Goal: Answer question/provide support: Share knowledge or assist other users

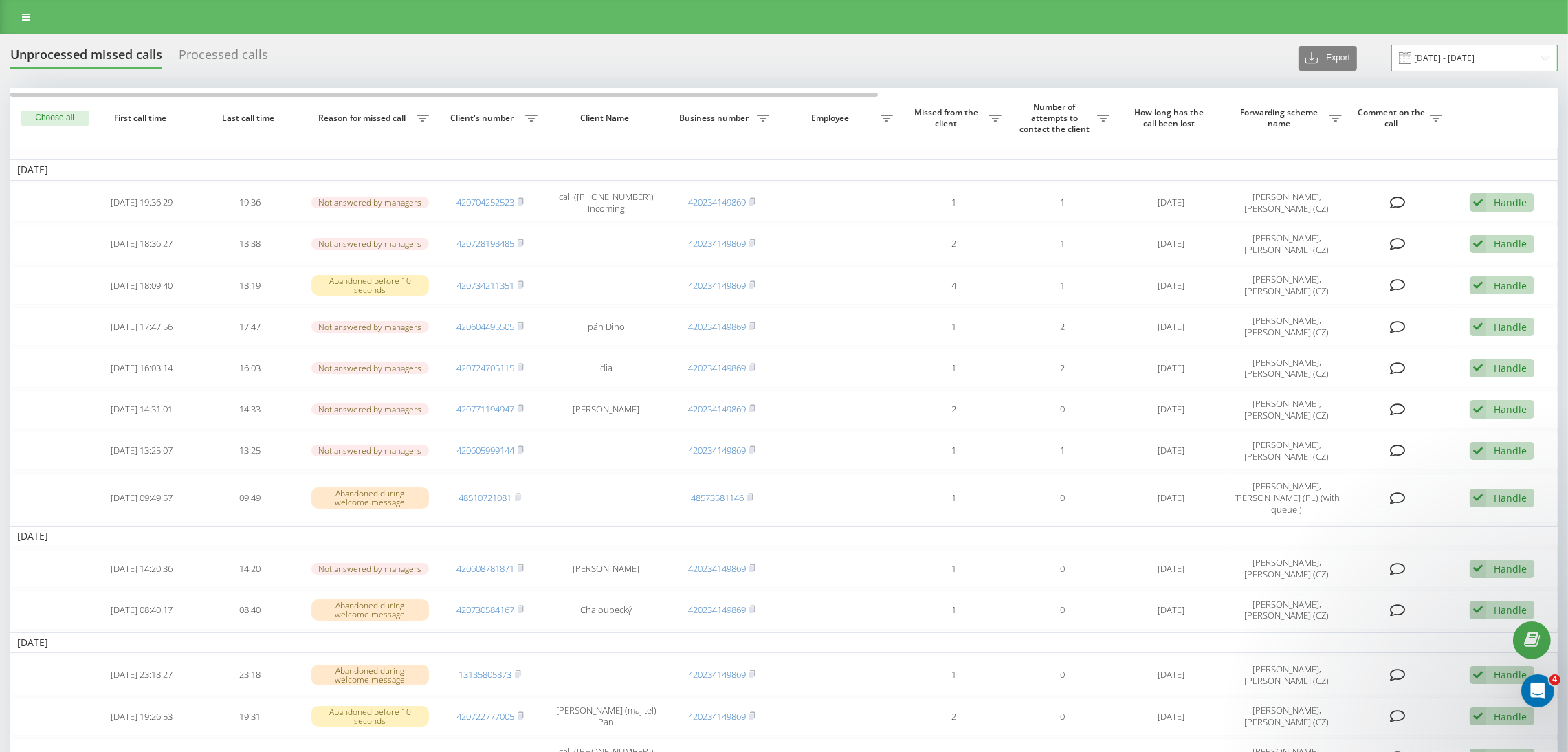
click at [1113, 51] on input "01.09.2025 - 18.09.2025" at bounding box center [1474, 58] width 166 height 27
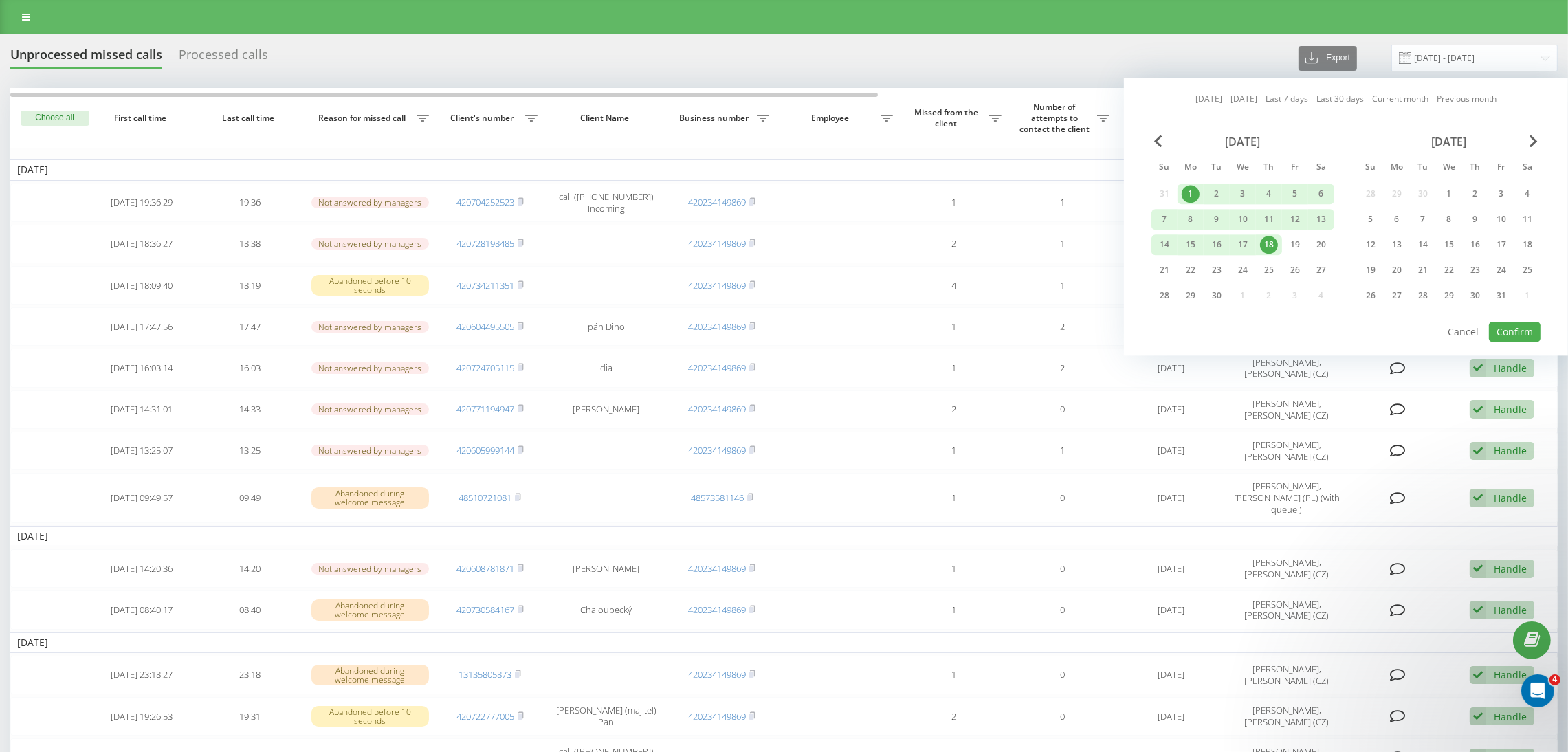
click at [1113, 190] on div "1" at bounding box center [1190, 194] width 18 height 18
click at [1113, 261] on div "22" at bounding box center [1190, 270] width 18 height 18
click at [1113, 328] on button "Confirm" at bounding box center [1514, 332] width 51 height 20
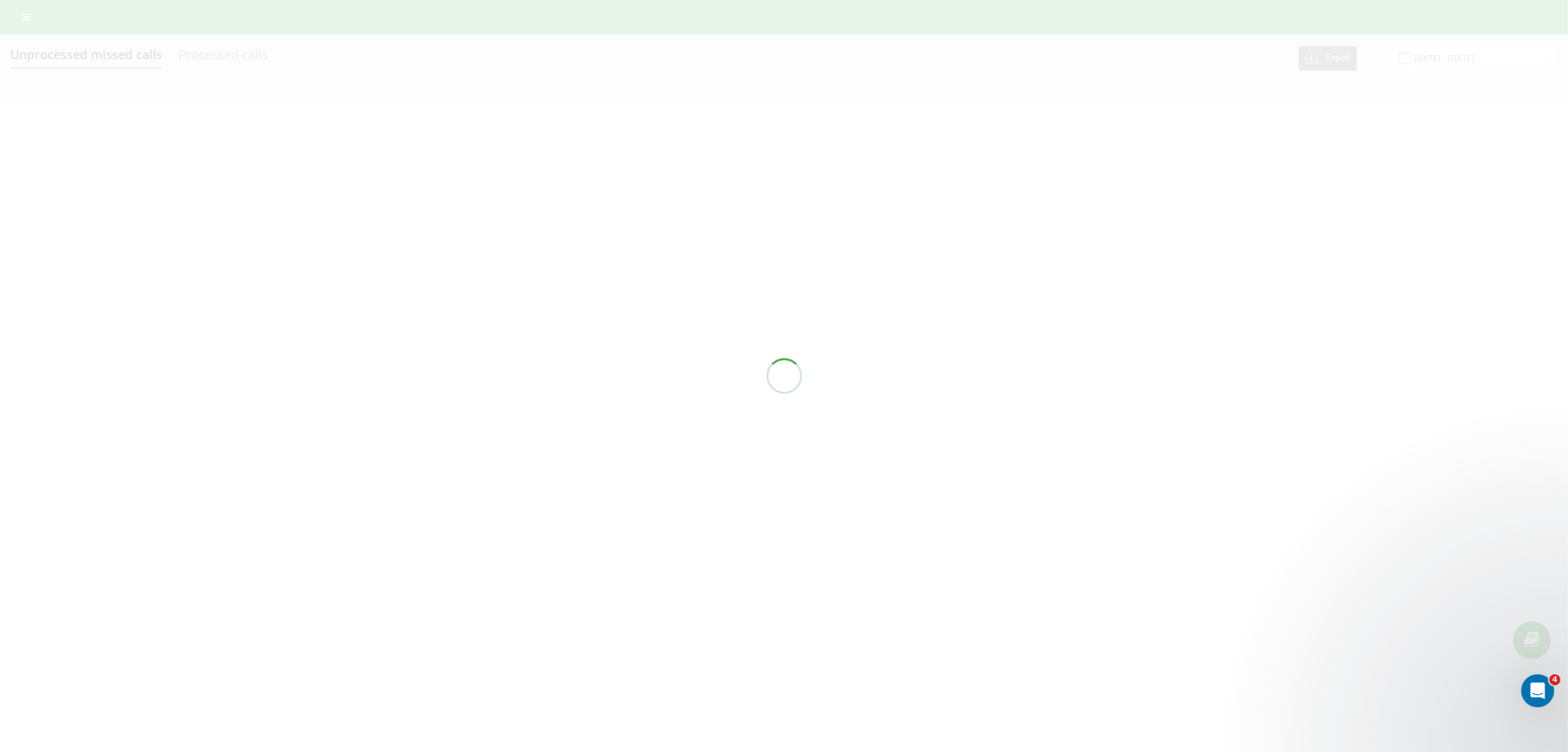
type input "01.09.2025 - 22.09.2025"
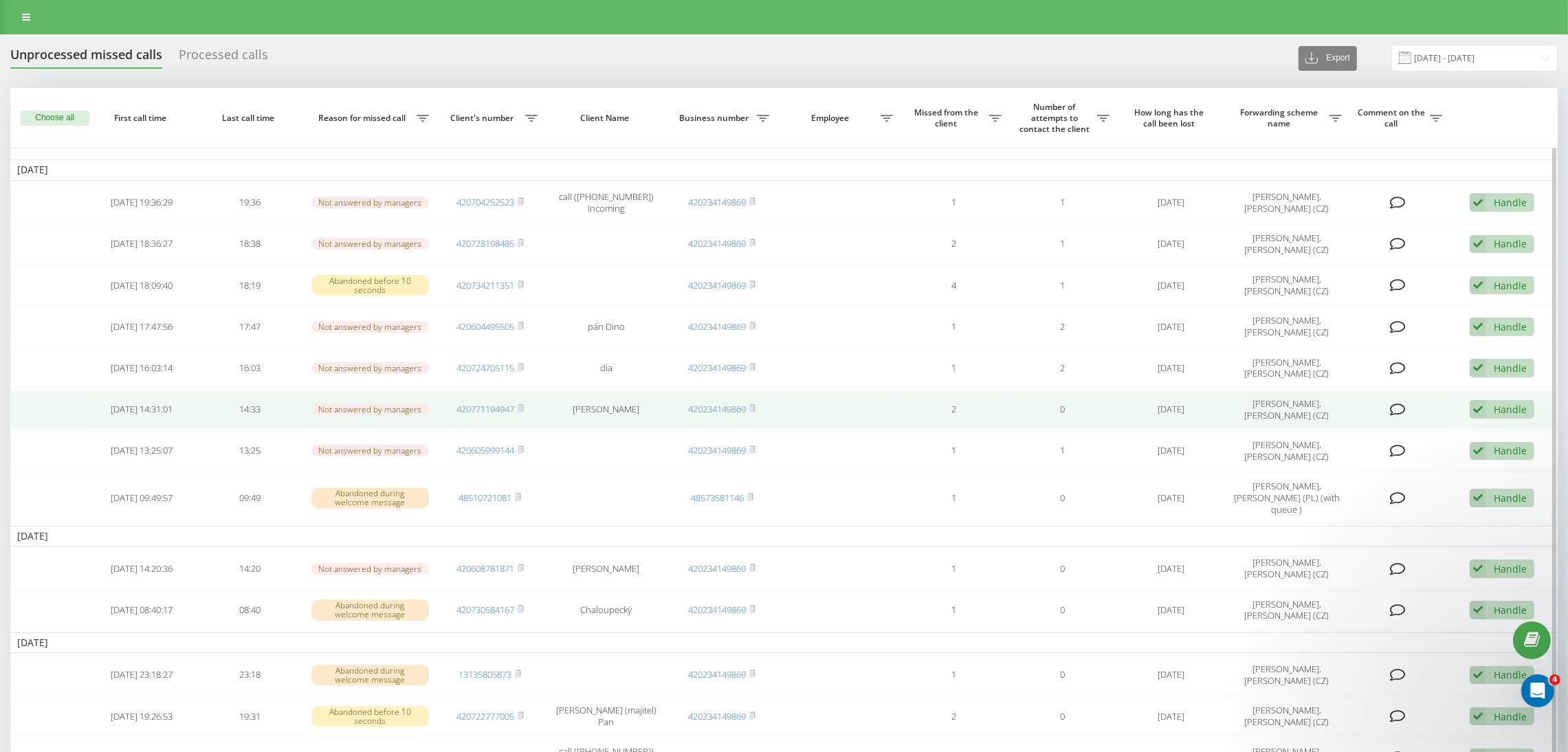
click at [1113, 408] on icon at bounding box center [1398, 410] width 15 height 14
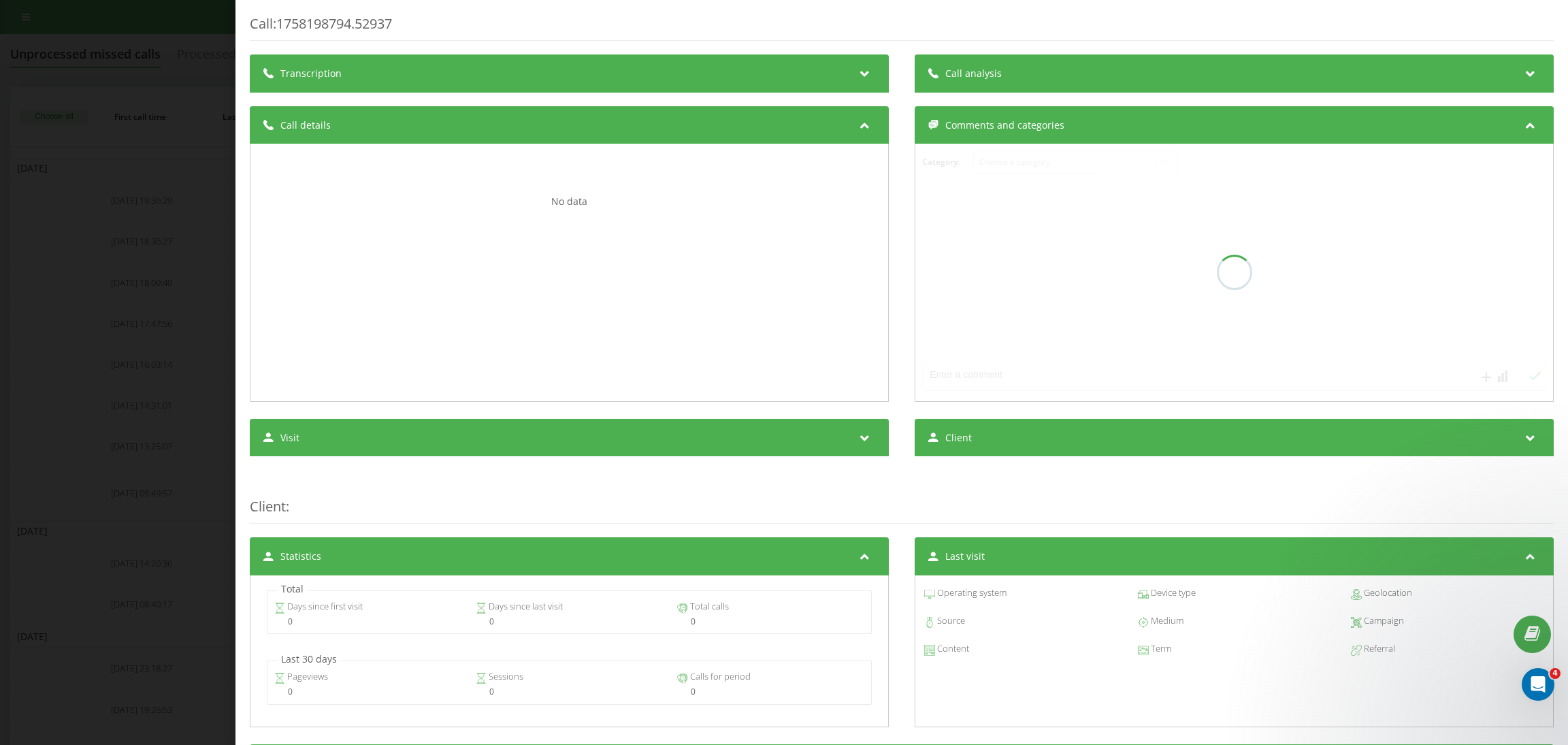
click at [981, 128] on span "Comments and categories" at bounding box center [1005, 126] width 119 height 14
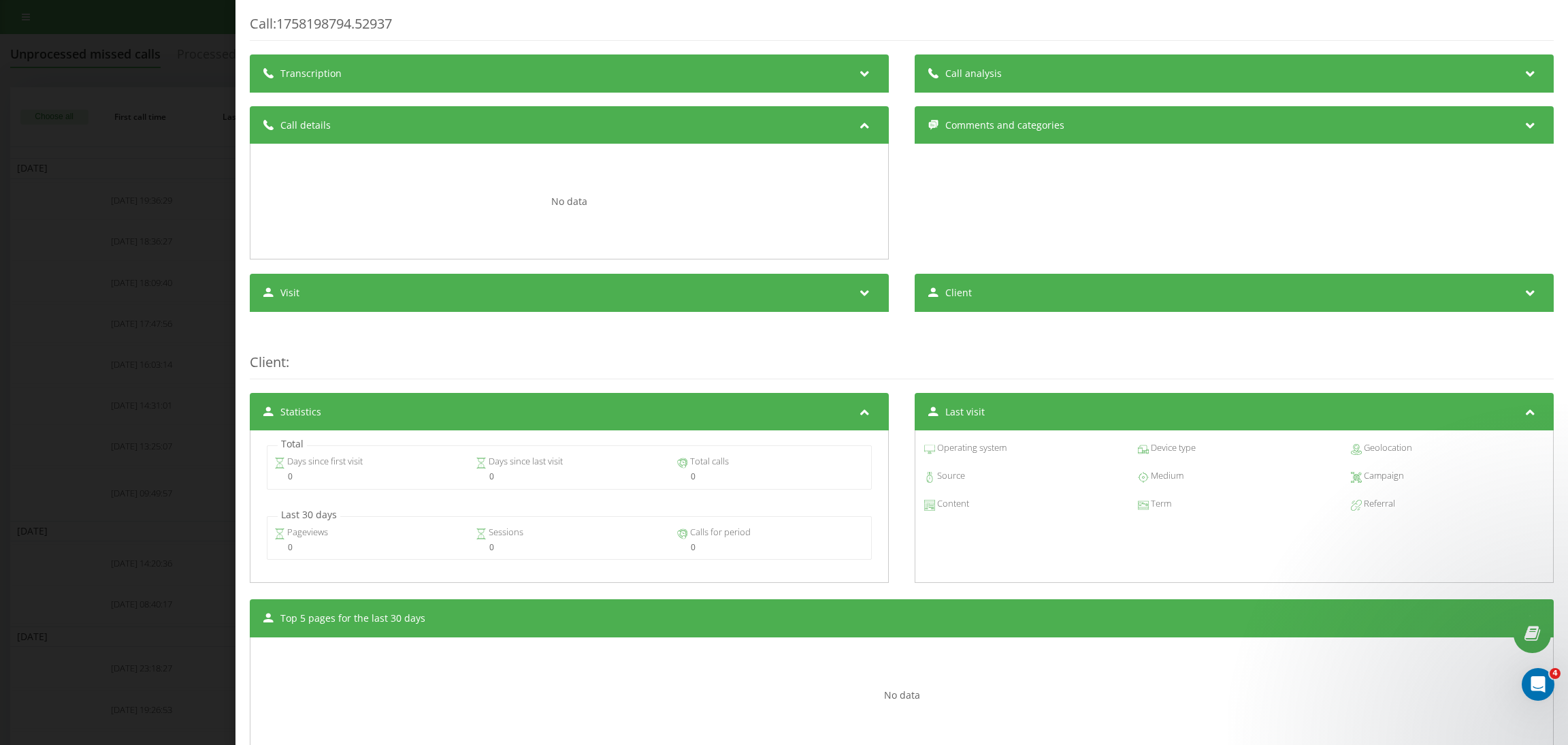
click at [981, 128] on span "Comments and categories" at bounding box center [1005, 126] width 119 height 14
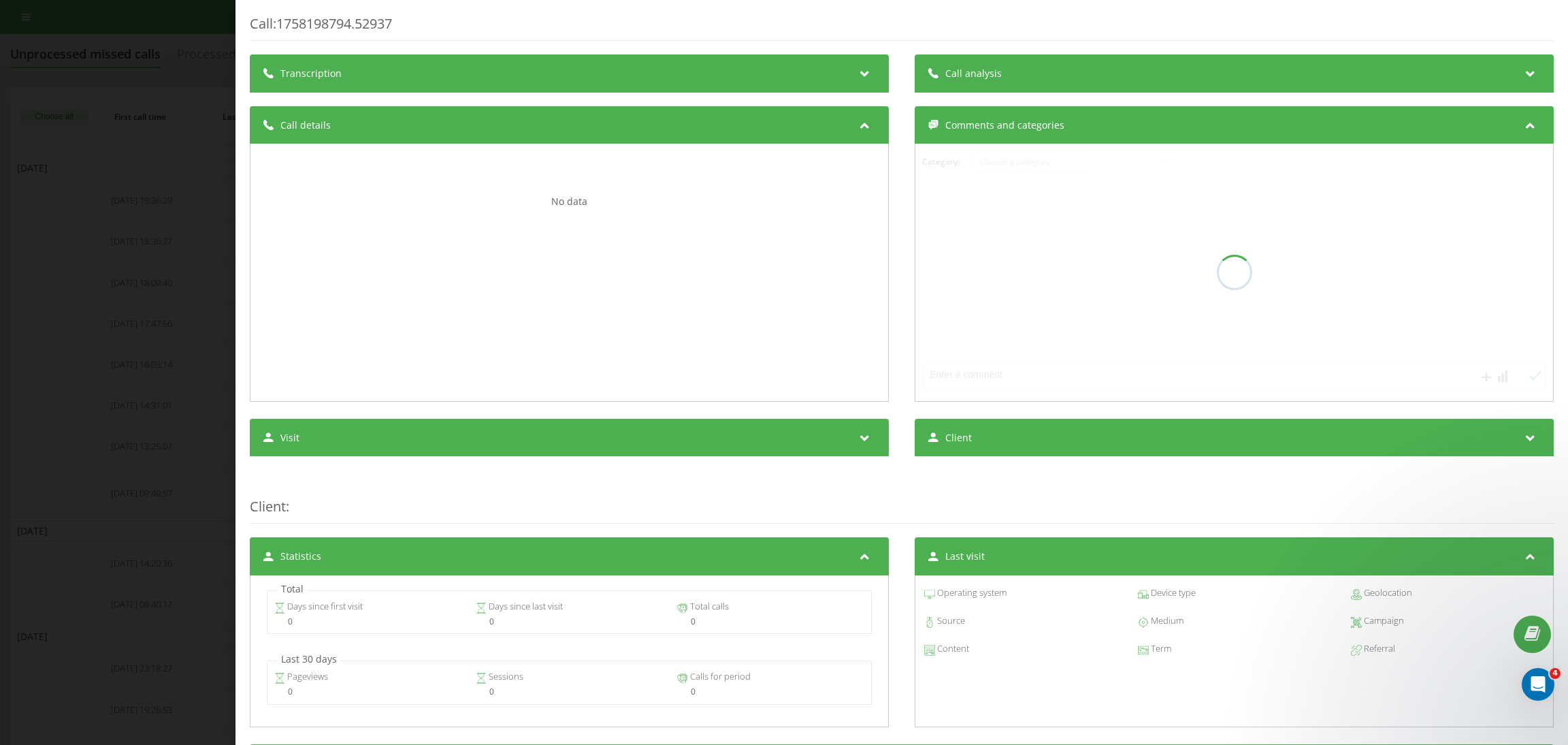
click at [977, 375] on div at bounding box center [1234, 272] width 637 height 257
click at [967, 379] on div at bounding box center [1234, 272] width 637 height 257
click at [1080, 368] on div at bounding box center [1234, 272] width 637 height 257
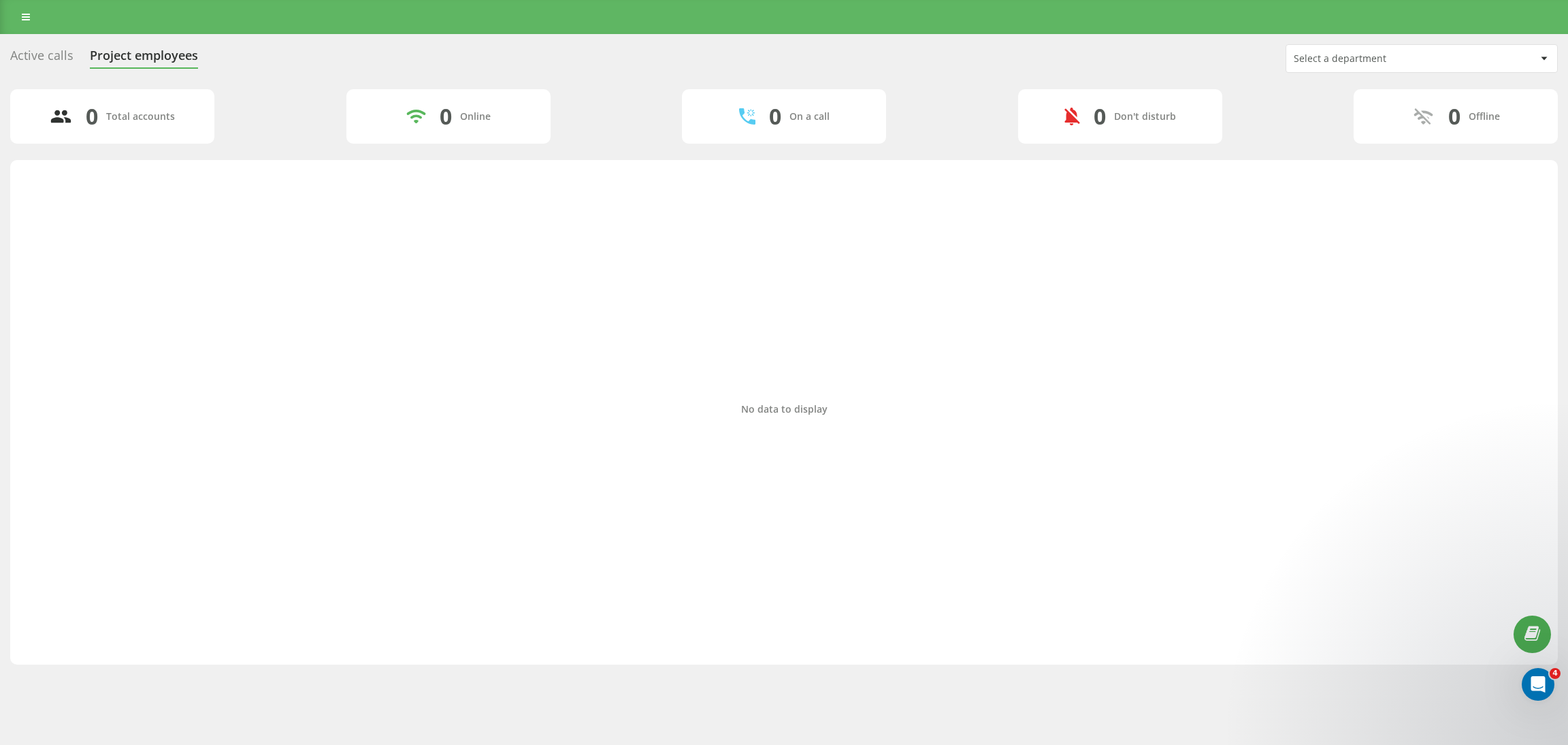
click at [1116, 46] on div "Select a department" at bounding box center [1422, 58] width 271 height 27
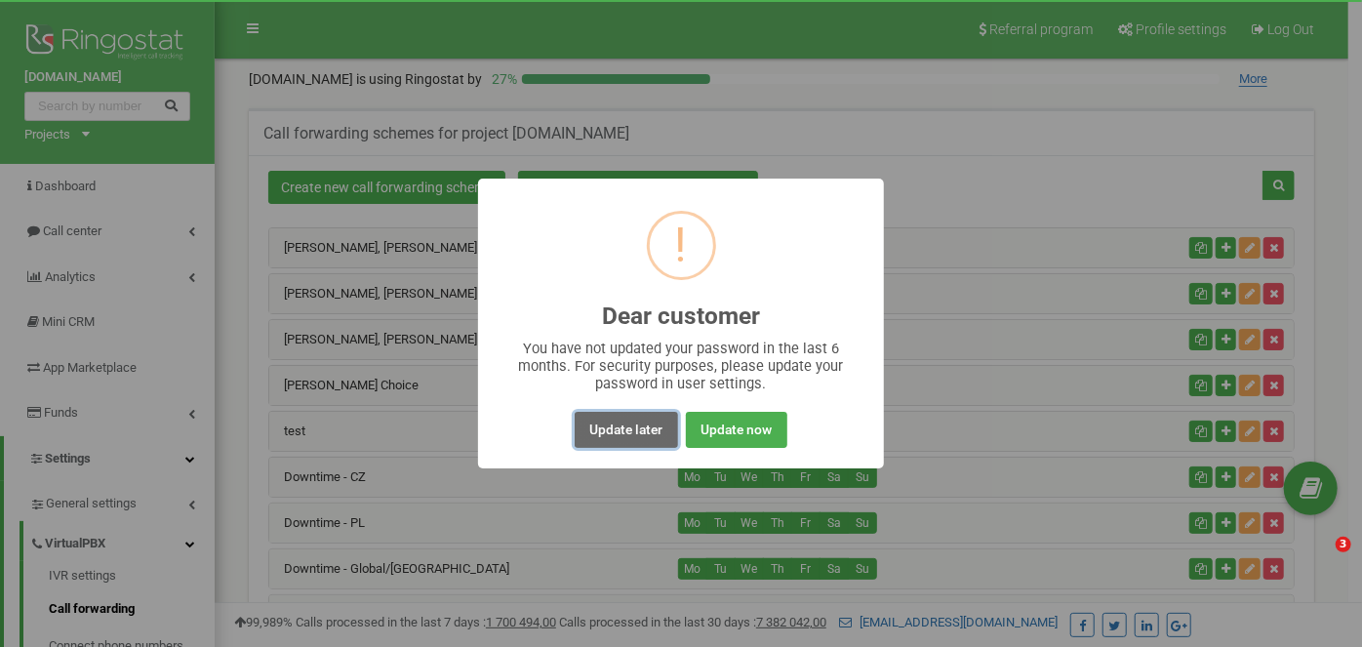
click at [638, 435] on button "Update later" at bounding box center [626, 430] width 102 height 36
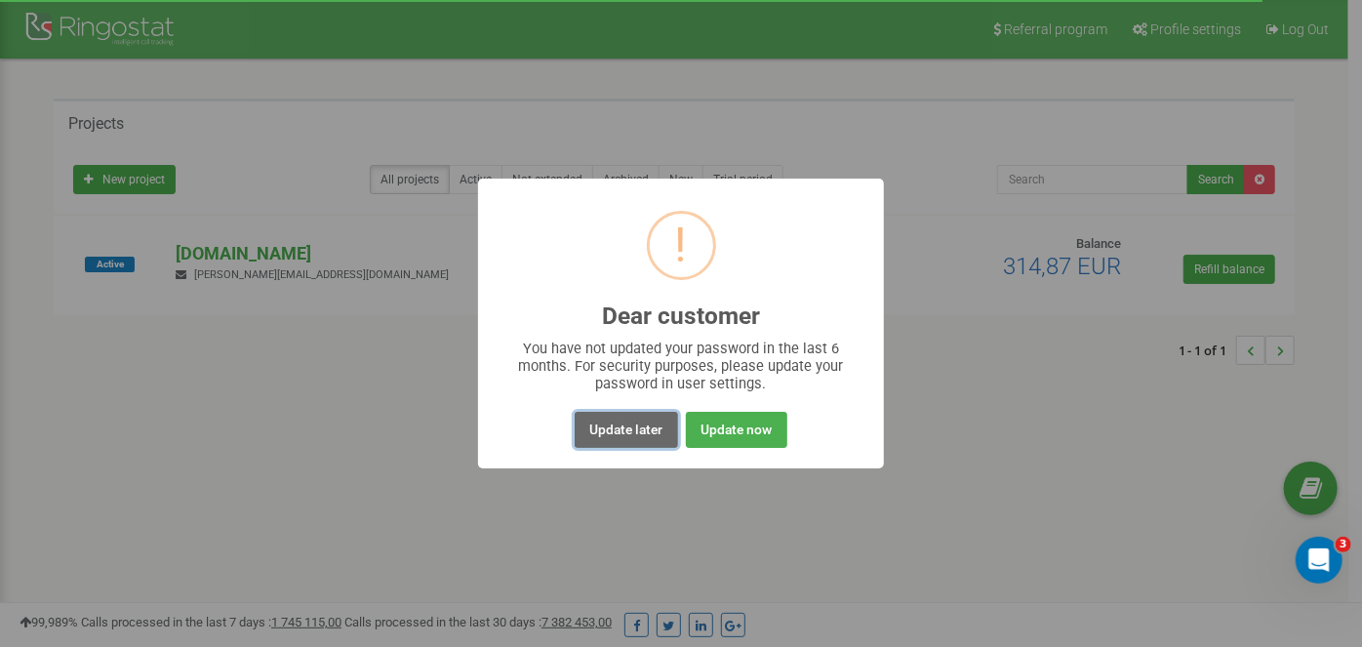
click at [637, 440] on button "Update later" at bounding box center [626, 430] width 102 height 36
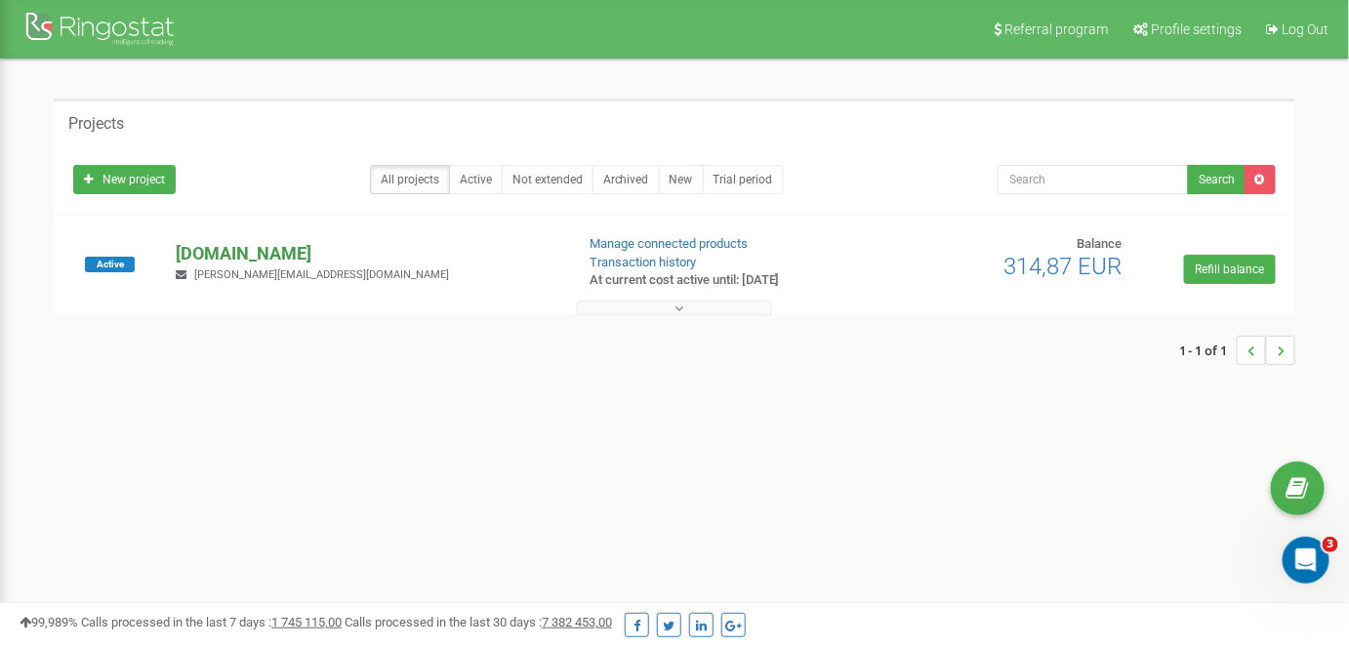
click at [253, 250] on p "[DOMAIN_NAME]" at bounding box center [367, 253] width 382 height 25
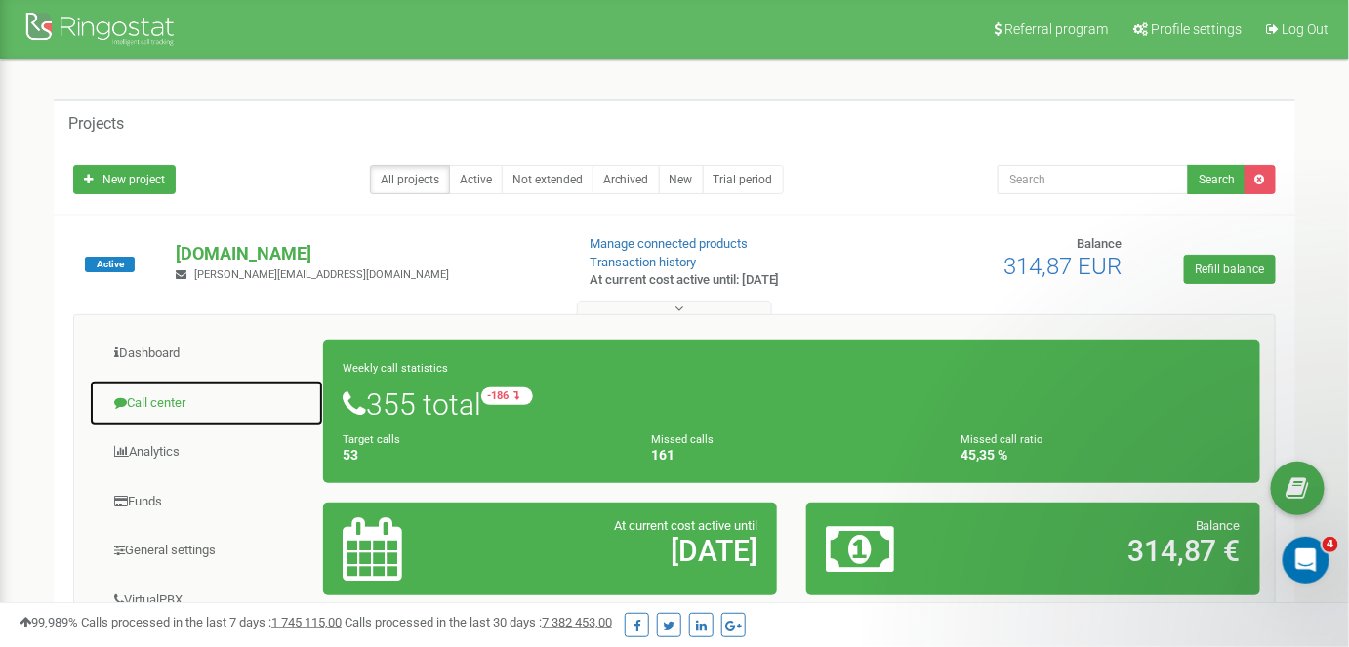
click at [161, 398] on link "Call center" at bounding box center [206, 404] width 235 height 48
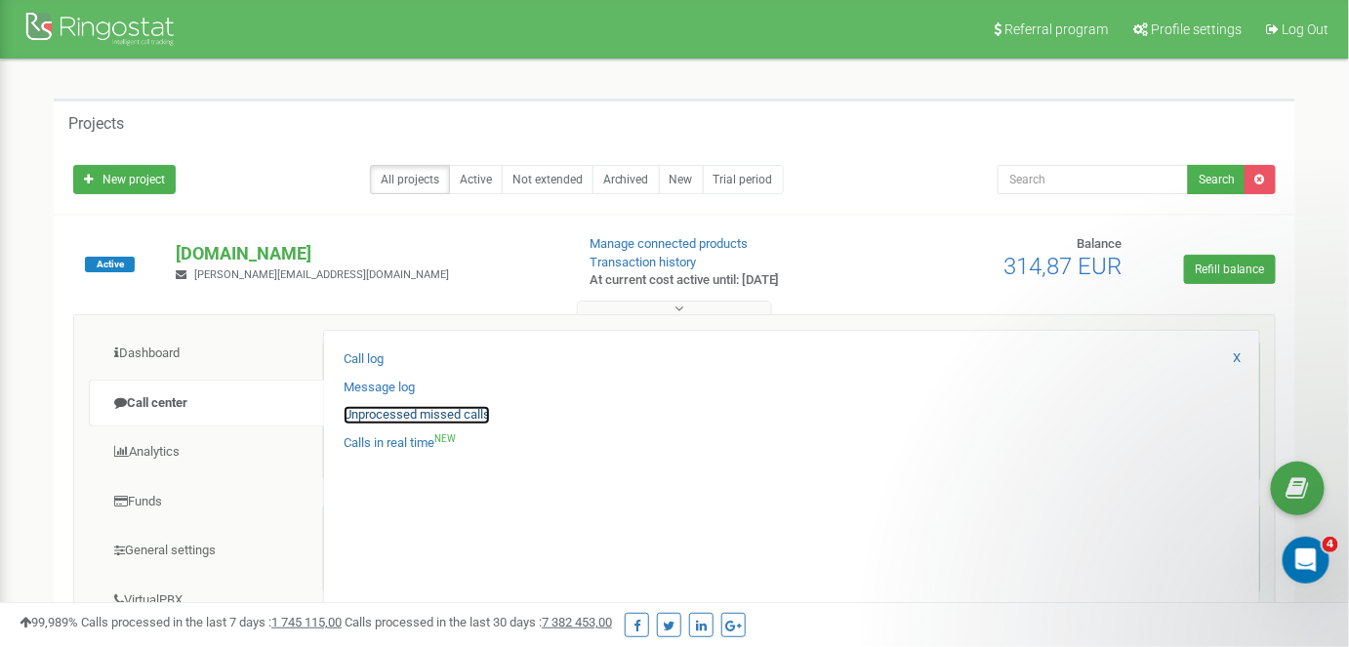
click at [354, 413] on link "Unprocessed missed calls" at bounding box center [417, 415] width 146 height 19
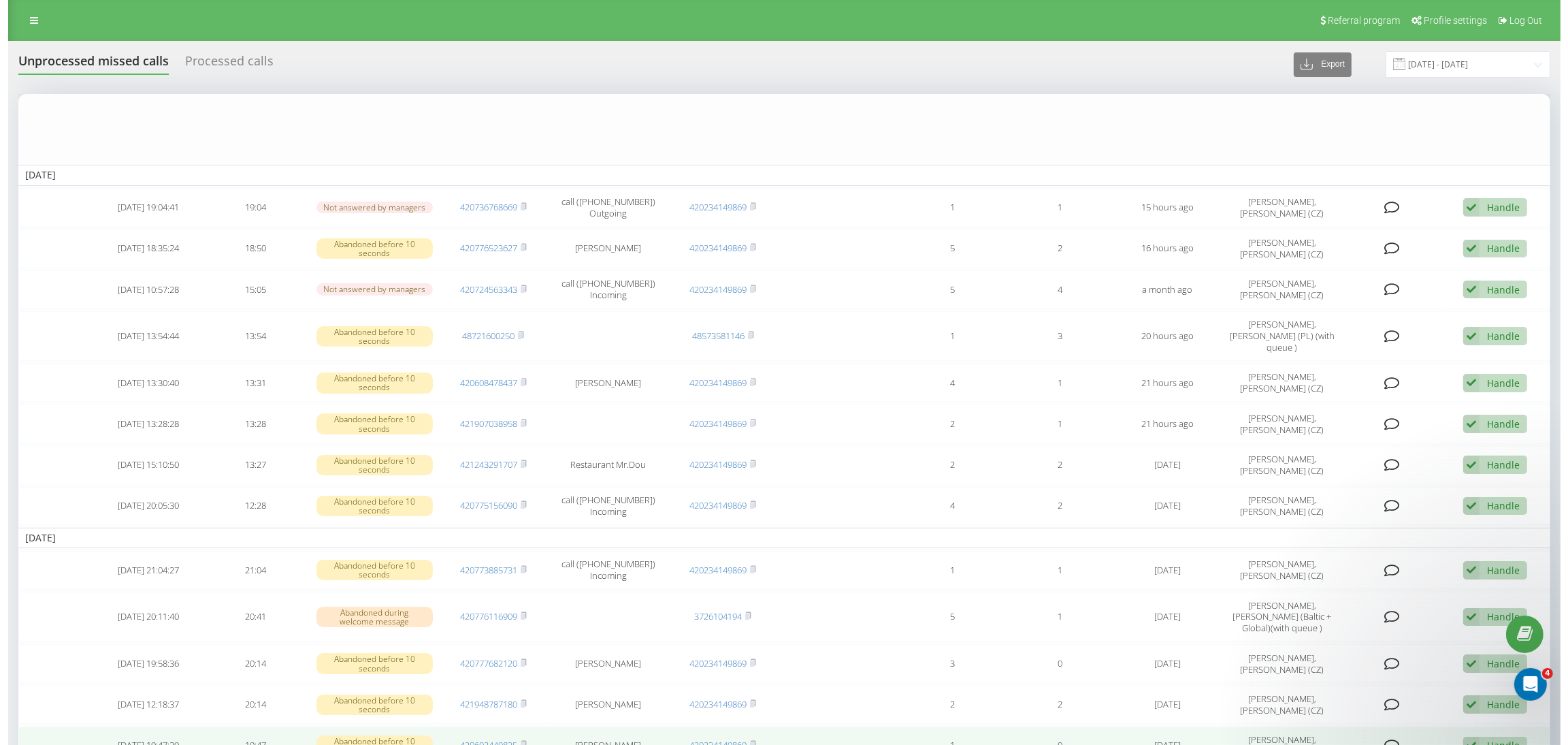
scroll to position [749, 0]
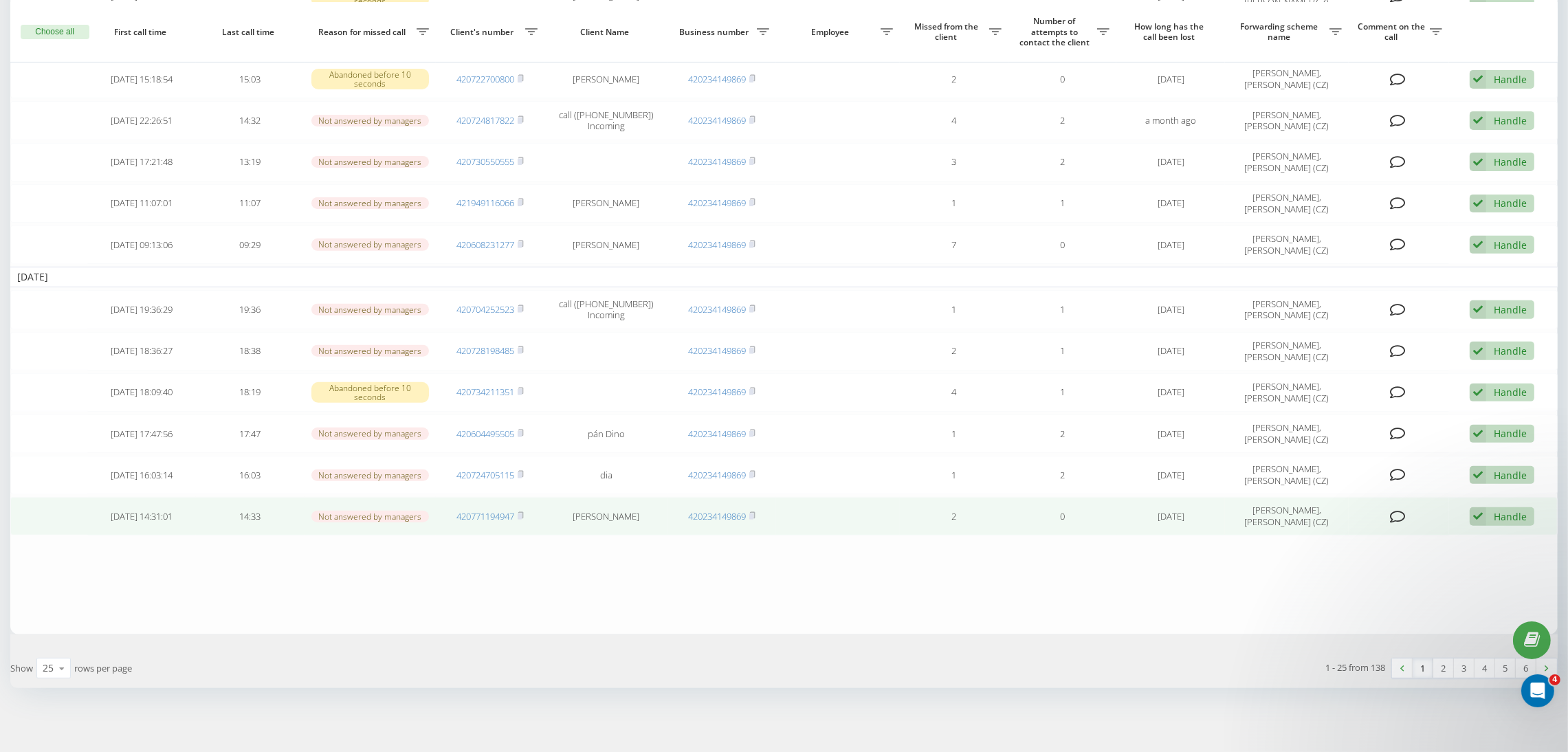
click at [1401, 517] on icon at bounding box center [1398, 517] width 15 height 14
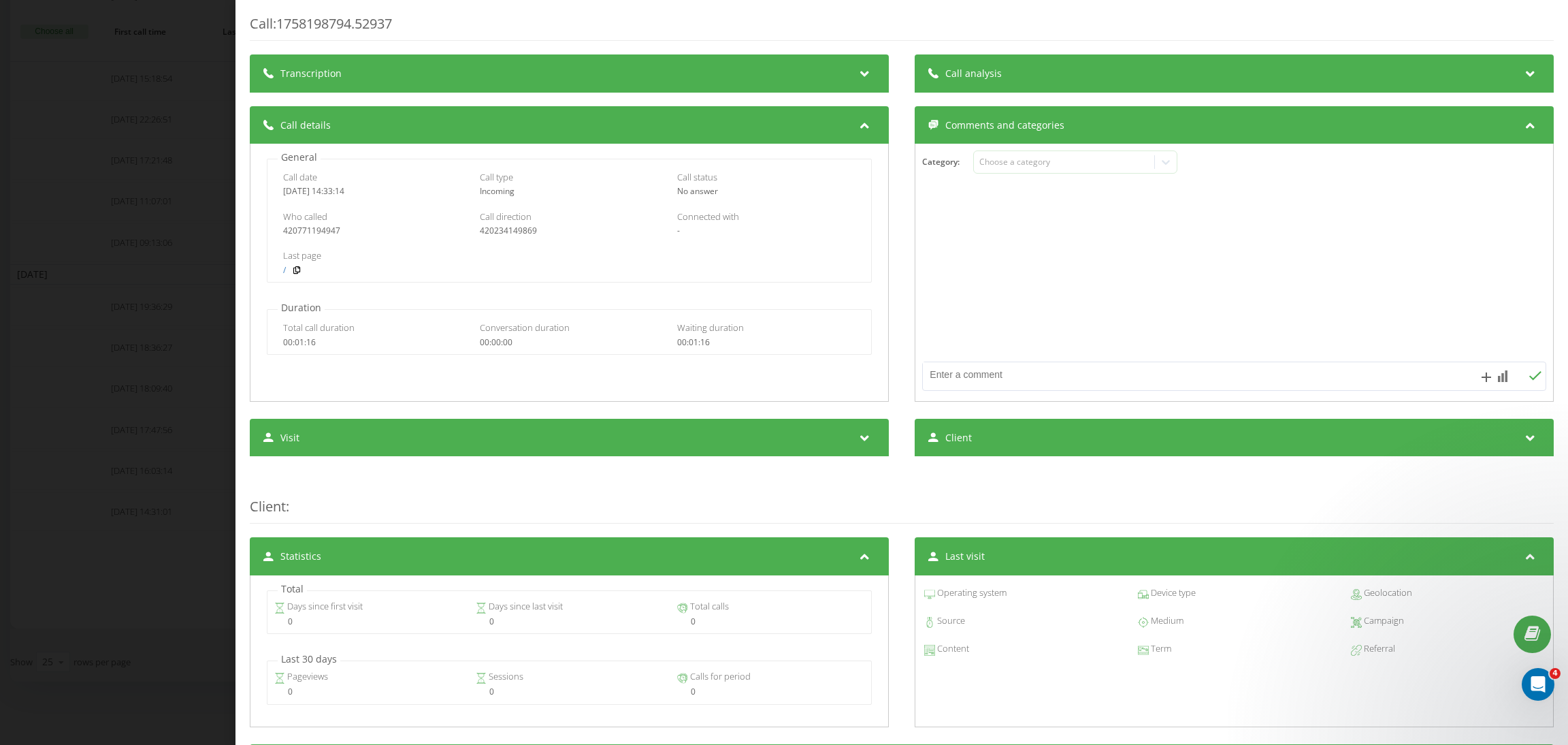
click at [1013, 378] on textarea at bounding box center [1171, 374] width 498 height 24
type textarea "к"
paste textarea "https://app.intercom.com/a/inbox/z5deq1nf/inbox/admin/7845532/conversation/2154…"
type textarea "resolved in the chat https://app.intercom.com/a/inbox/z5deq1nf/inbox/admin/7845…"
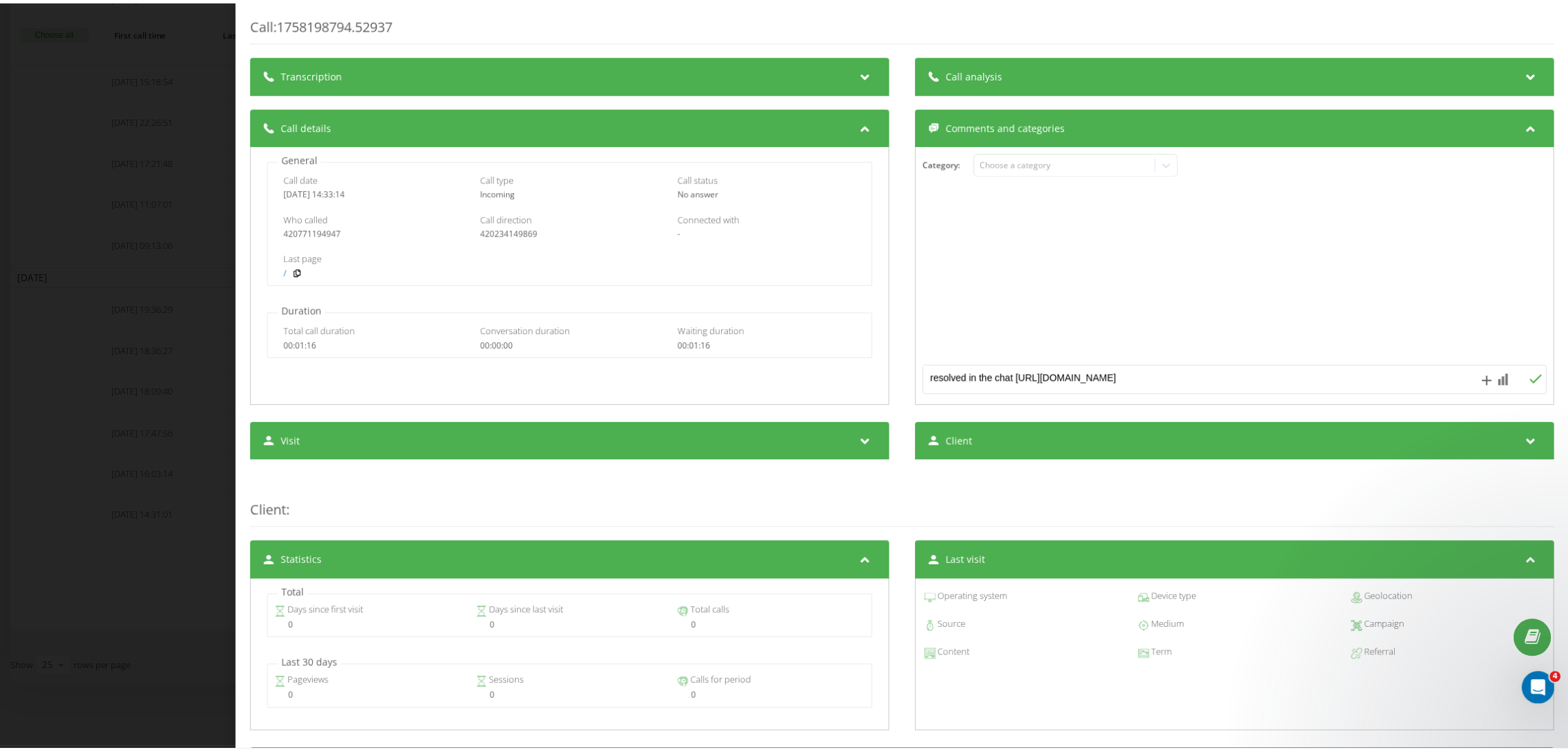
scroll to position [4, 0]
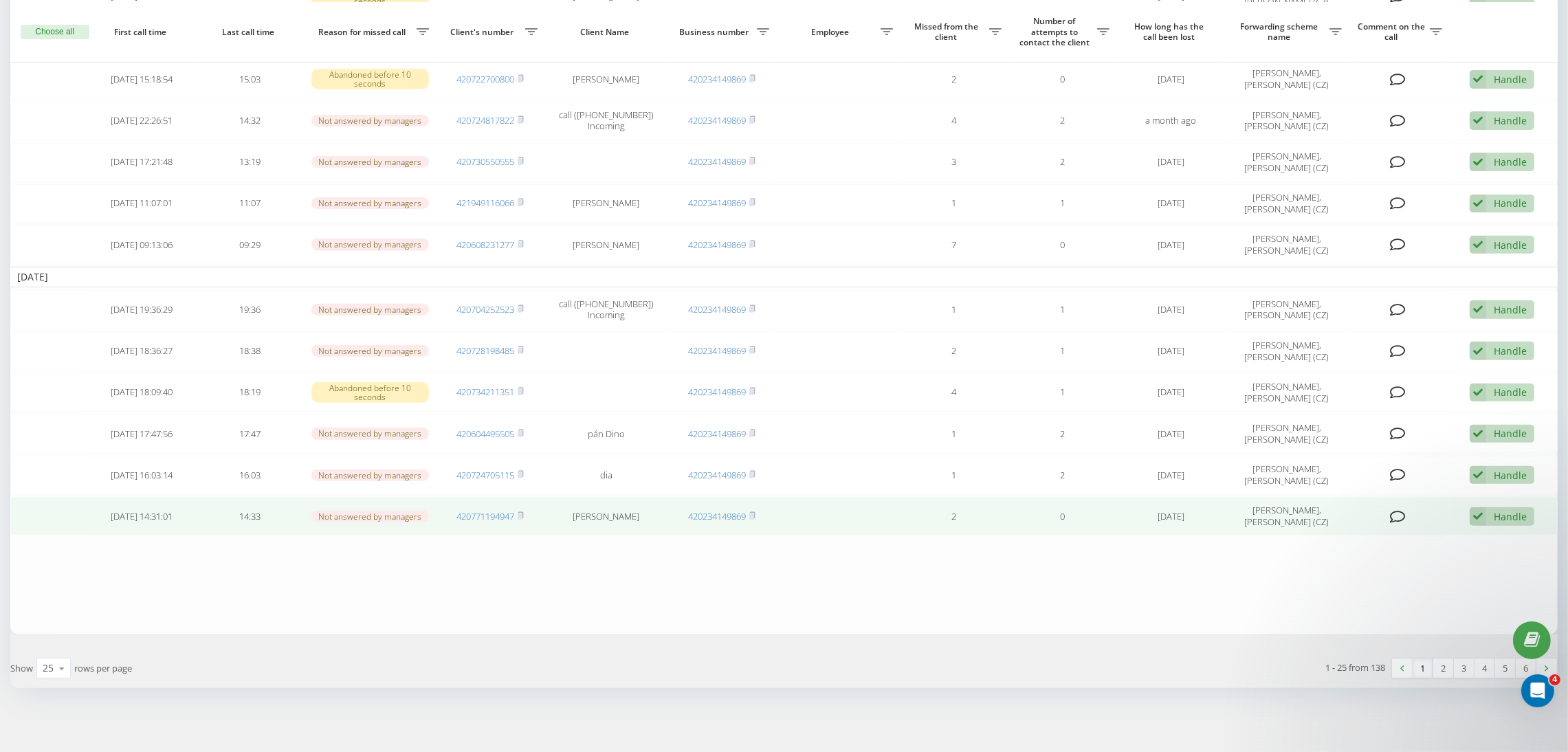
click at [1477, 513] on icon at bounding box center [1478, 516] width 16 height 18
click at [1404, 564] on span "Contacted the client using another channel" at bounding box center [1419, 563] width 200 height 13
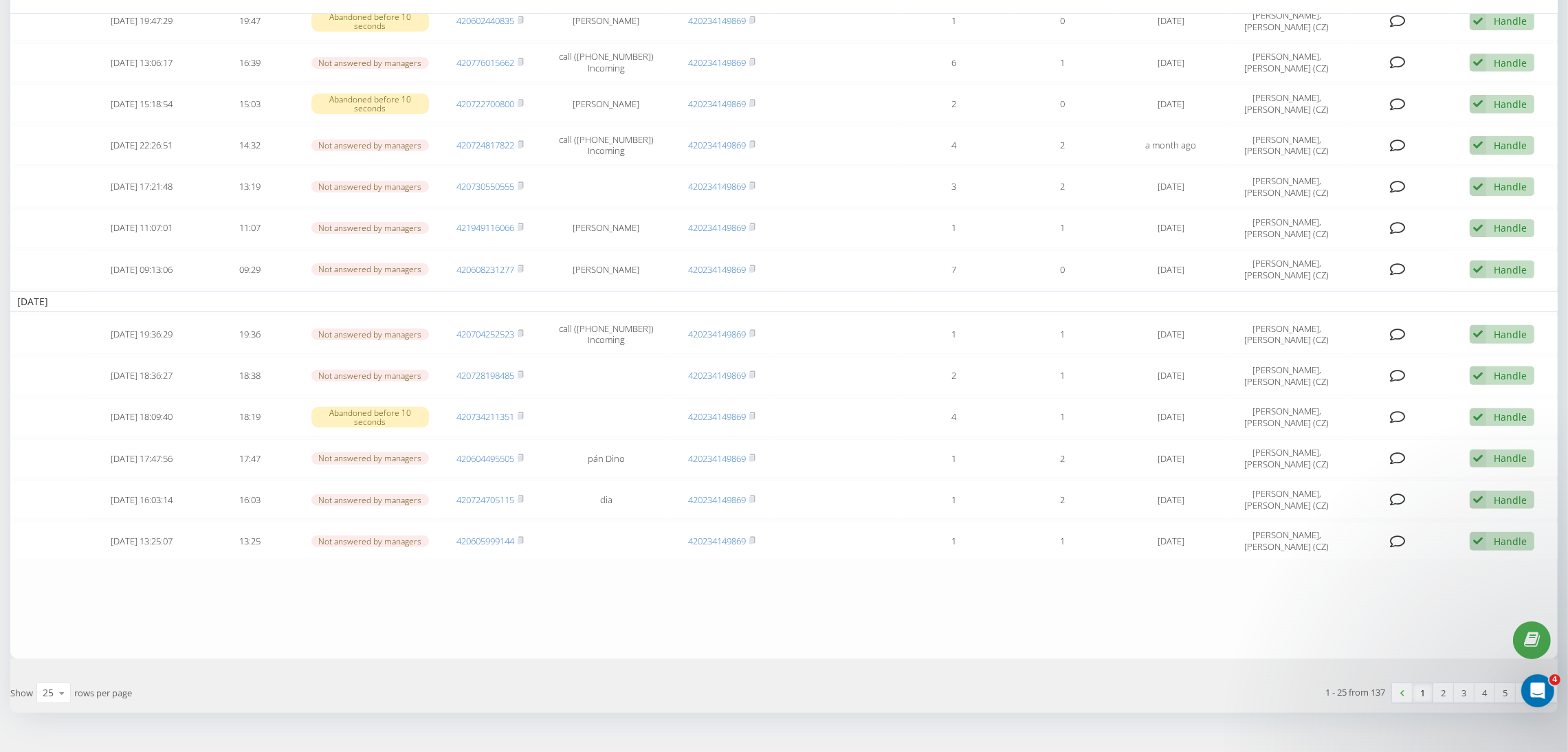
scroll to position [756, 0]
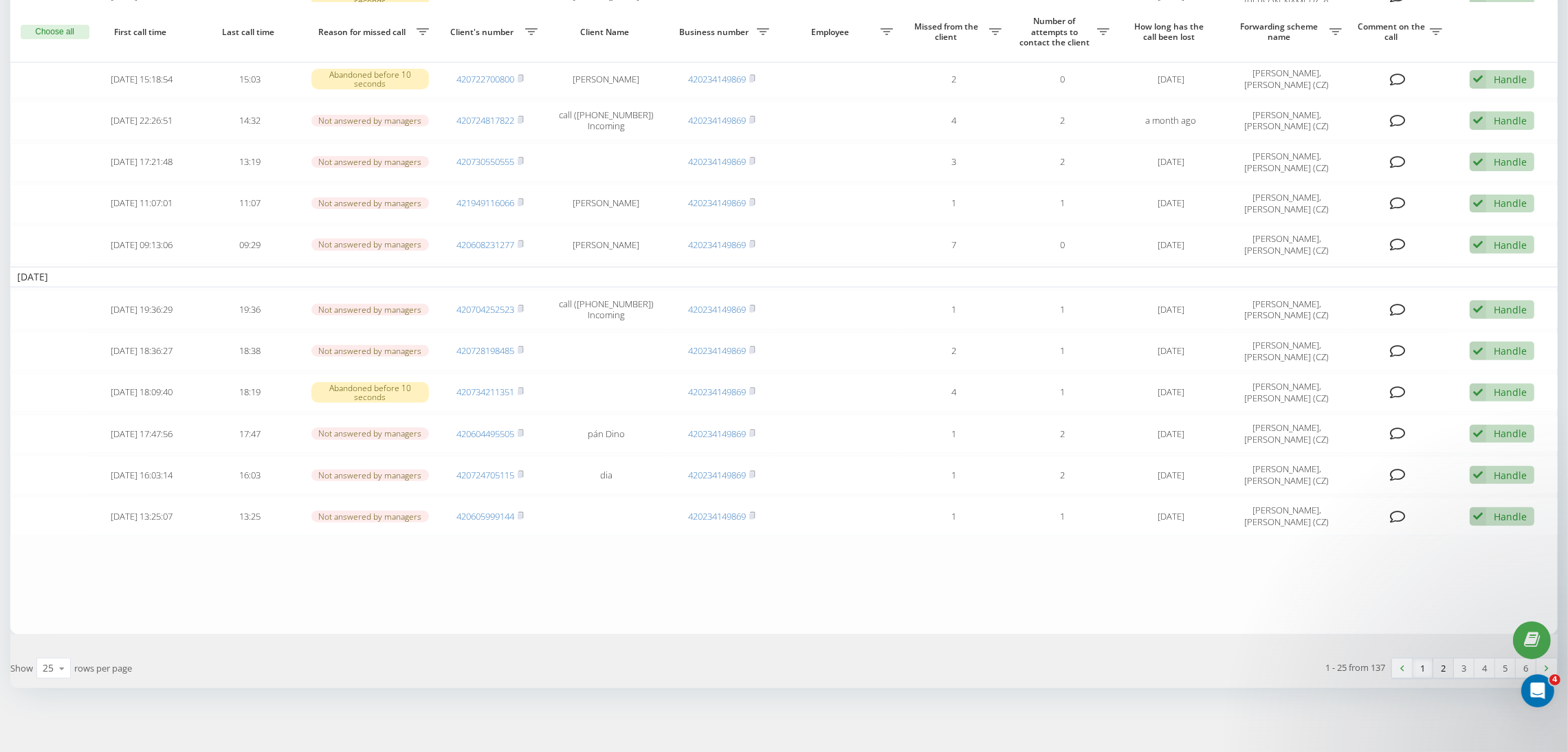
click at [1442, 669] on link "2" at bounding box center [1443, 668] width 20 height 19
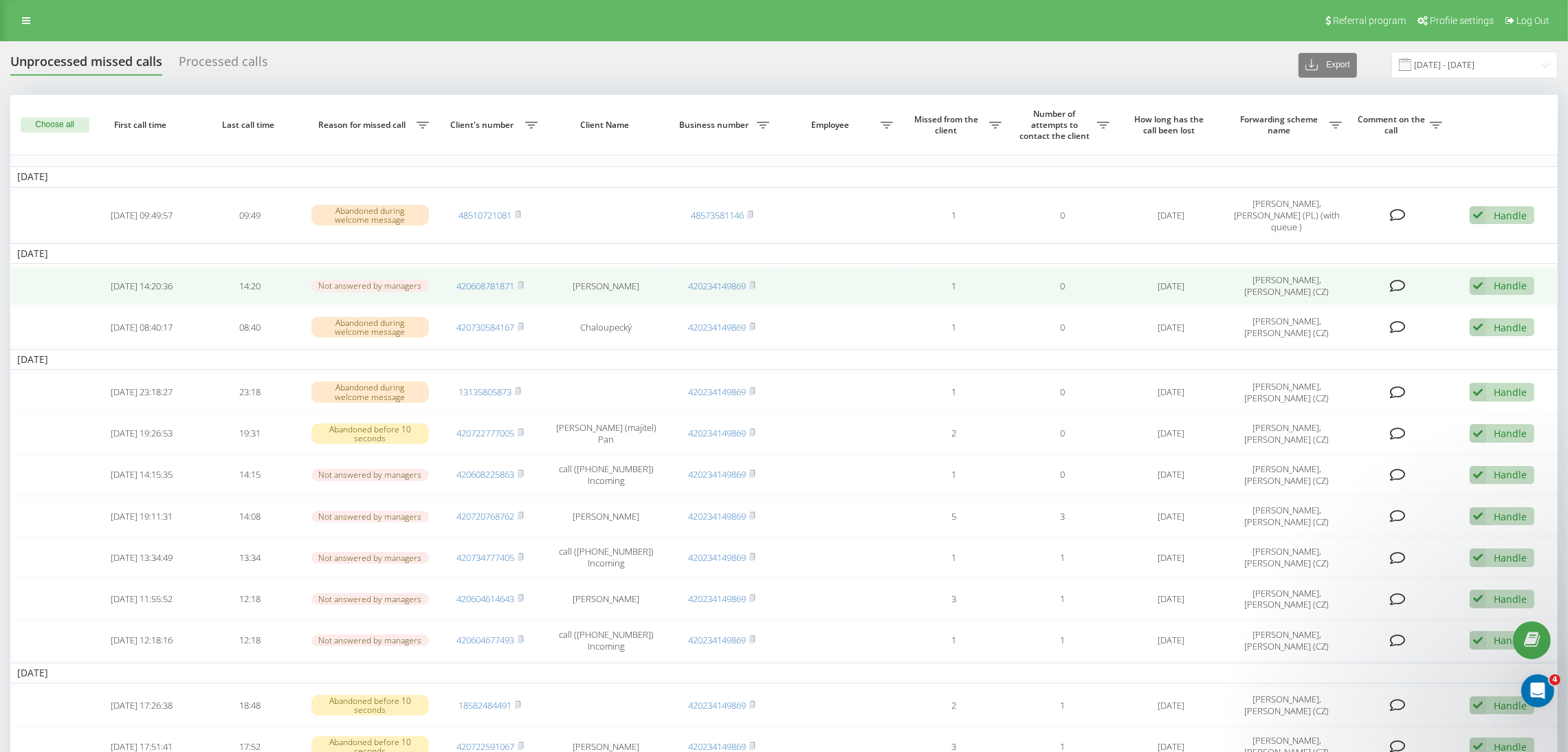
click at [1396, 279] on icon at bounding box center [1398, 286] width 15 height 14
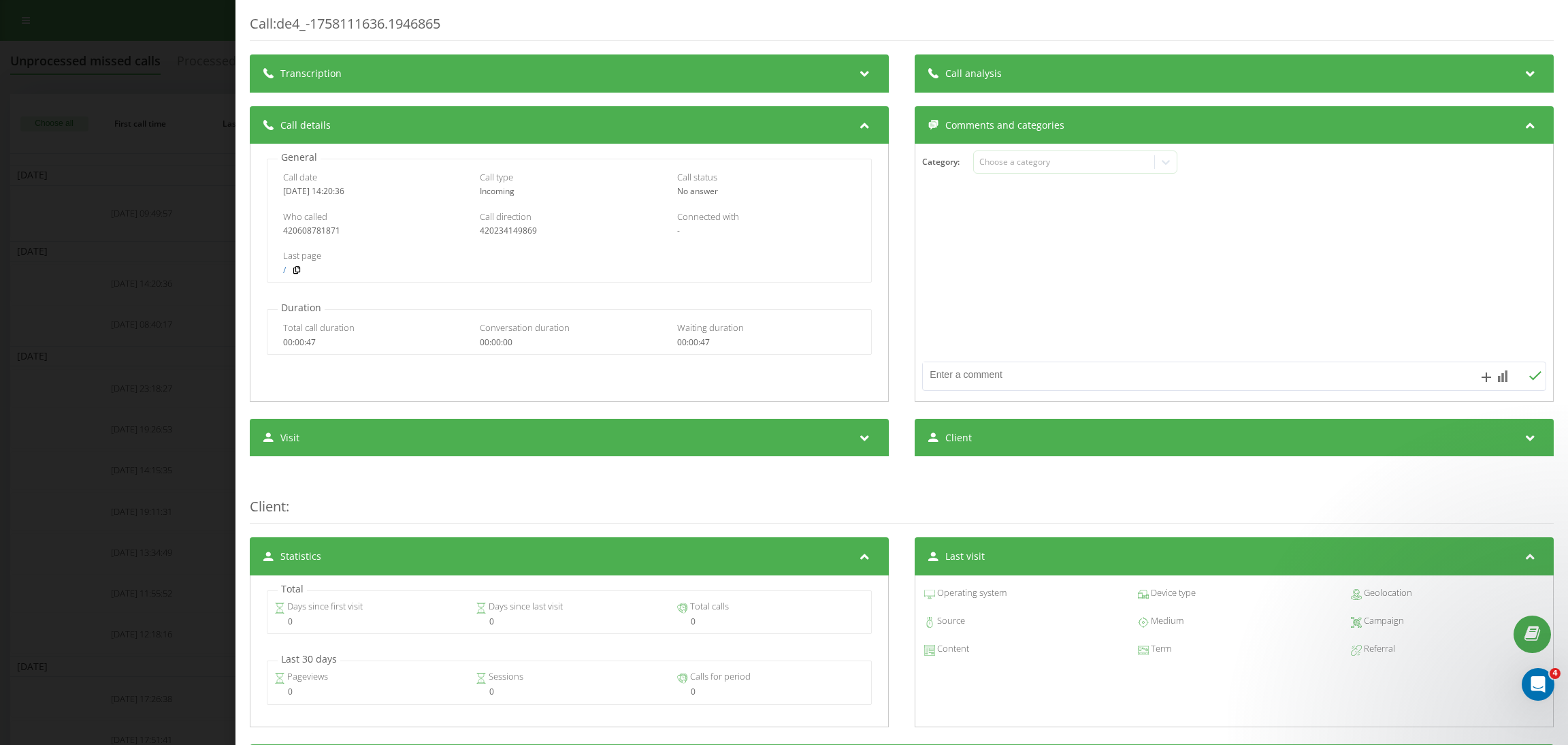
click at [979, 382] on textarea at bounding box center [1171, 374] width 498 height 24
paste textarea "client opened new chat https://app.intercom.com/a/inbox/z5deq1nf/inbox/admin/78…"
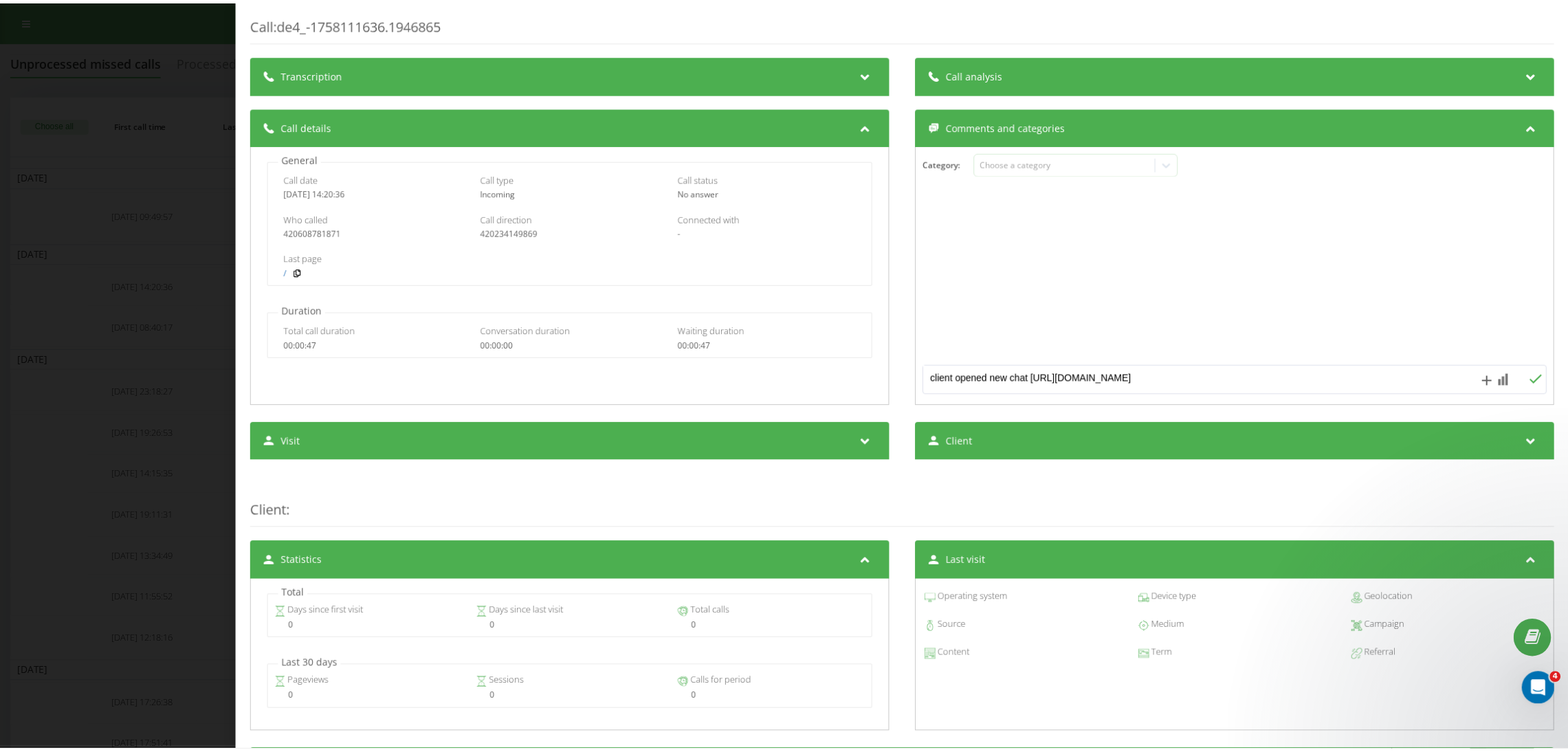
scroll to position [4, 0]
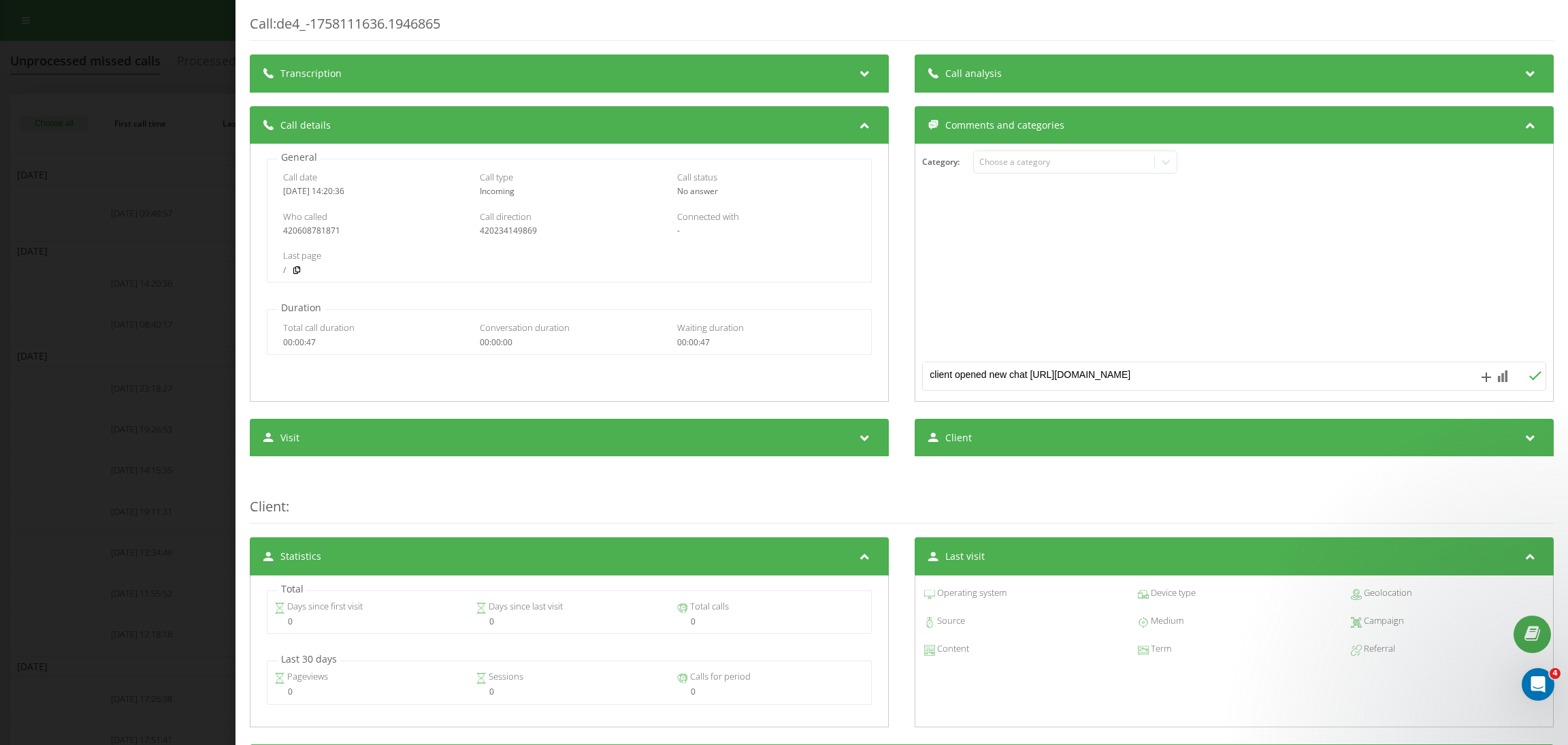
type textarea "client opened new chat https://app.intercom.com/a/inbox/z5deq1nf/inbox/admin/78…"
click at [1528, 379] on icon at bounding box center [1535, 376] width 13 height 10
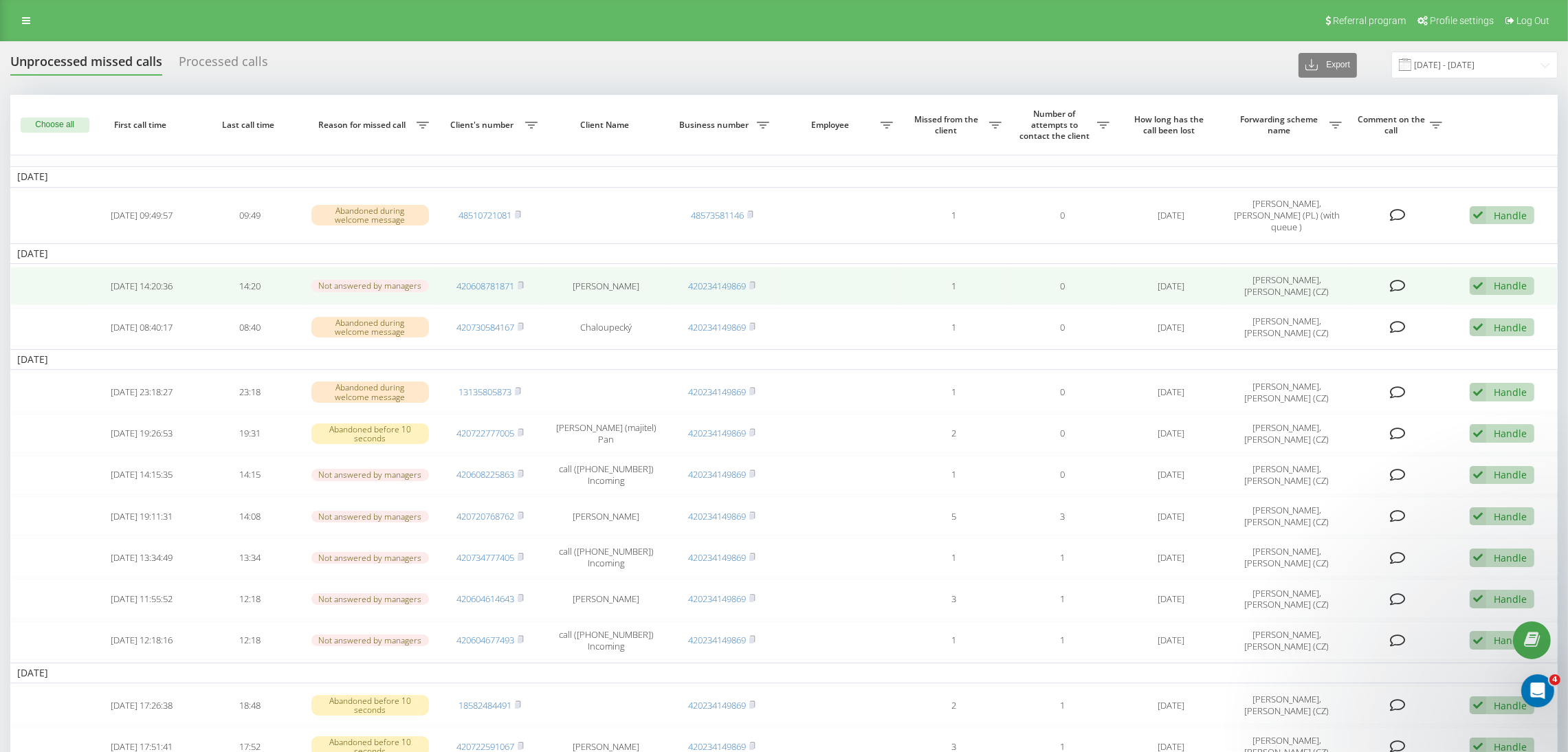
click at [1503, 279] on div "Handle" at bounding box center [1510, 285] width 33 height 13
click at [1383, 326] on span "Contacted the client using another channel" at bounding box center [1419, 332] width 200 height 13
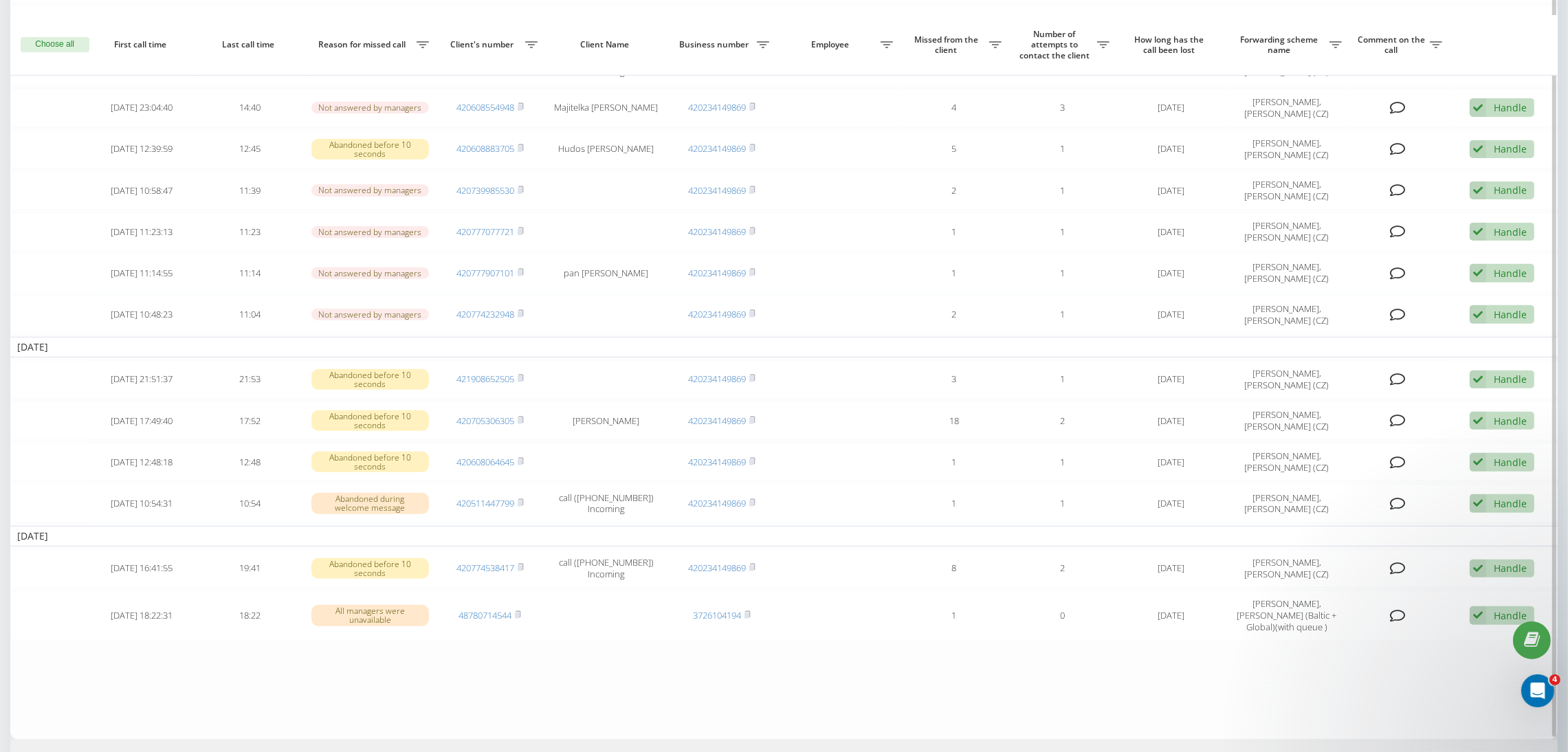
scroll to position [827, 0]
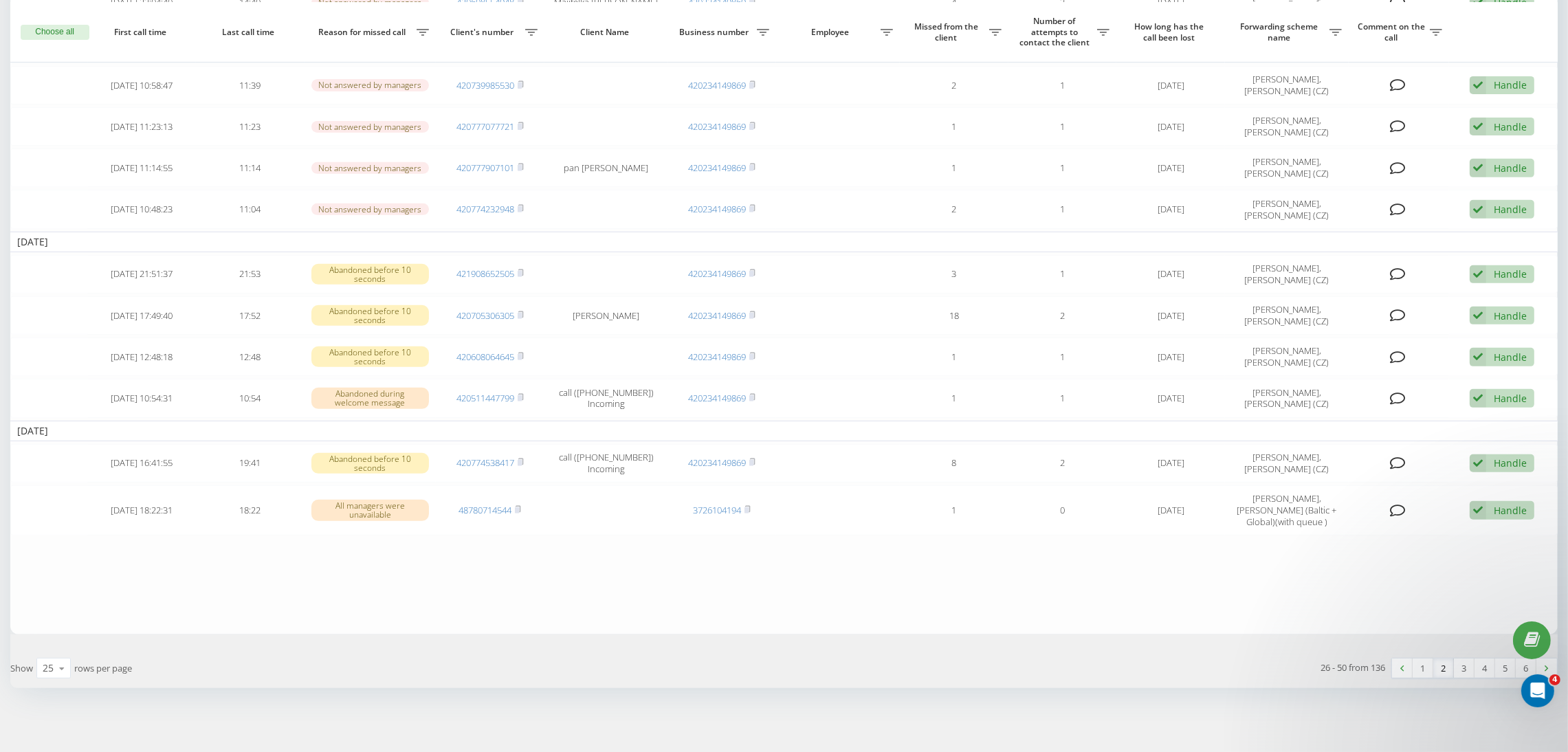
click at [1447, 668] on link "2" at bounding box center [1443, 668] width 20 height 19
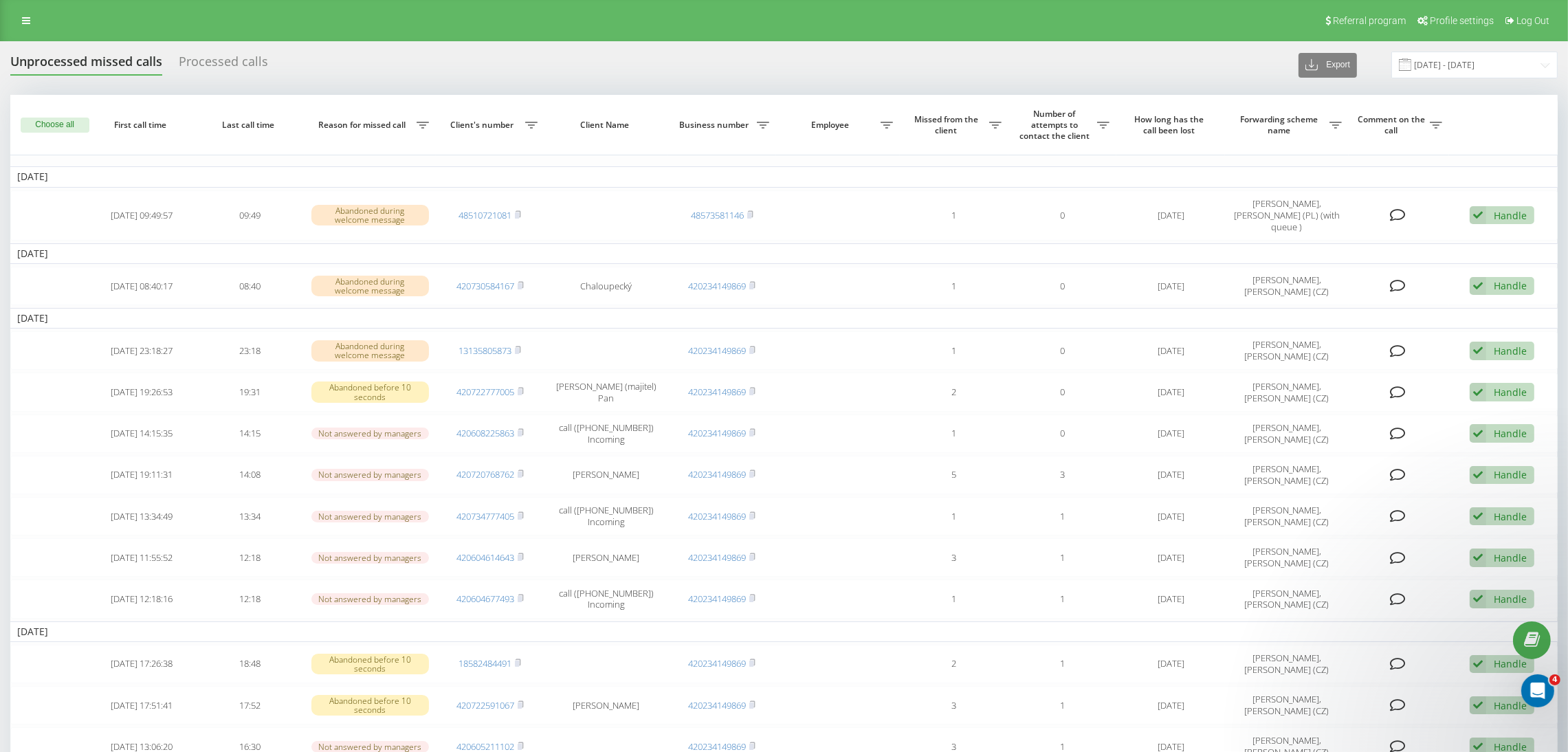
click at [237, 63] on div "Processed calls" at bounding box center [223, 65] width 89 height 21
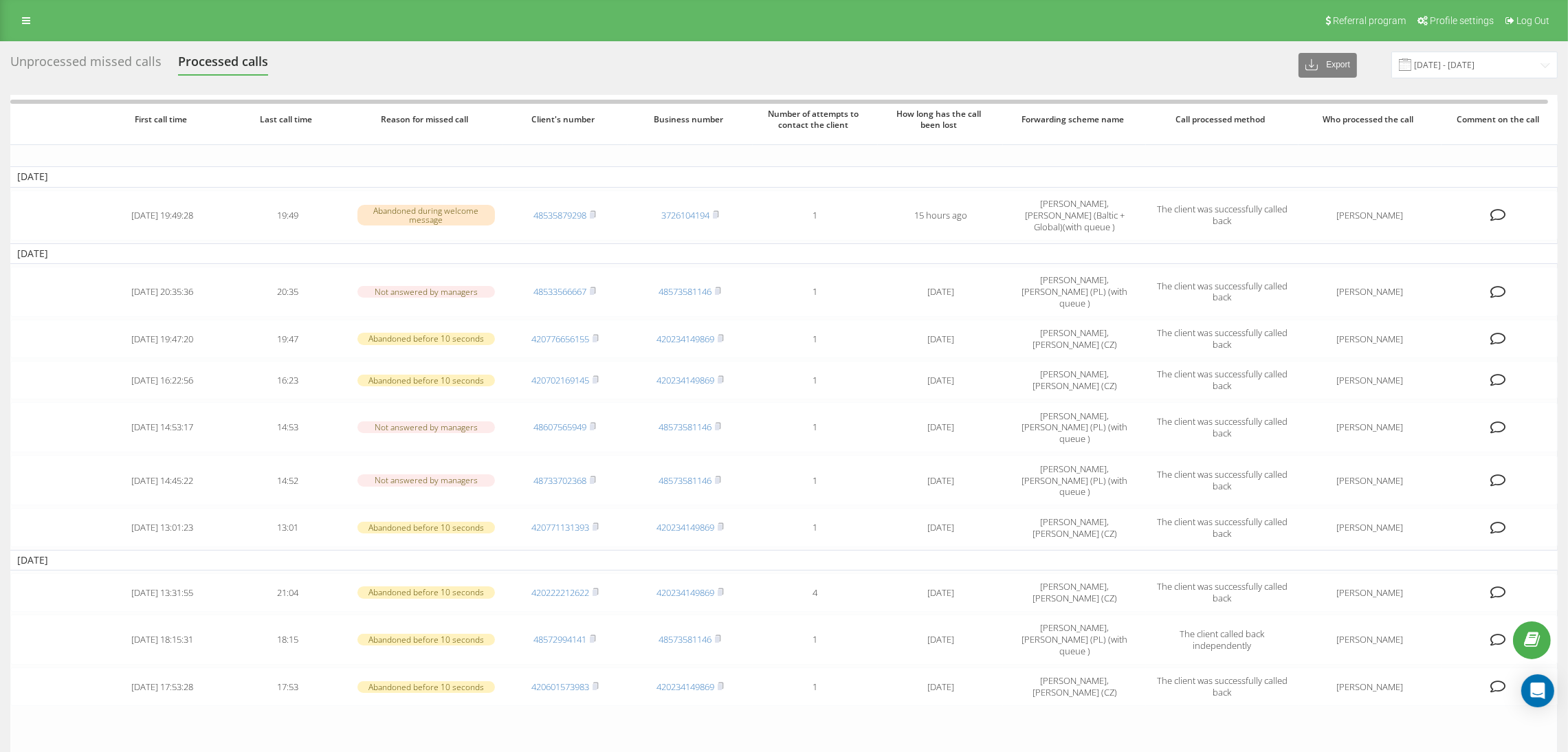
click at [120, 61] on div "Unprocessed missed calls" at bounding box center [86, 65] width 151 height 21
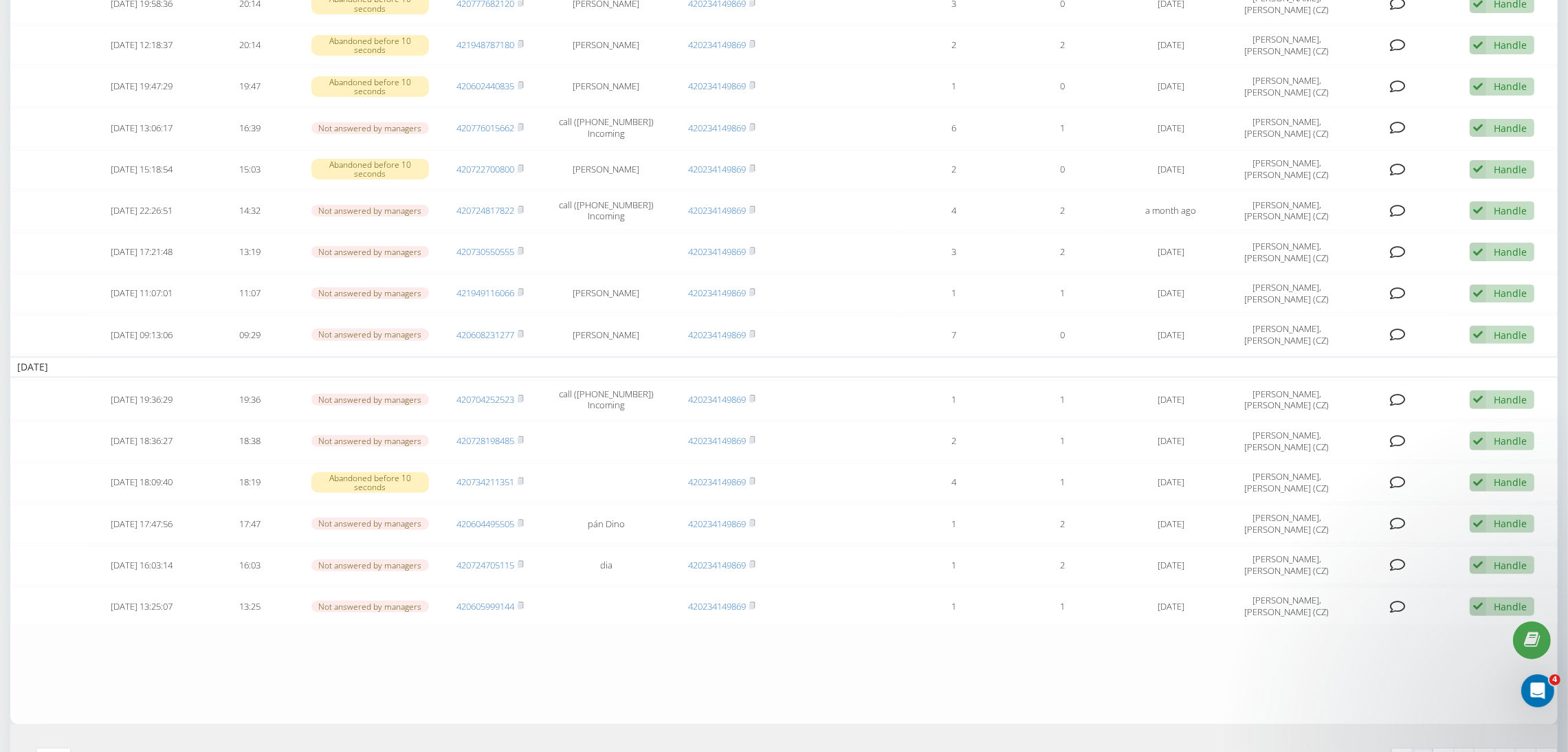
scroll to position [756, 0]
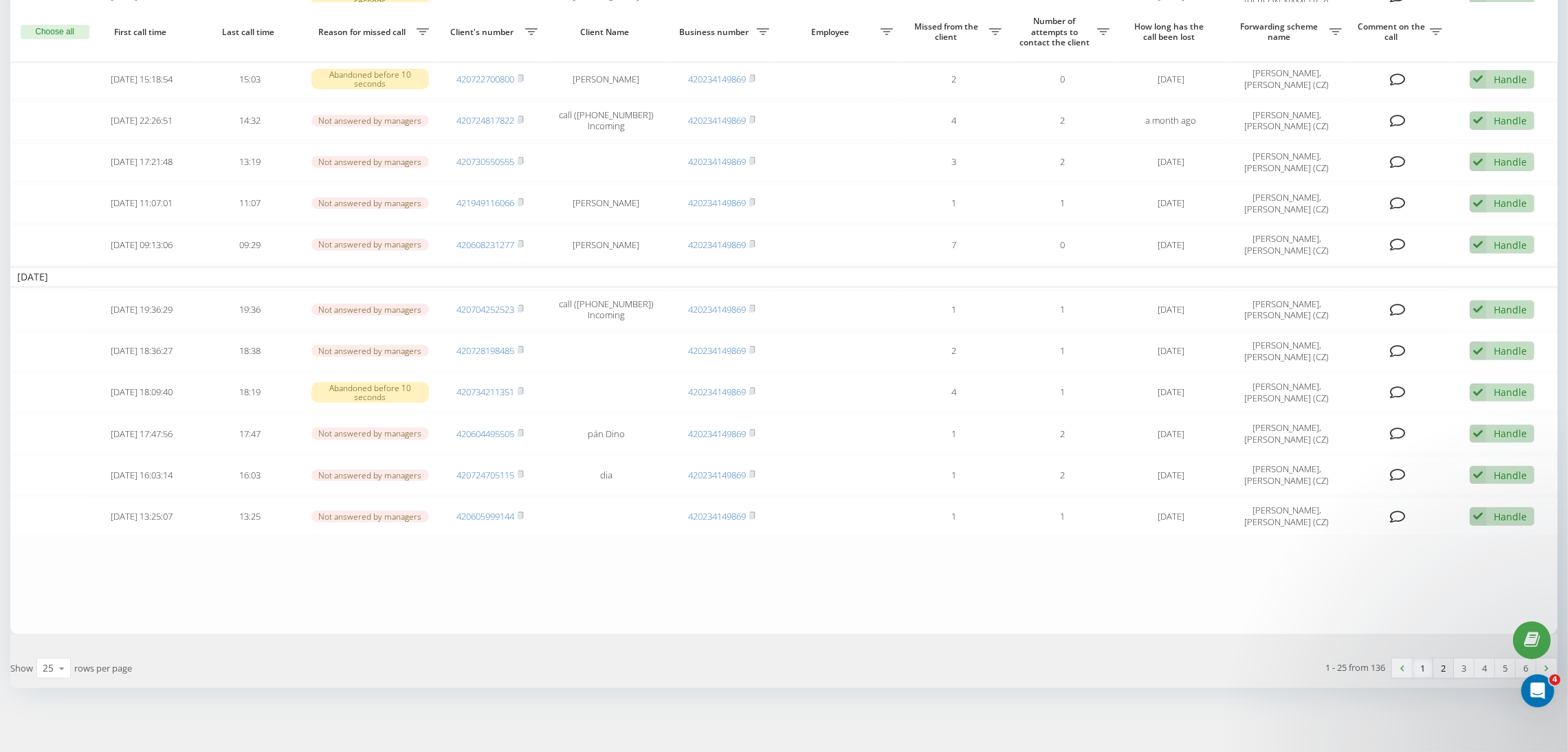
click at [1446, 665] on link "2" at bounding box center [1443, 668] width 20 height 19
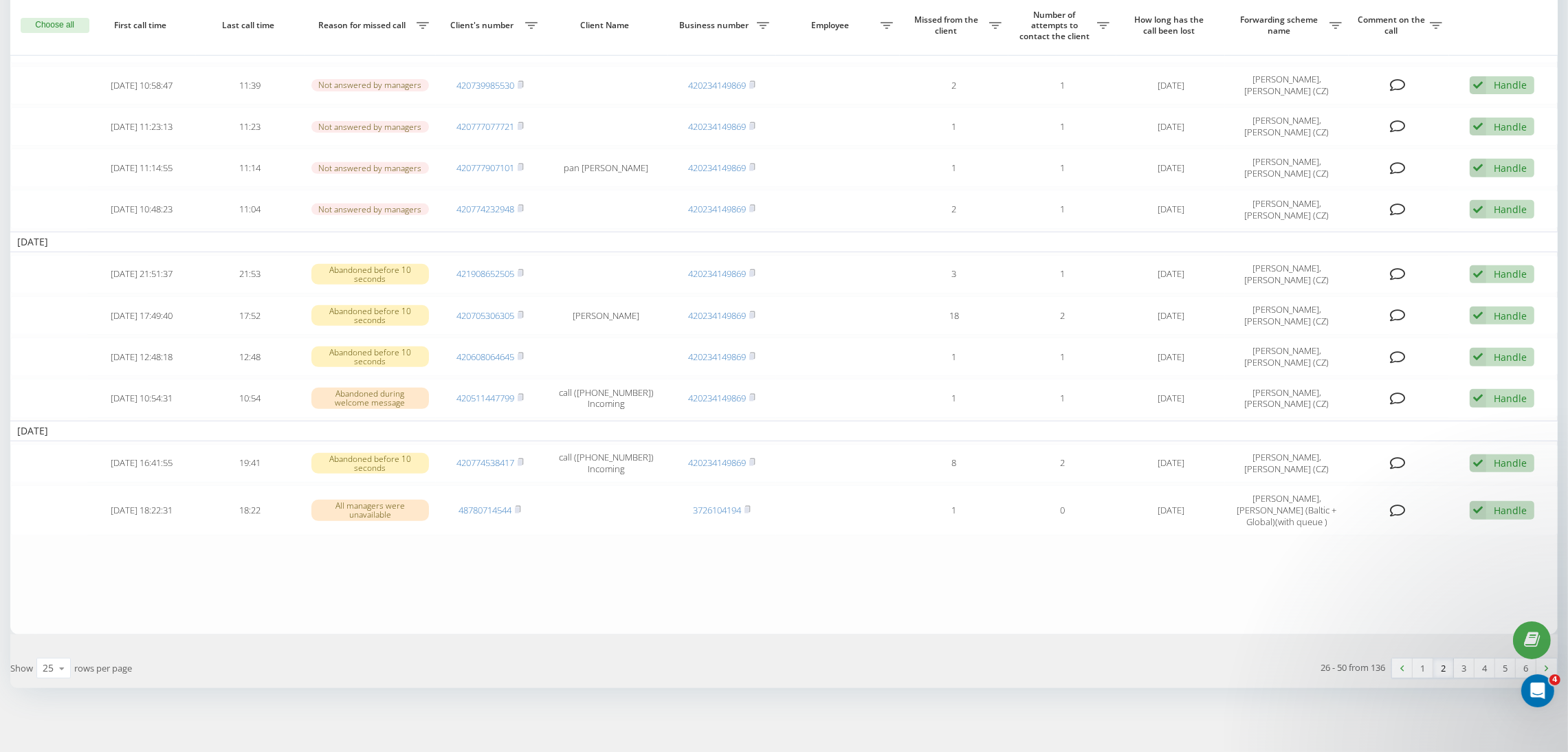
scroll to position [827, 0]
click at [1467, 670] on link "3" at bounding box center [1464, 668] width 20 height 19
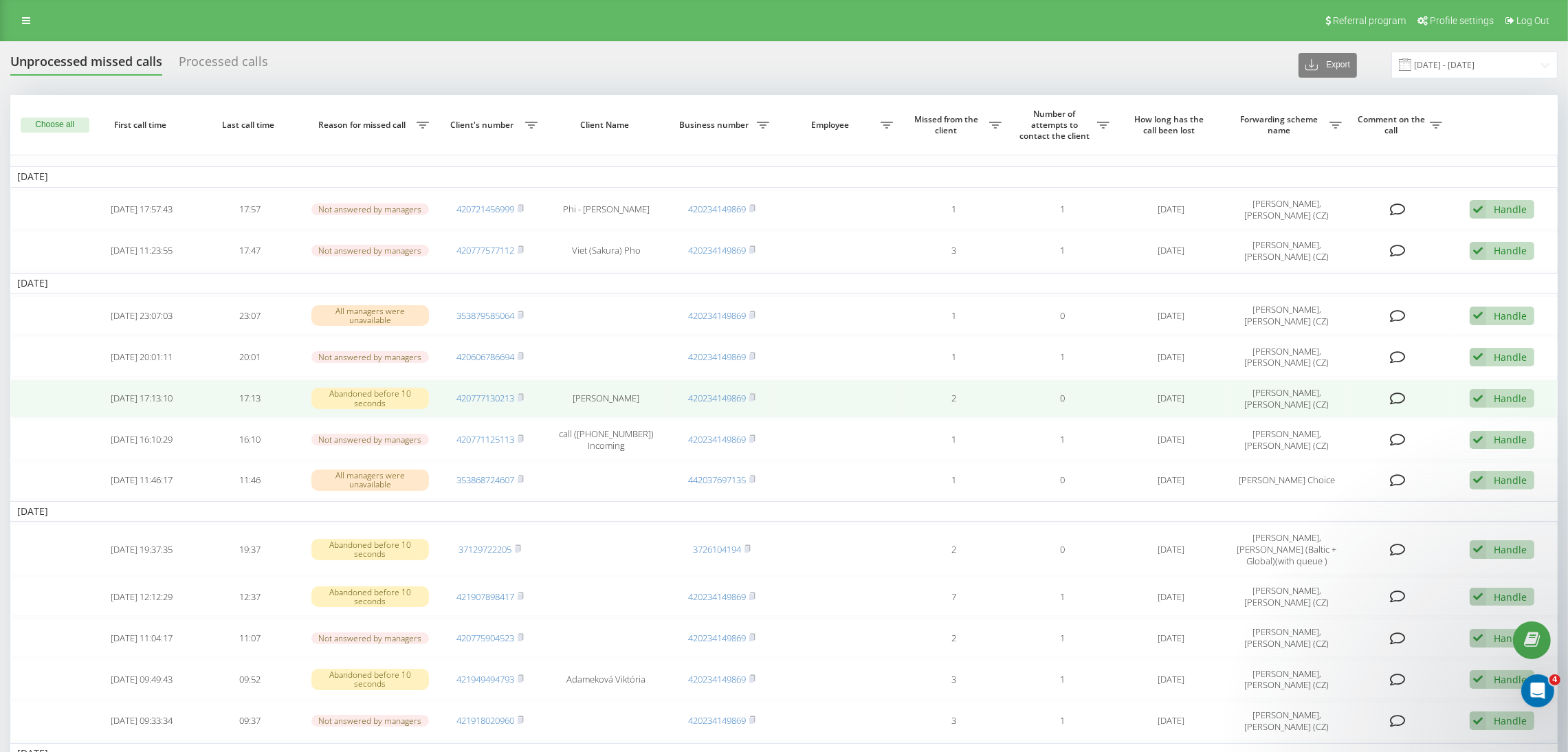
click at [1390, 398] on icon at bounding box center [1398, 399] width 15 height 14
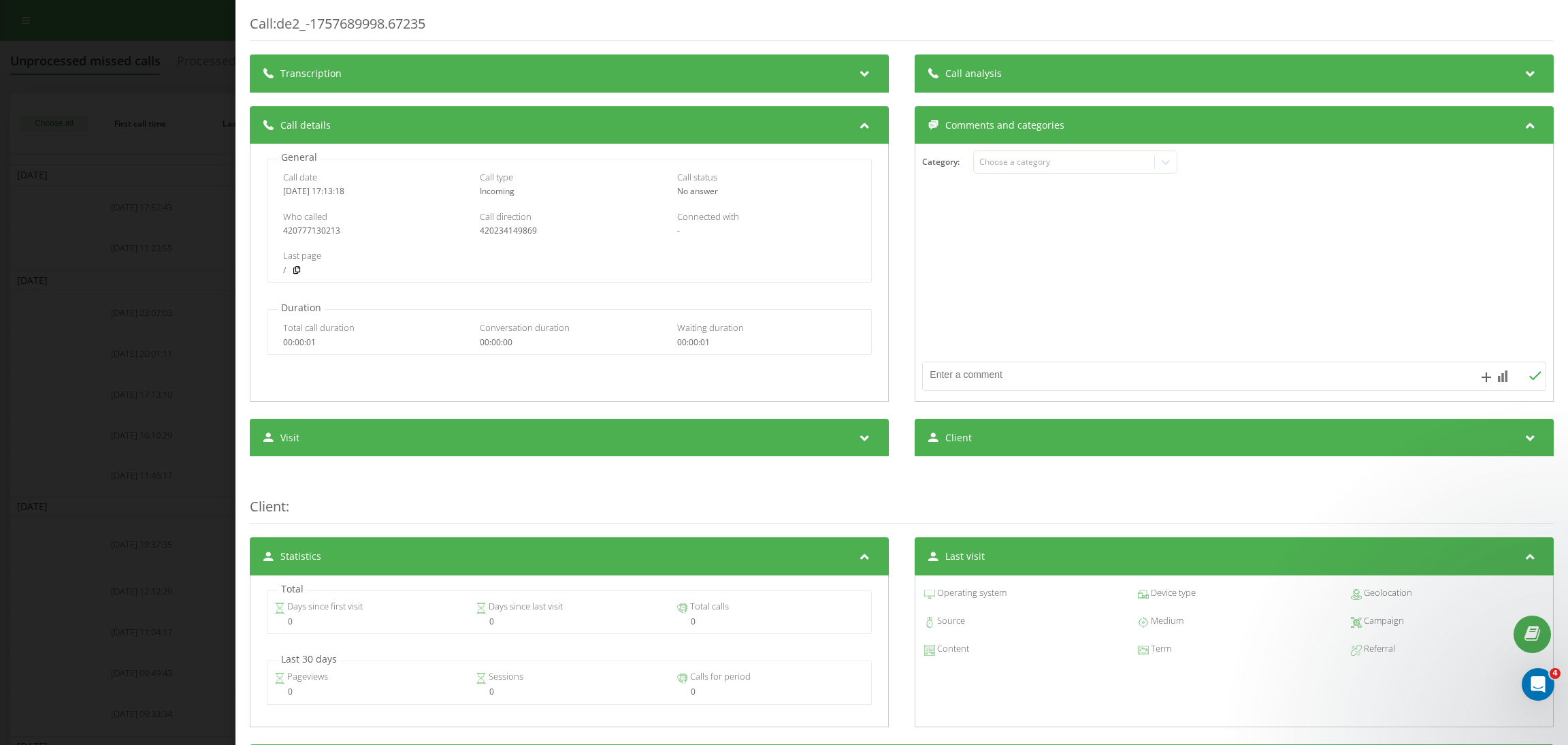
click at [1011, 377] on textarea at bounding box center [1171, 374] width 498 height 24
paste textarea "[URL][DOMAIN_NAME]"
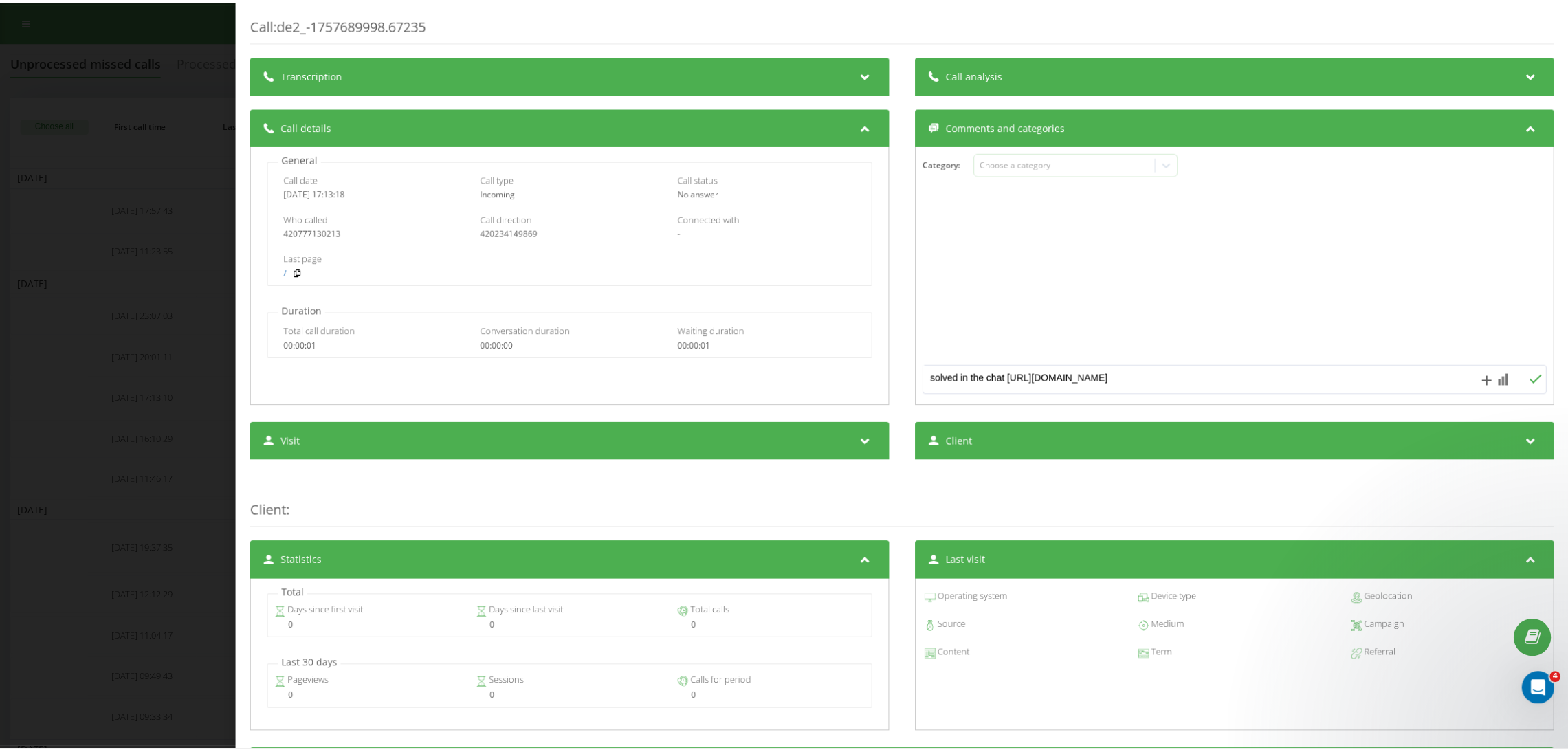
scroll to position [4, 0]
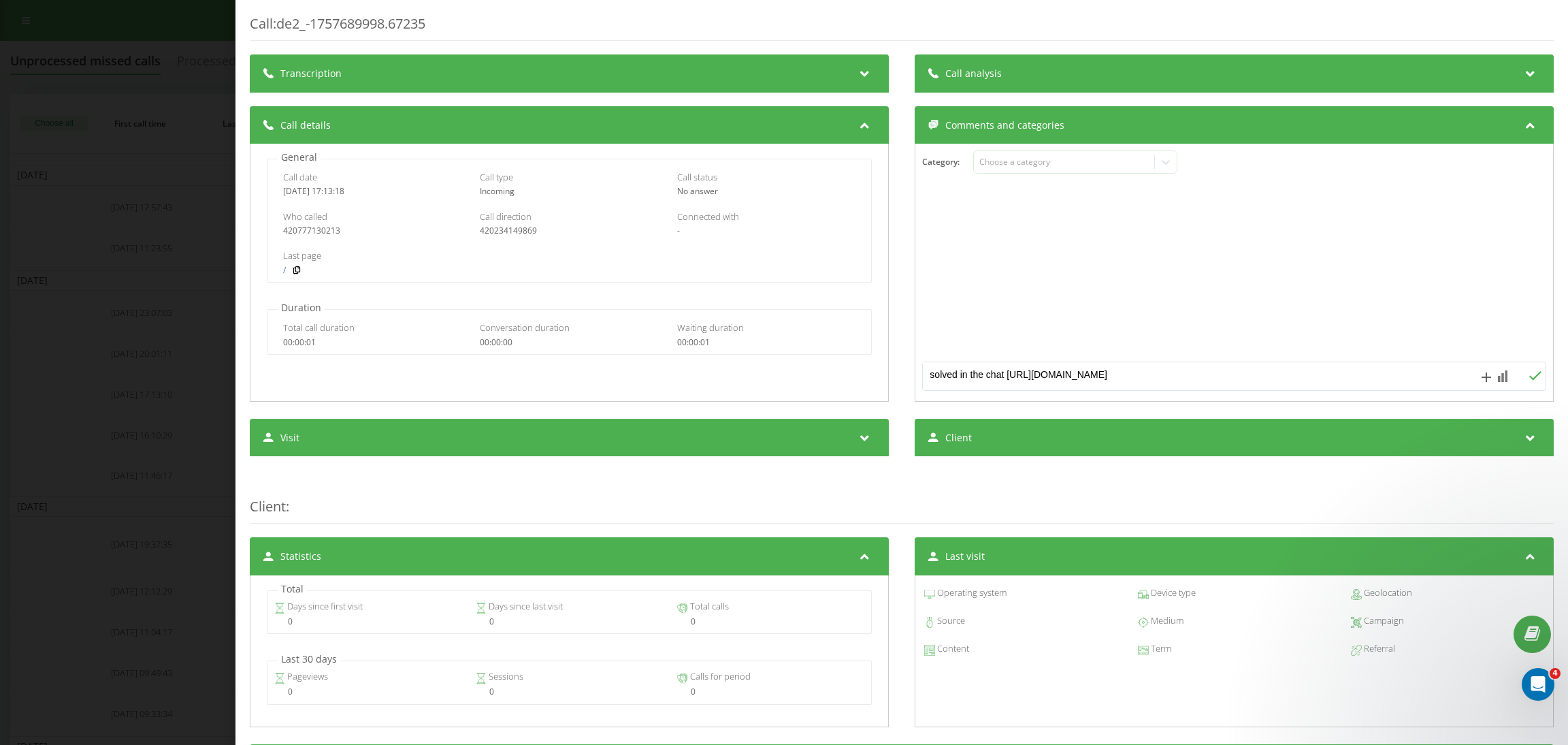
type textarea "solved in the chat [URL][DOMAIN_NAME]"
drag, startPoint x: 1513, startPoint y: 377, endPoint x: 1442, endPoint y: 378, distance: 71.0
click at [1528, 378] on icon at bounding box center [1535, 376] width 13 height 10
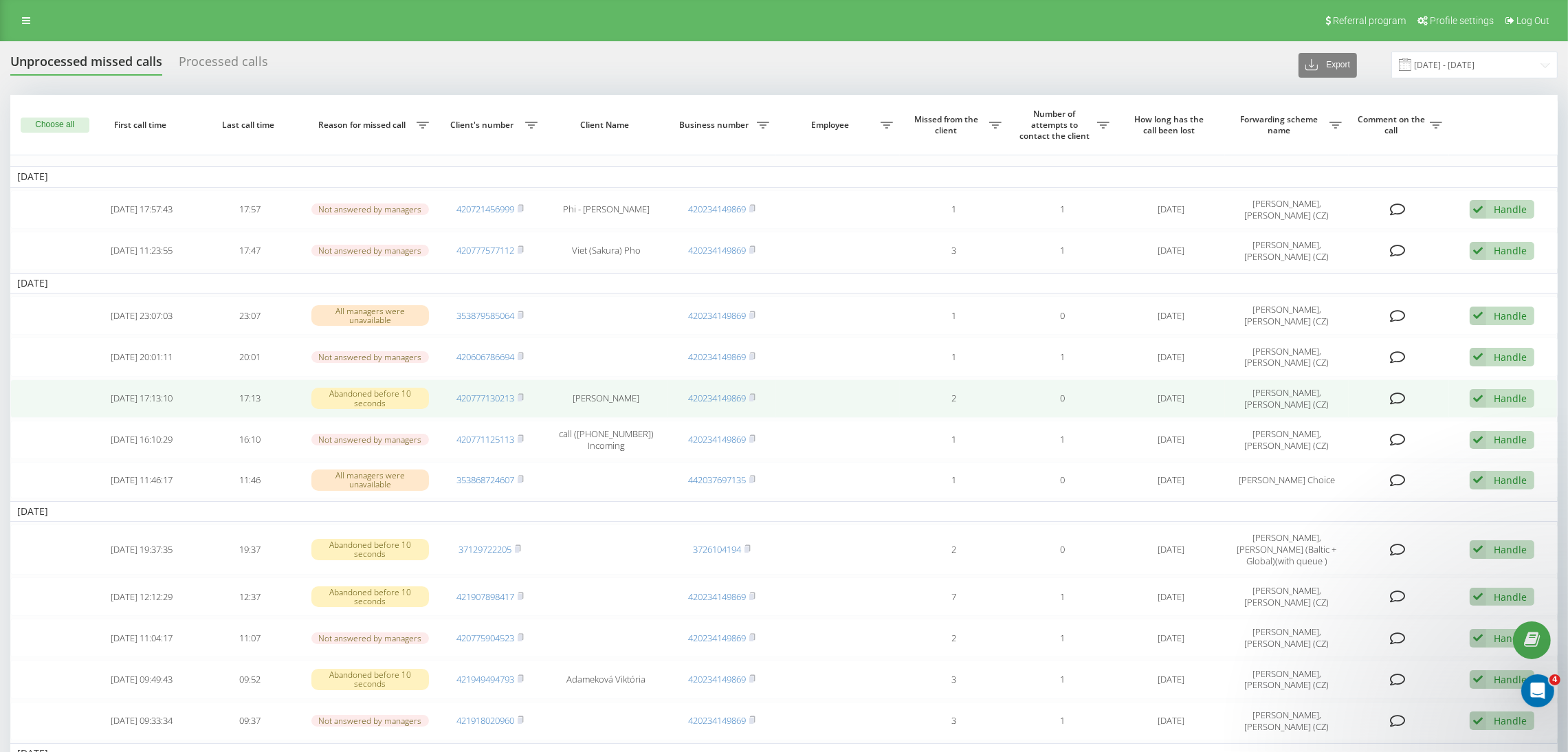
click at [1520, 391] on div "Handle" at bounding box center [1510, 398] width 33 height 13
click at [1383, 444] on span "Contacted the client using another channel" at bounding box center [1419, 445] width 200 height 13
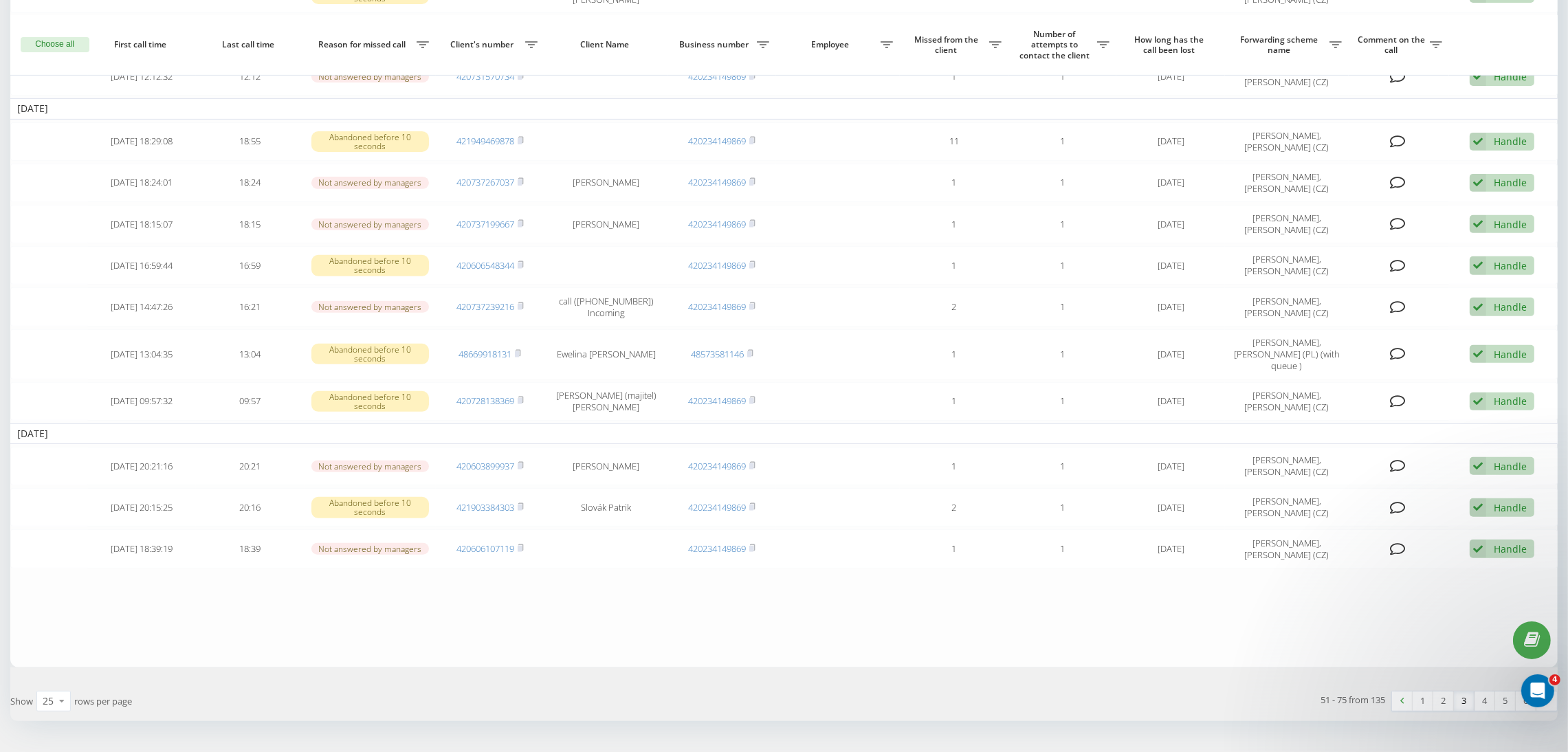
scroll to position [825, 0]
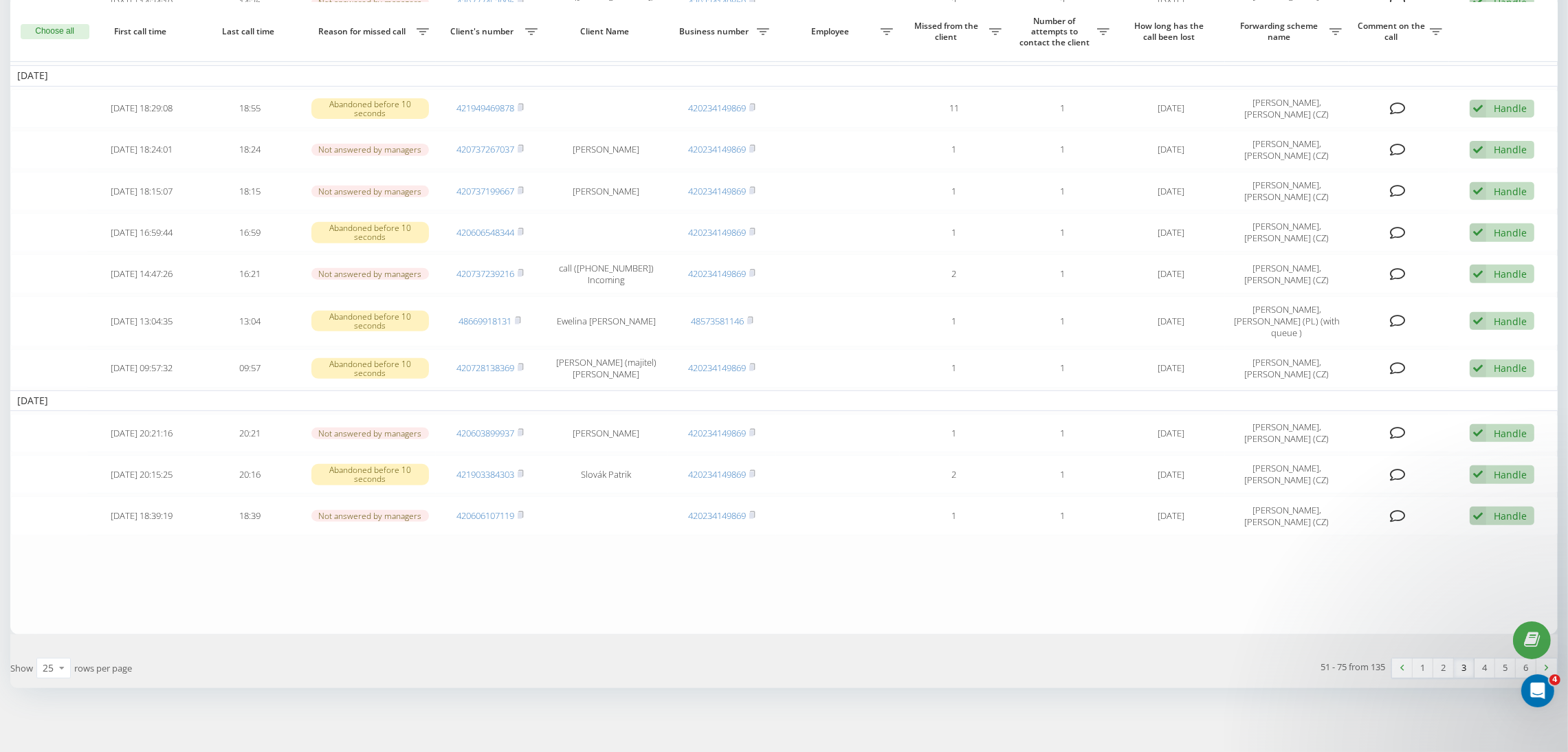
click at [1465, 664] on link "3" at bounding box center [1464, 668] width 20 height 19
click at [1486, 666] on link "4" at bounding box center [1484, 668] width 20 height 19
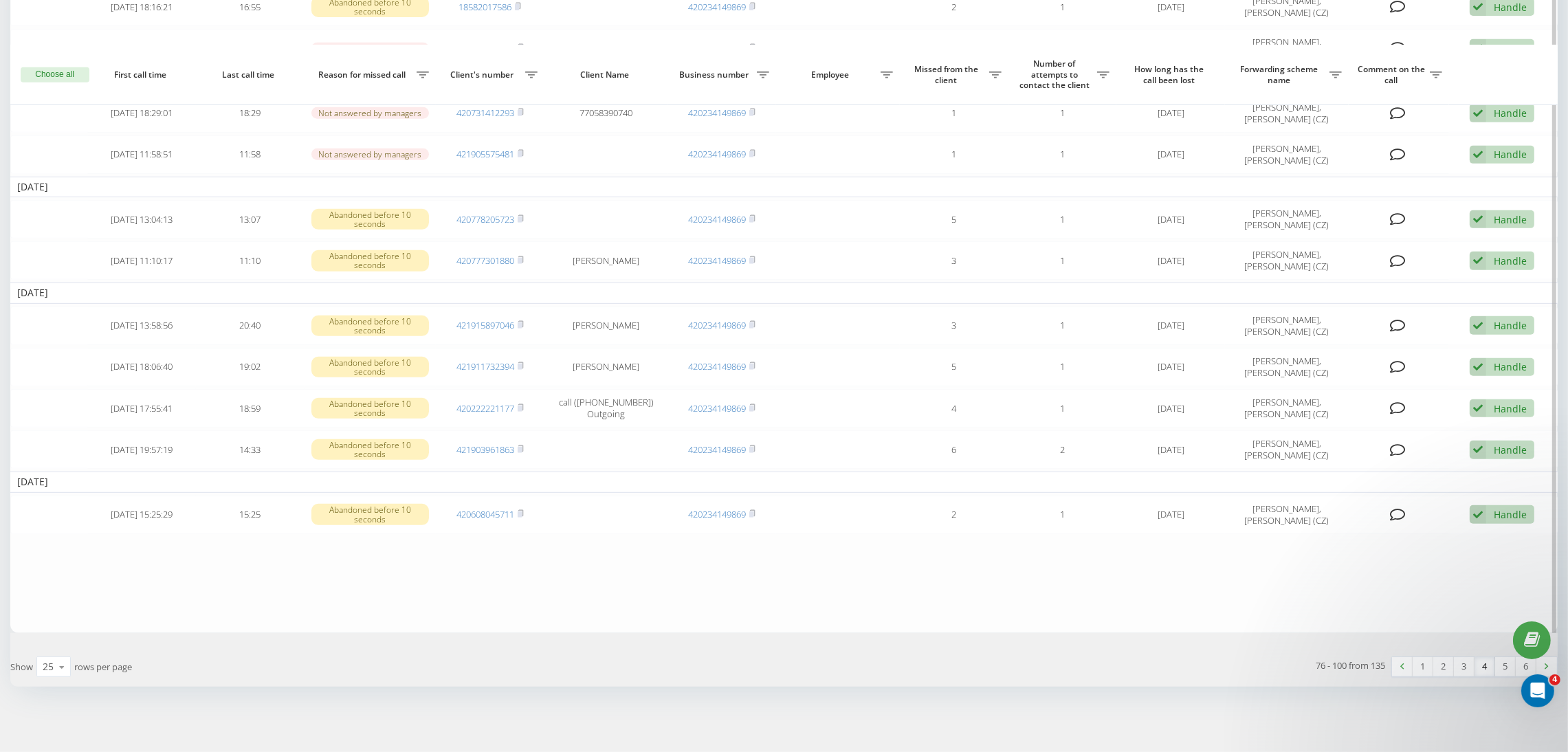
scroll to position [990, 0]
click at [1503, 669] on link "5" at bounding box center [1505, 666] width 20 height 19
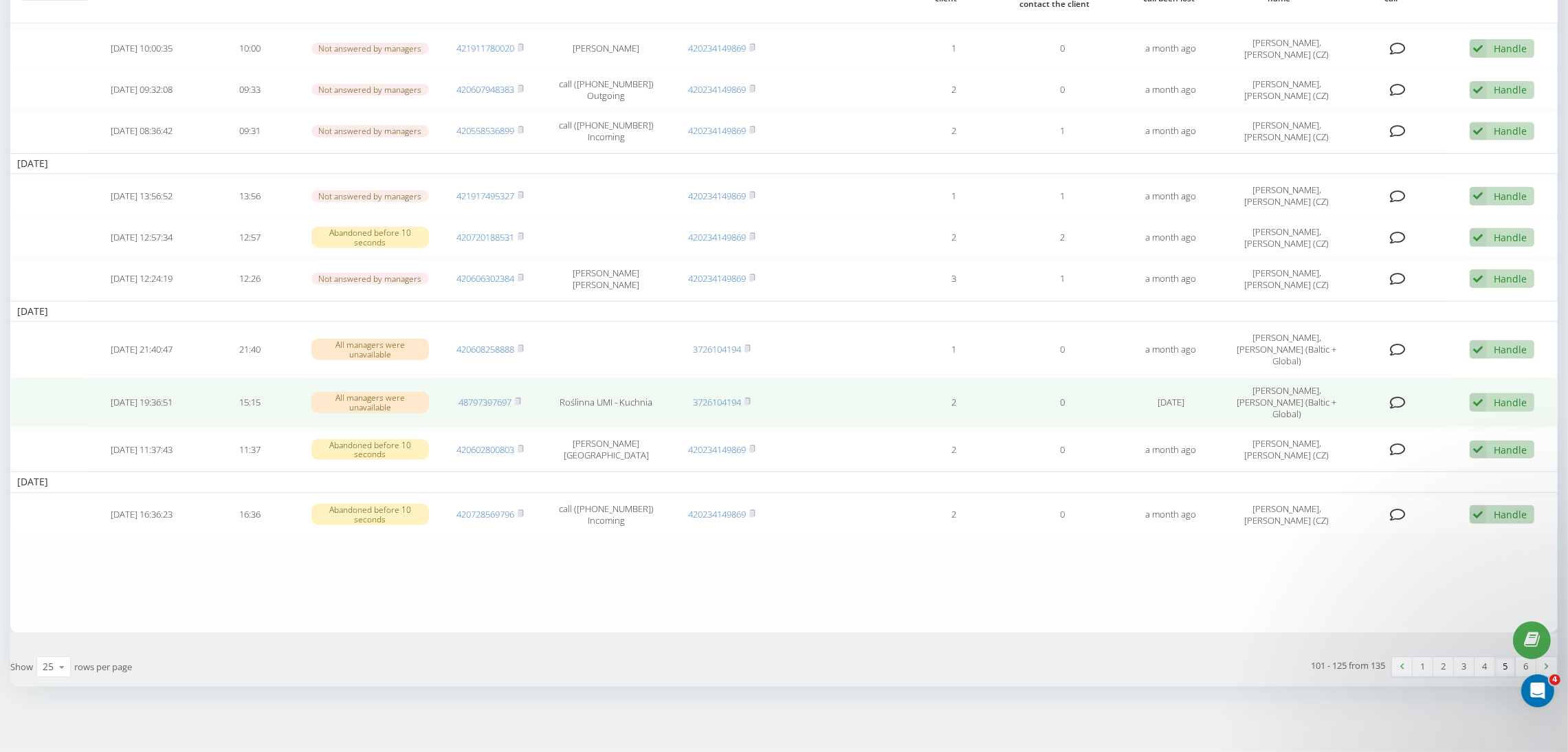
scroll to position [872, 0]
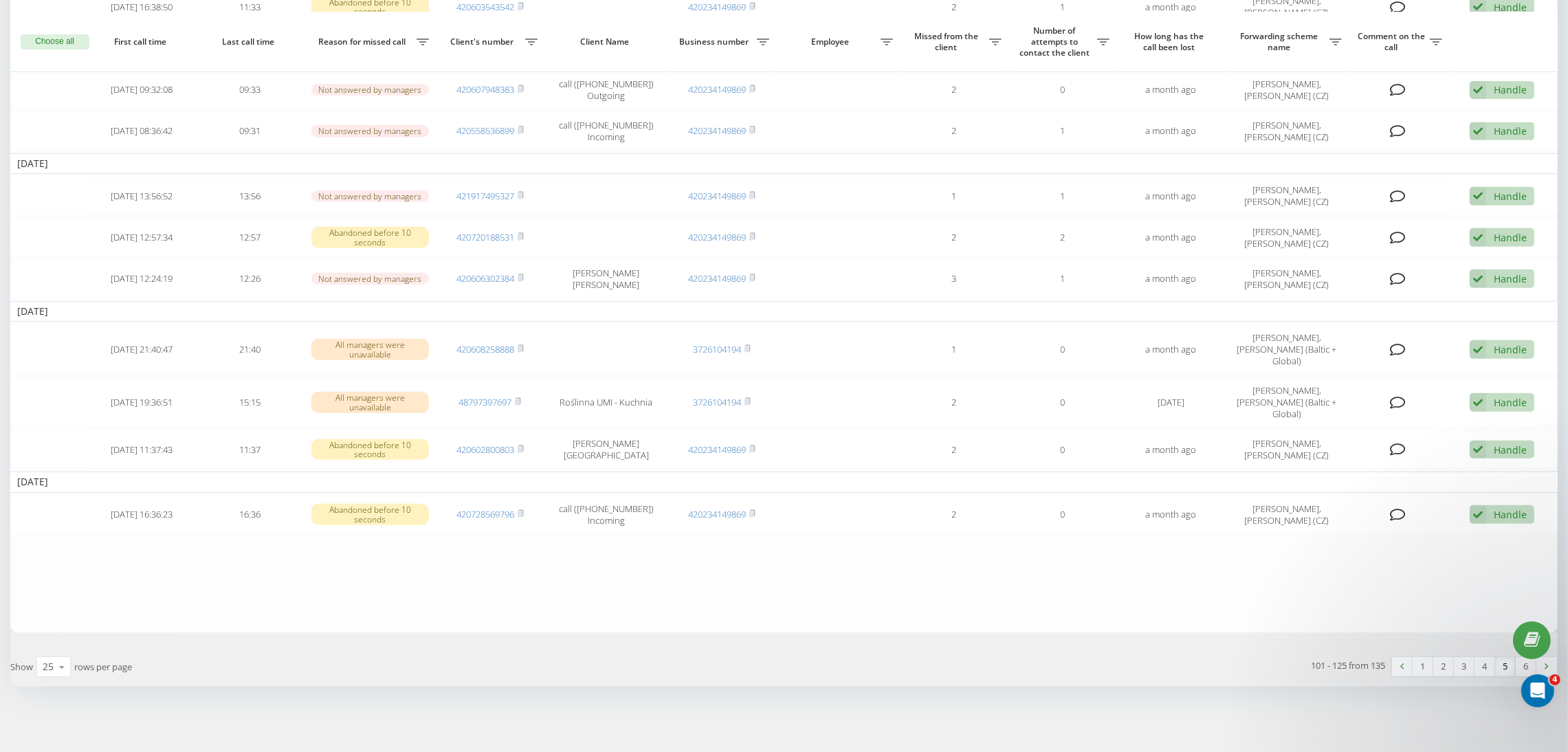
click at [1523, 662] on link "6" at bounding box center [1526, 666] width 20 height 19
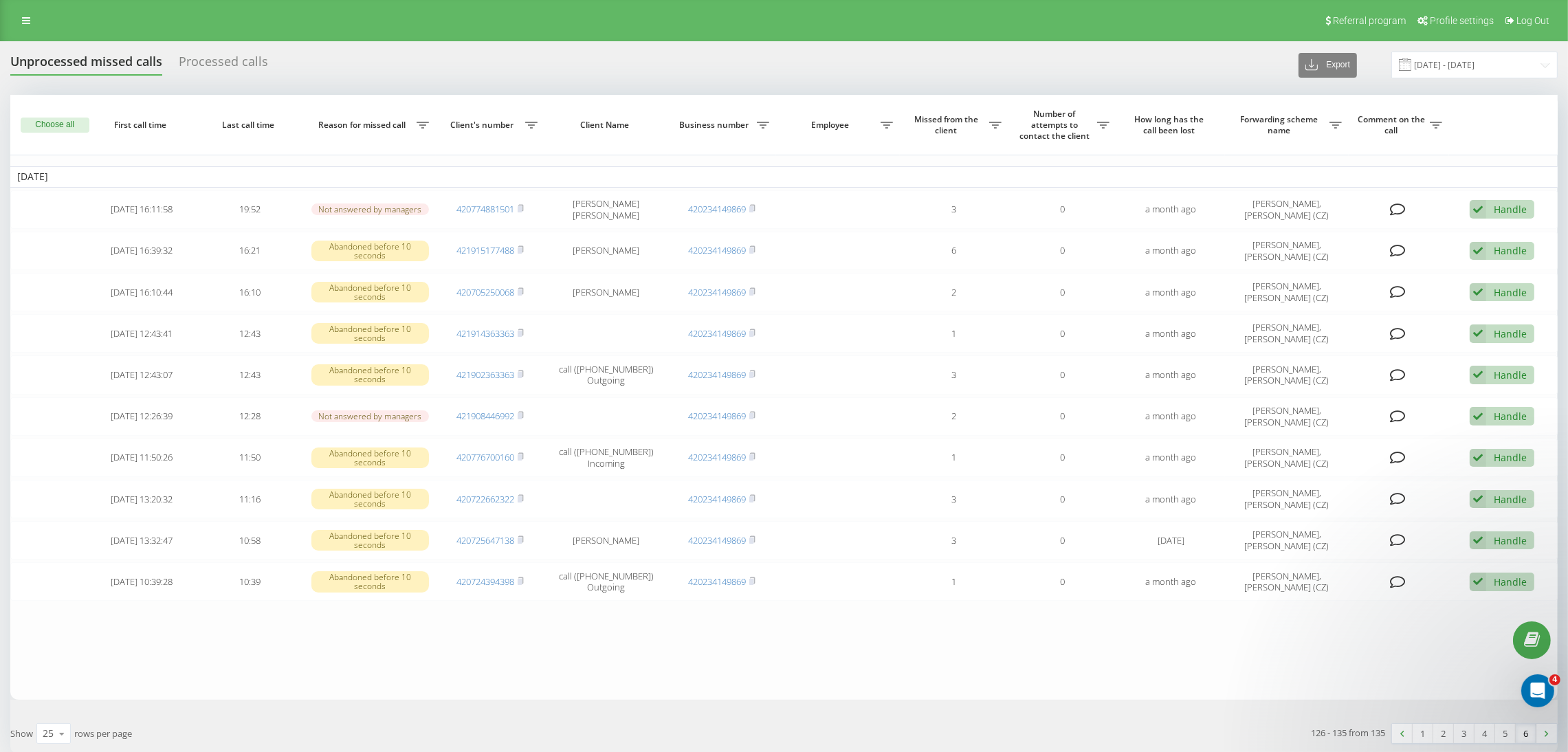
click at [239, 65] on div "Processed calls" at bounding box center [223, 65] width 89 height 21
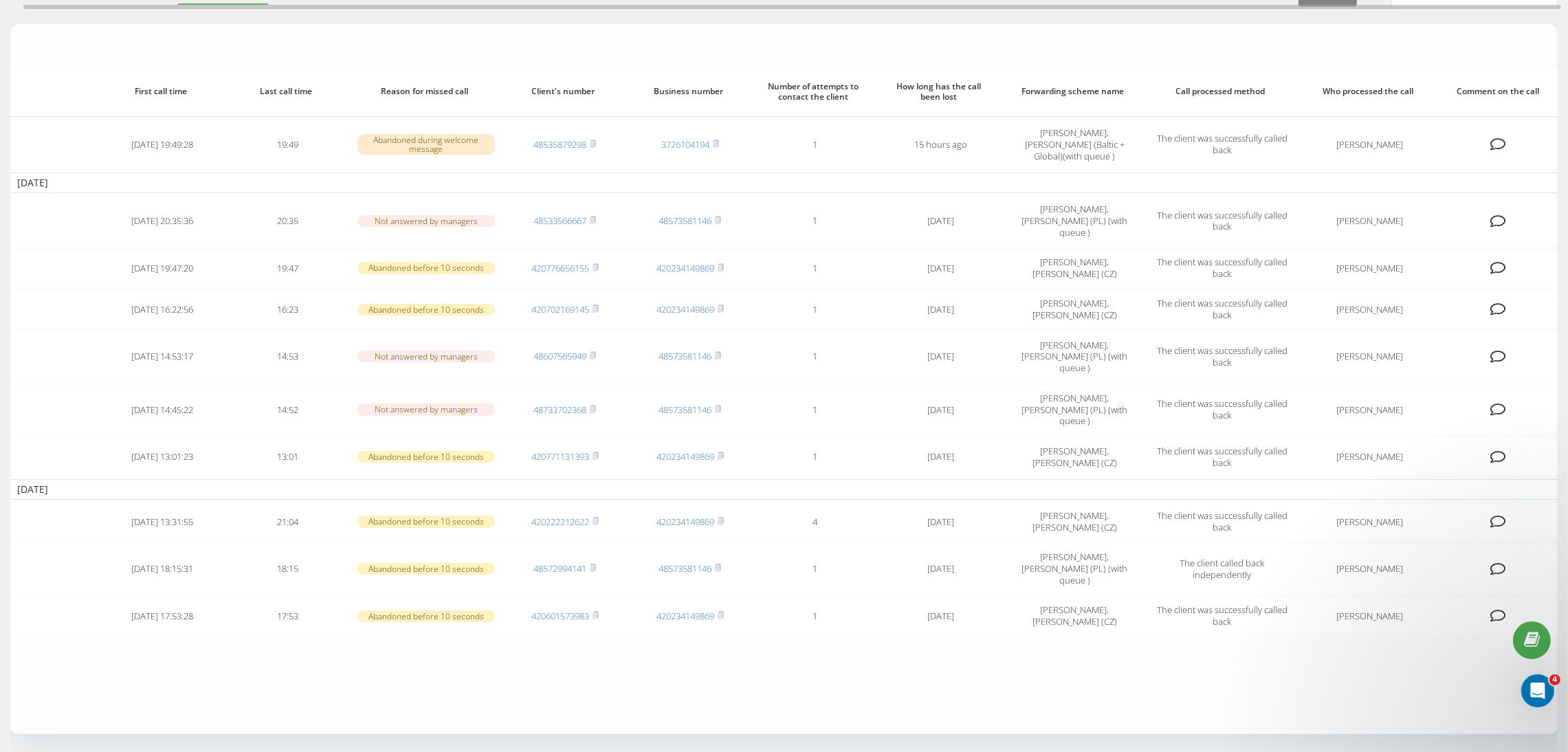
scroll to position [125, 0]
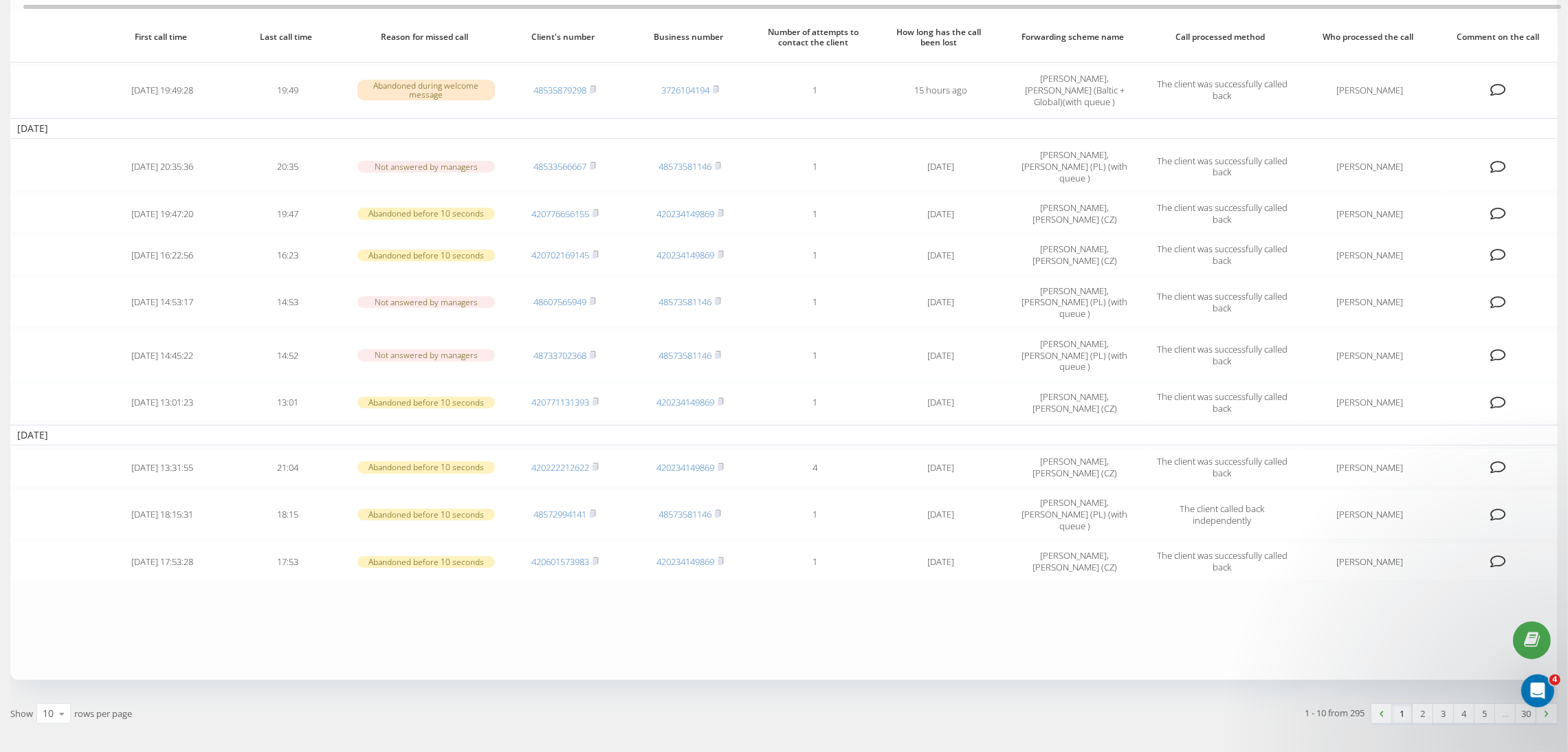
click at [1421, 703] on link "2" at bounding box center [1423, 713] width 20 height 19
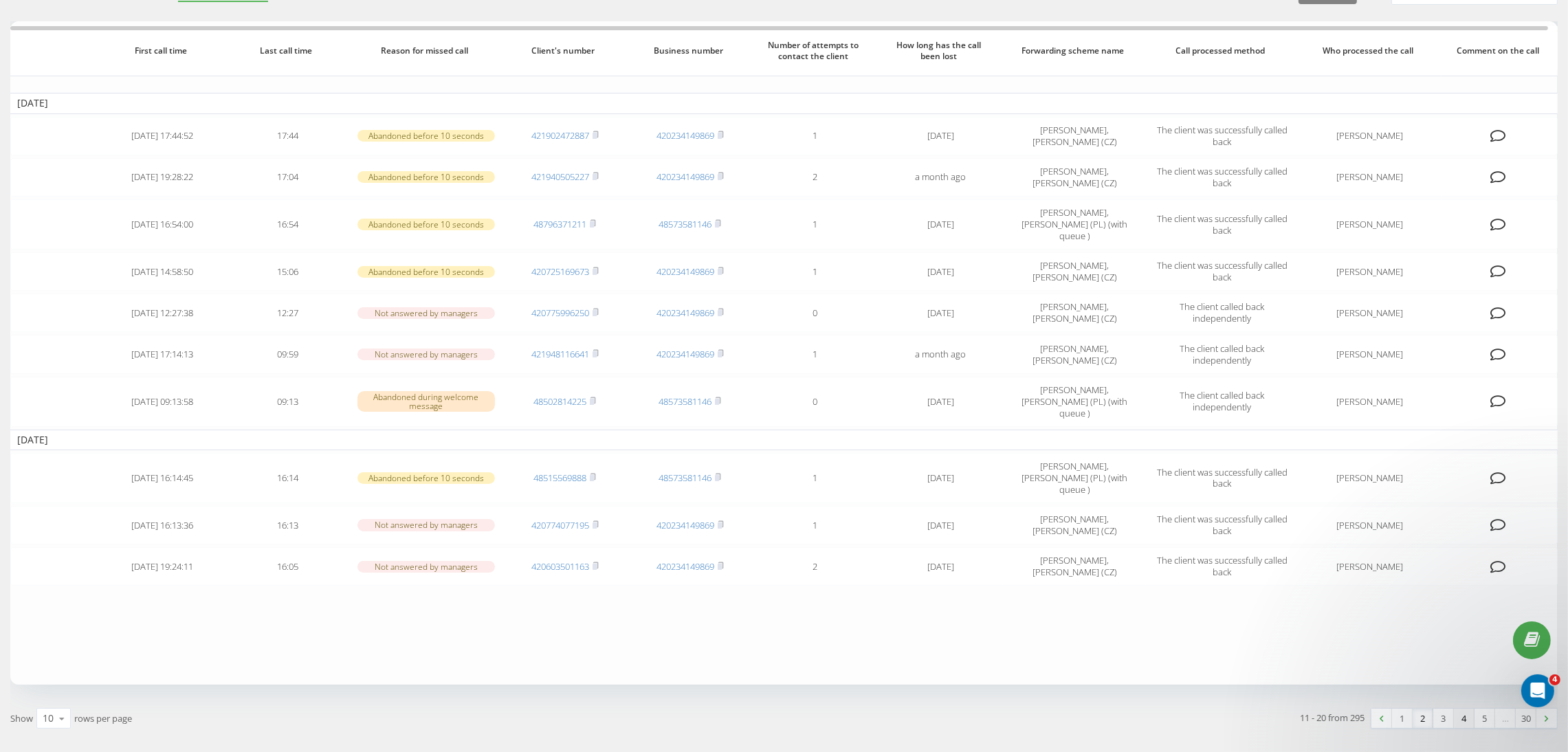
scroll to position [89, 0]
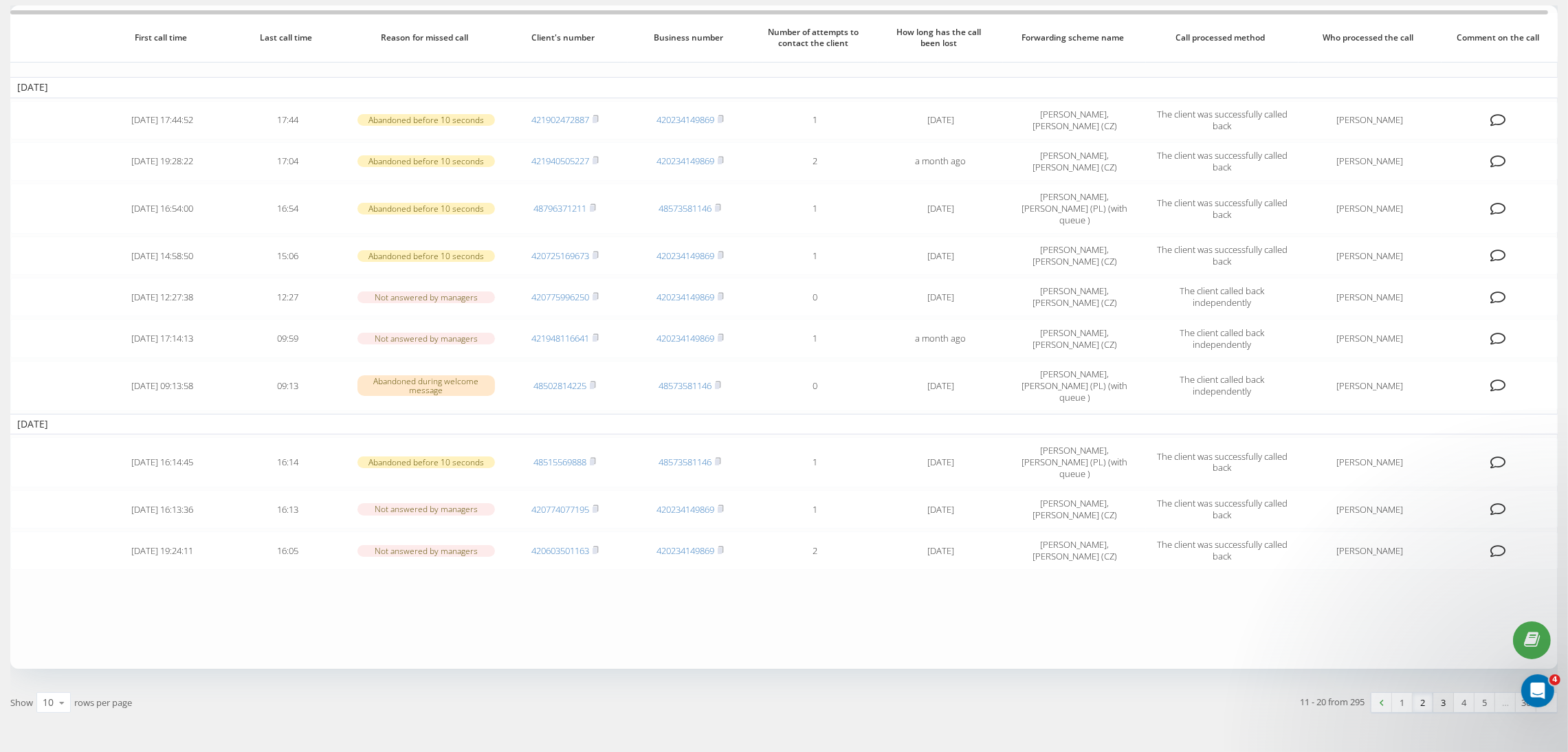
click at [1438, 693] on link "3" at bounding box center [1443, 702] width 20 height 19
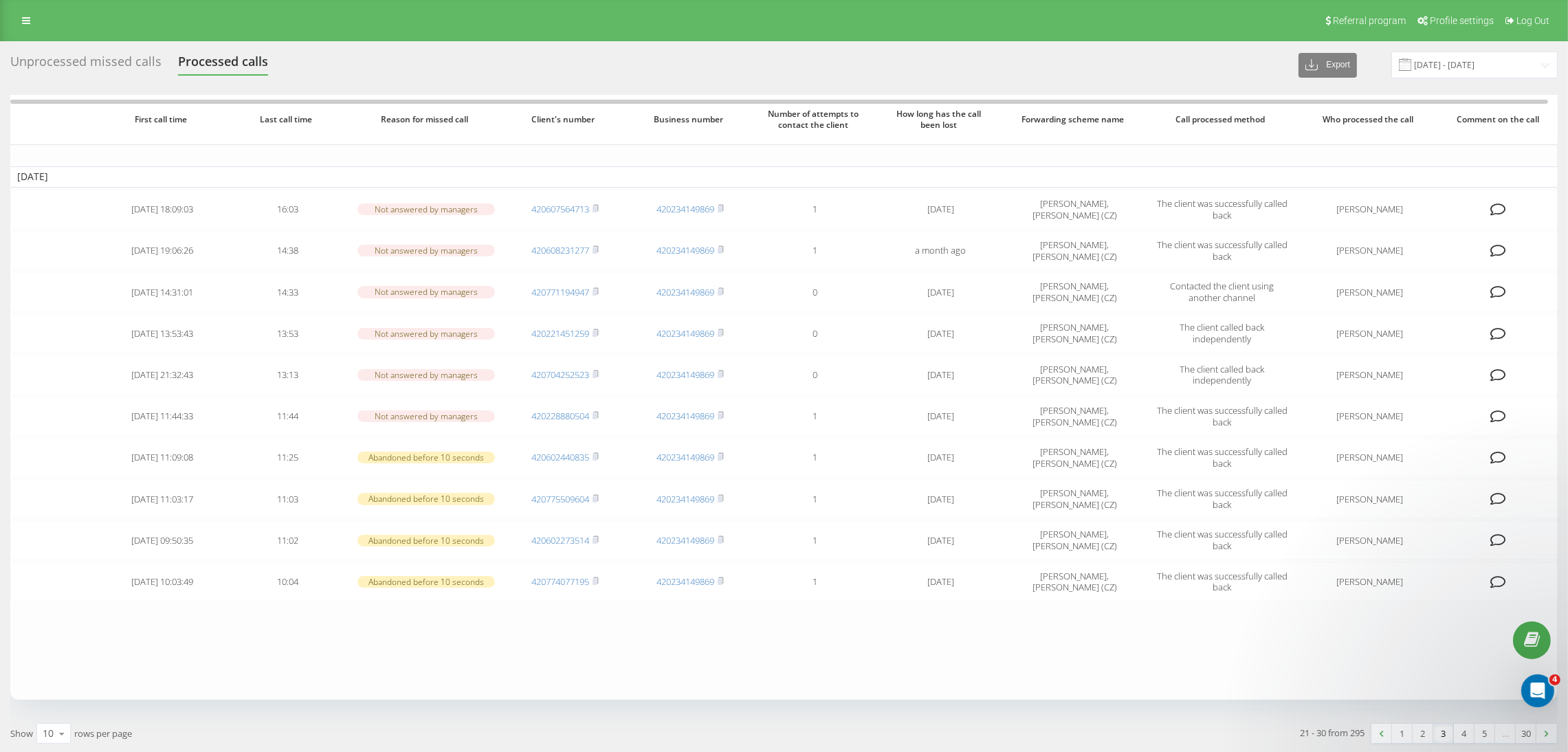
click at [1464, 728] on link "4" at bounding box center [1464, 733] width 20 height 19
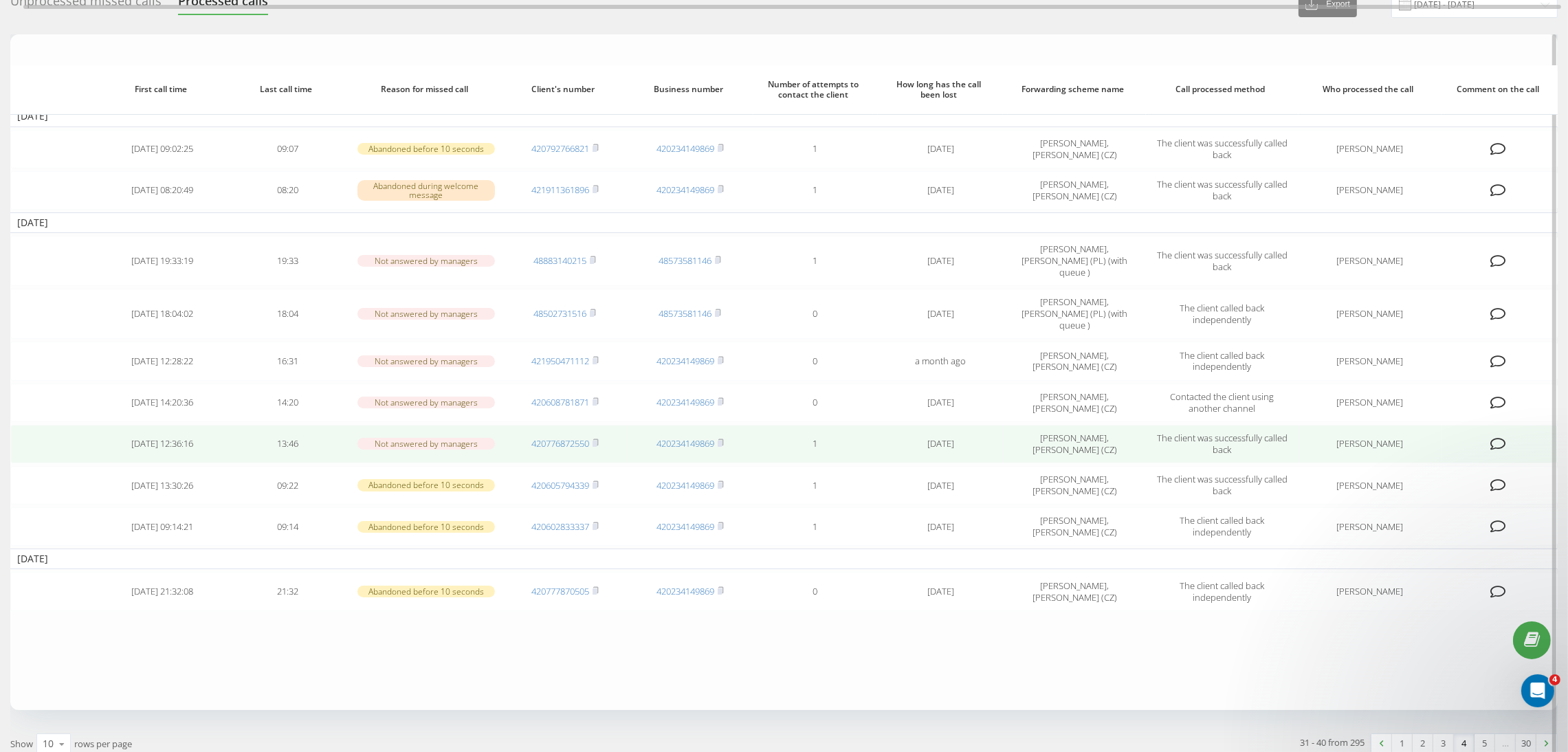
scroll to position [113, 0]
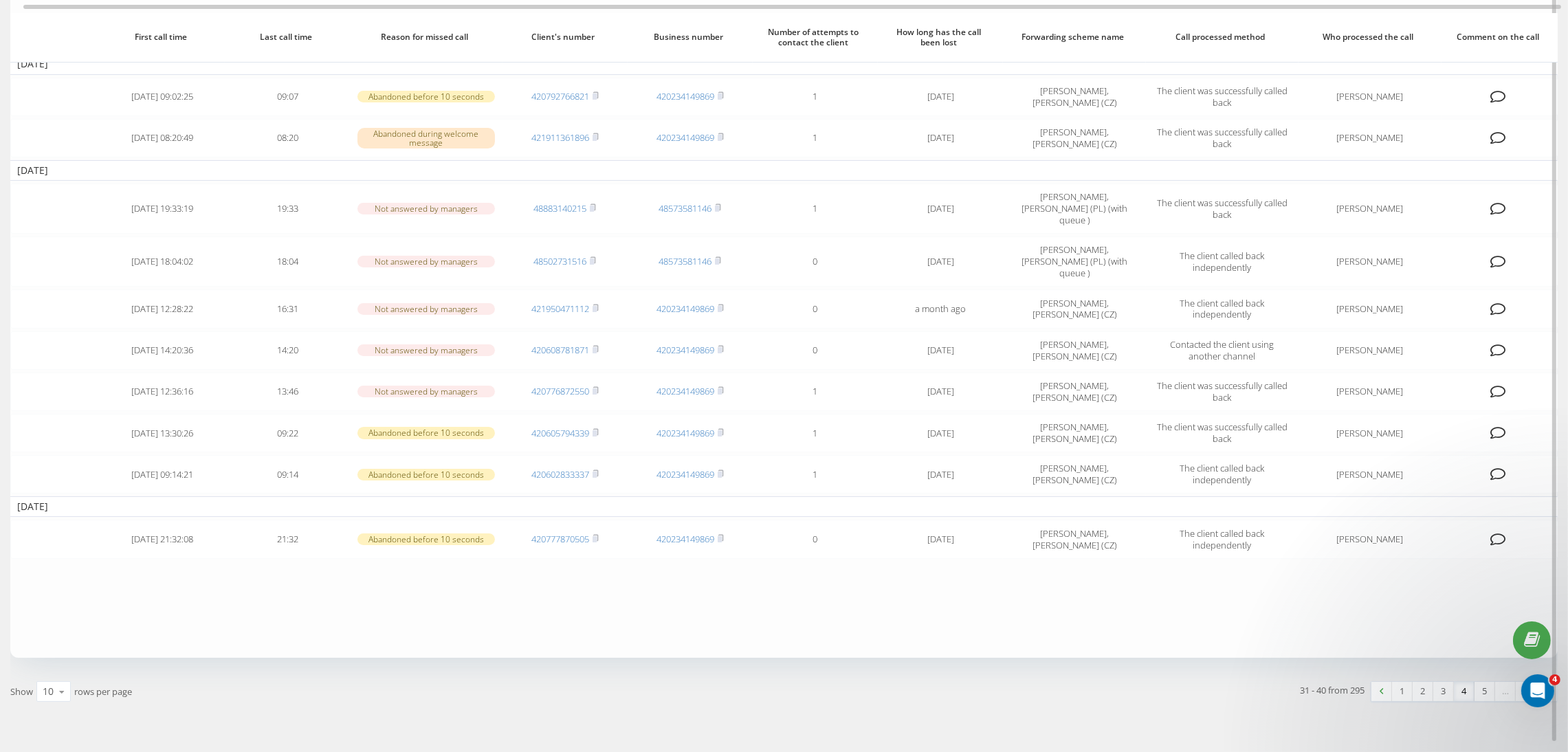
click at [1481, 671] on div "31 - 40 from 295 1 2 3 4 5 … 30" at bounding box center [1176, 691] width 784 height 40
click at [1486, 682] on link "5" at bounding box center [1484, 691] width 20 height 19
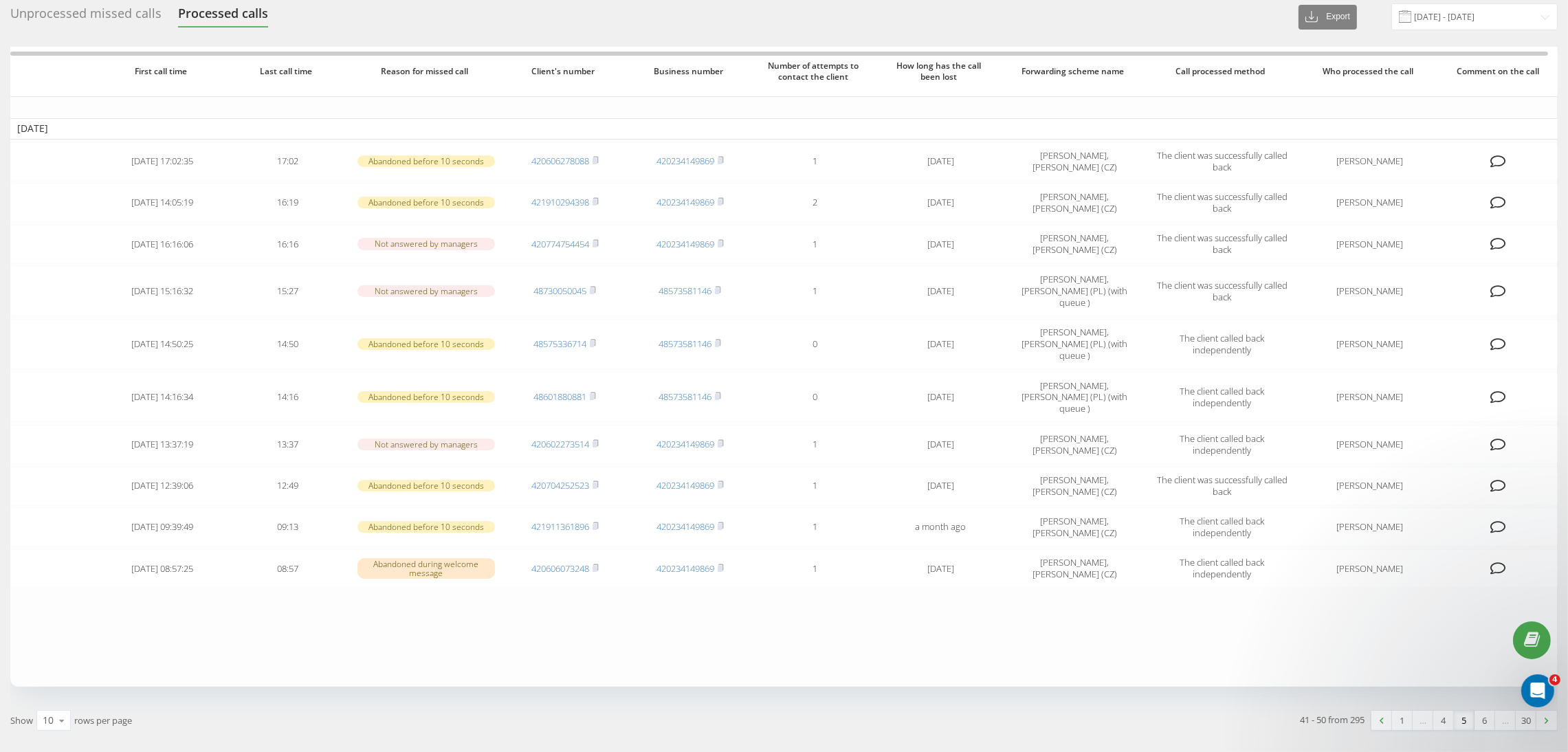
scroll to position [65, 0]
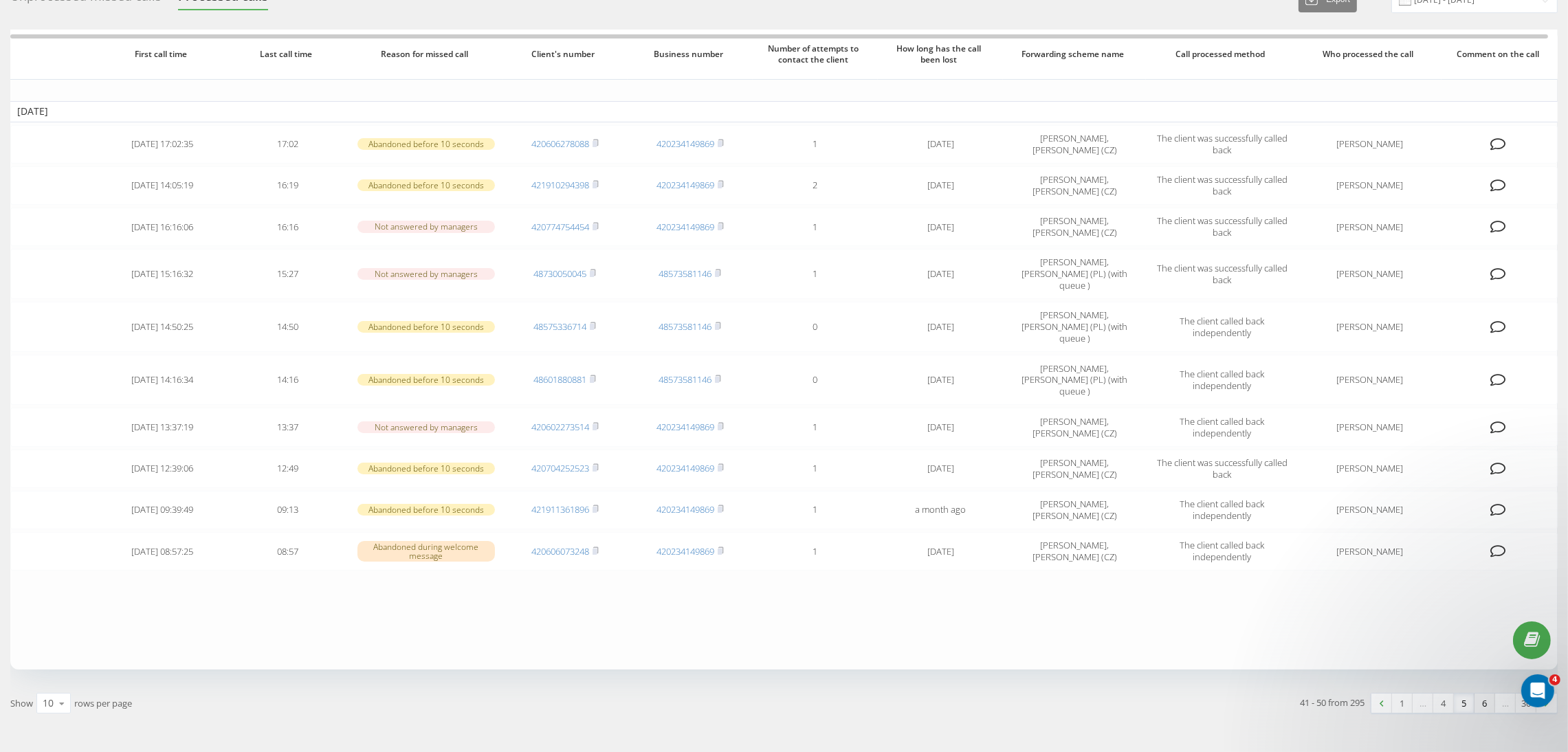
click at [1483, 694] on link "6" at bounding box center [1484, 703] width 20 height 19
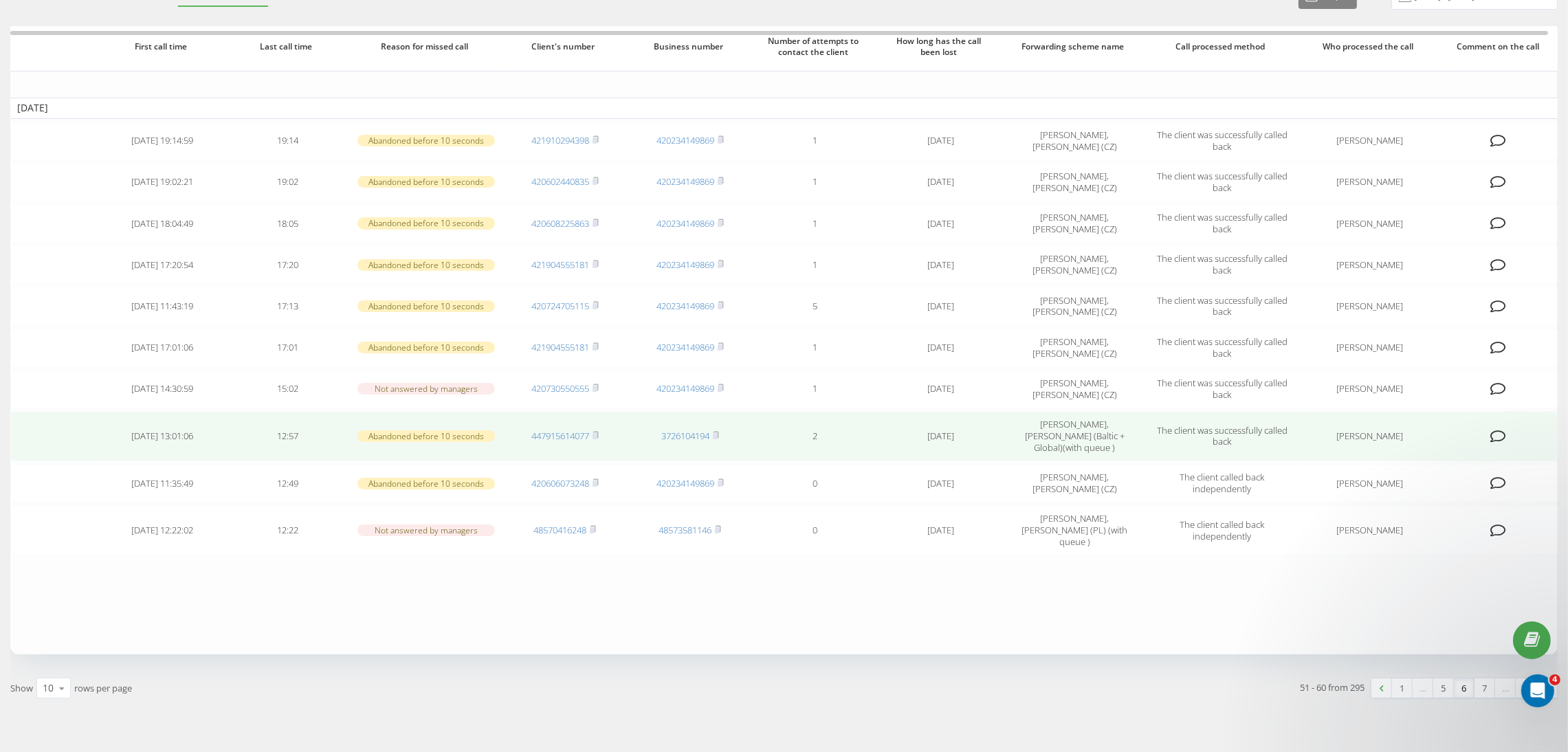
scroll to position [77, 0]
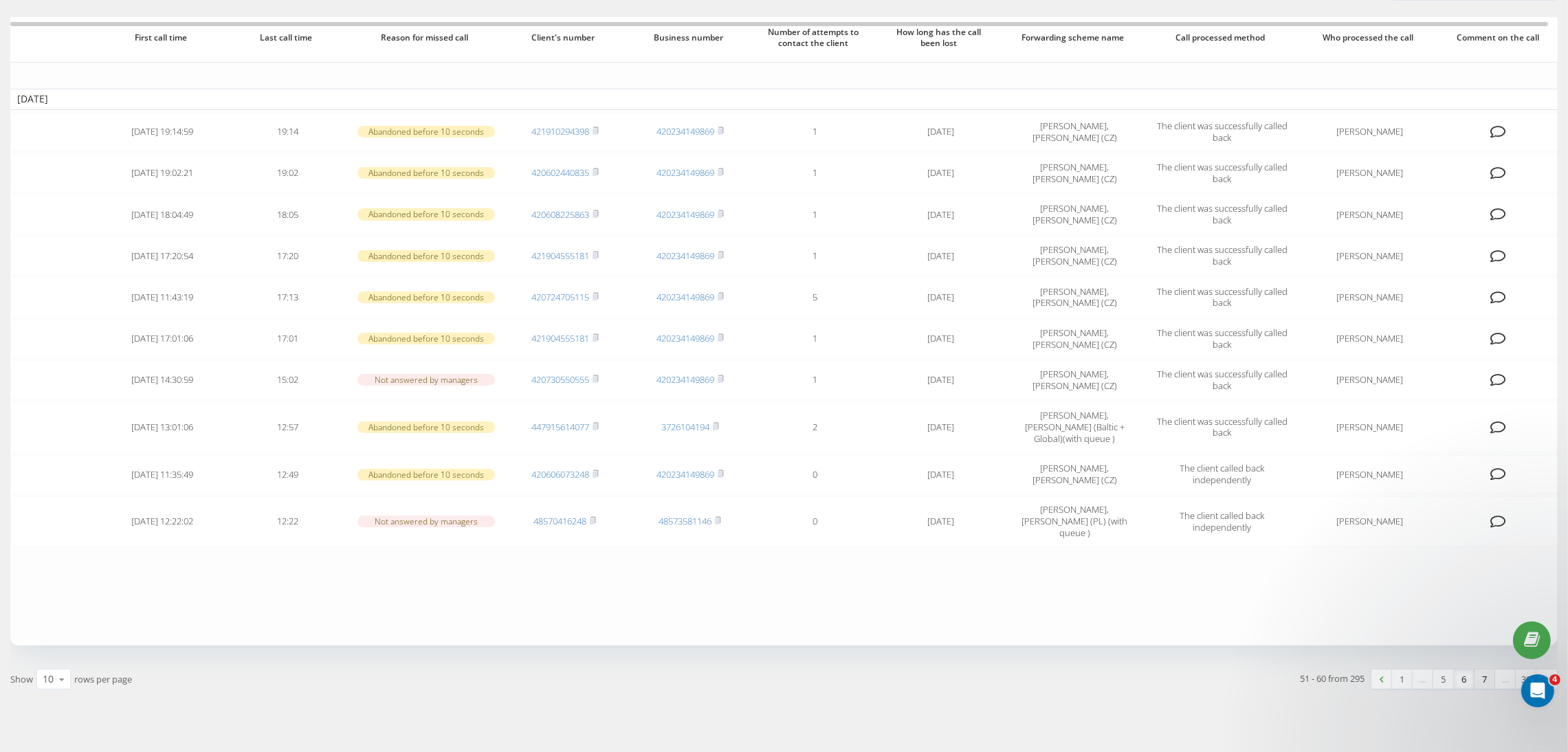
click at [1482, 670] on link "7" at bounding box center [1484, 679] width 20 height 19
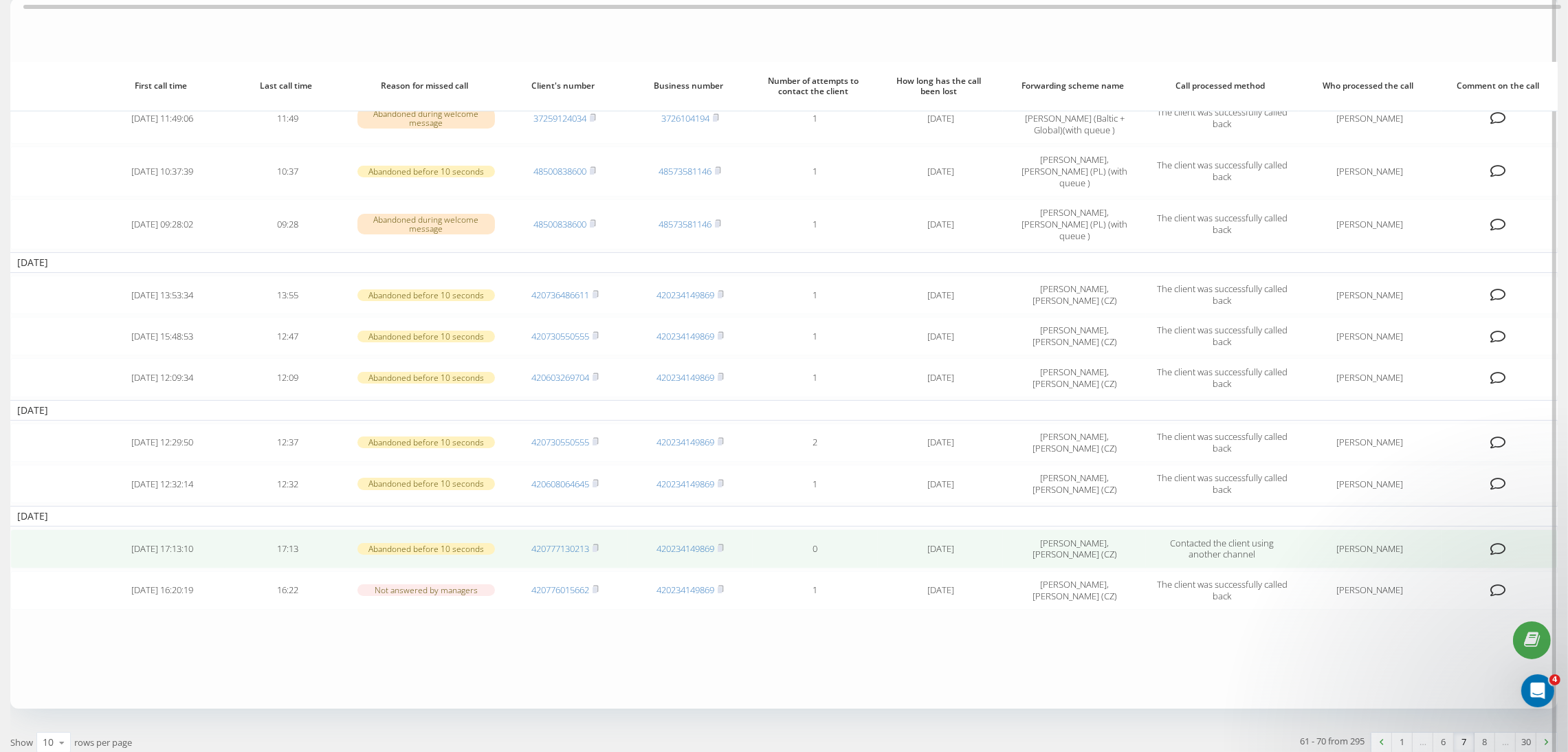
scroll to position [148, 0]
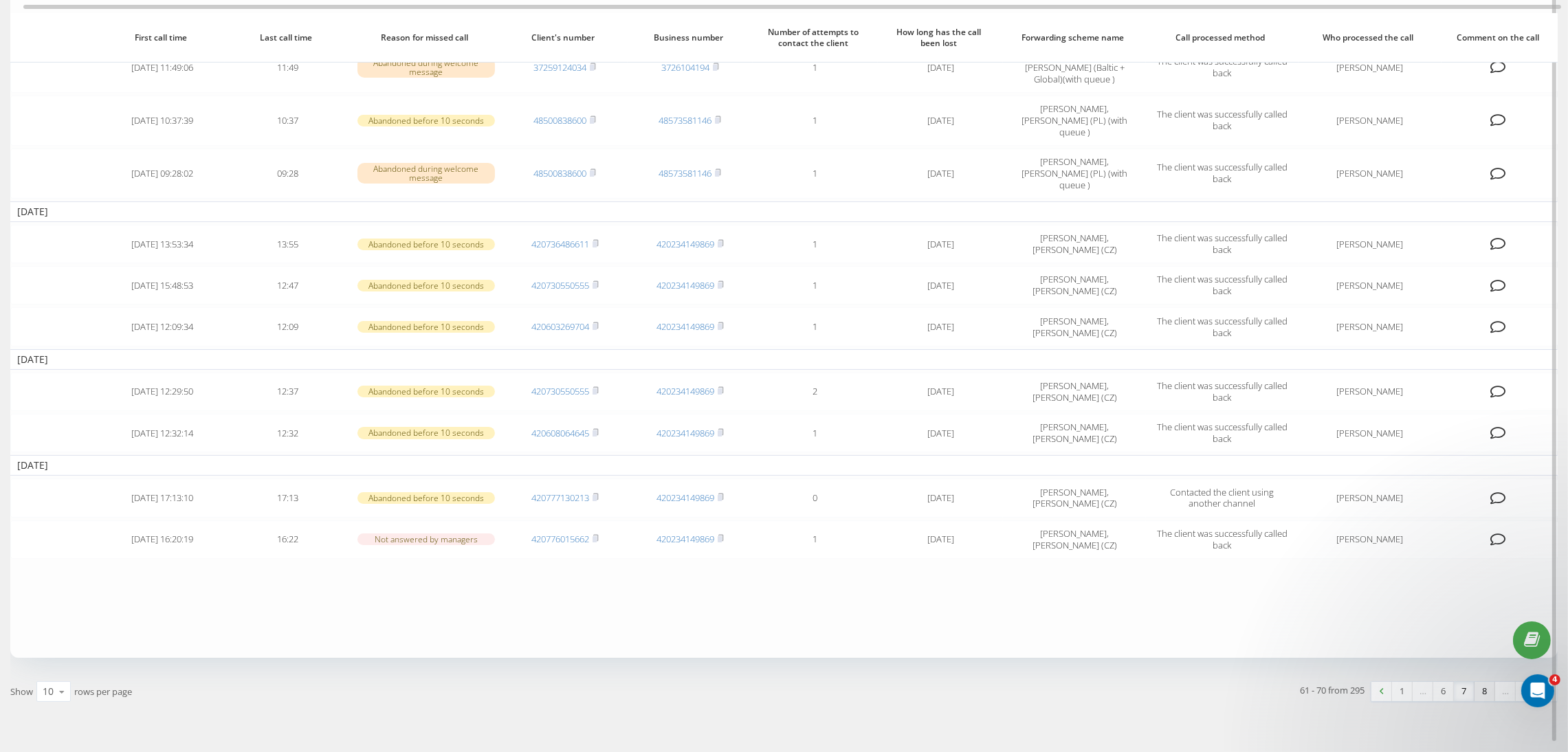
click at [1488, 682] on link "8" at bounding box center [1484, 691] width 20 height 19
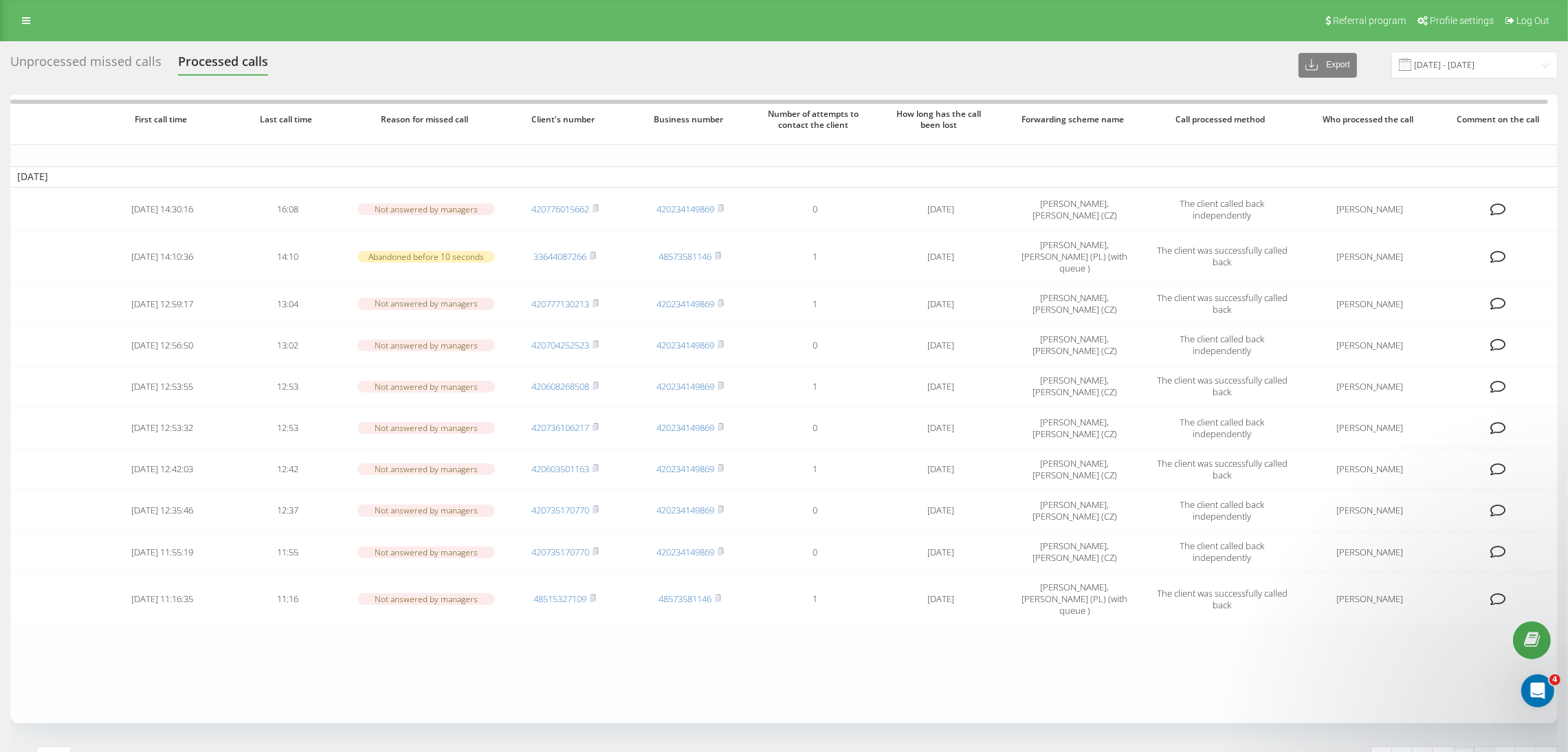
click at [1486, 747] on link "9" at bounding box center [1484, 756] width 20 height 19
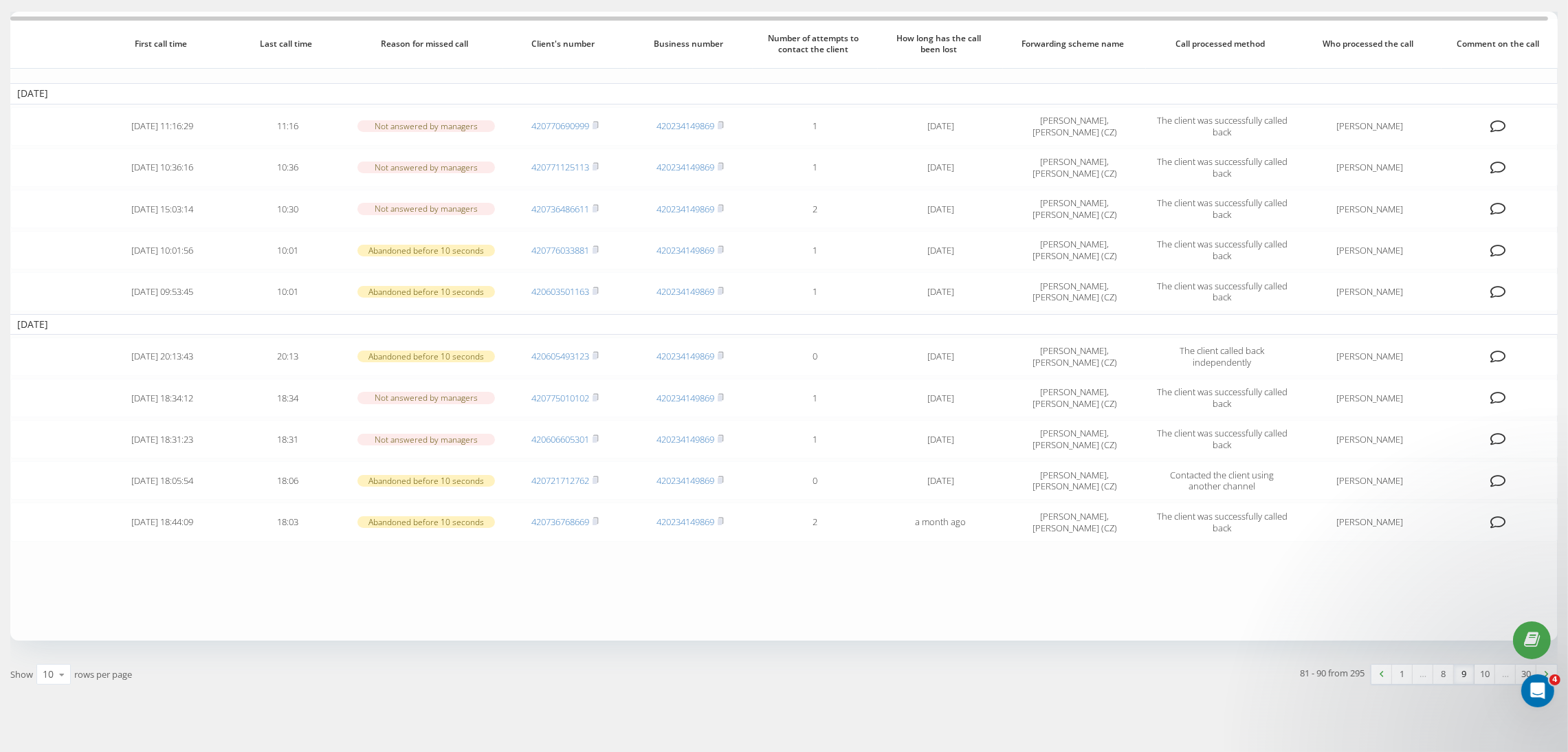
scroll to position [89, 0]
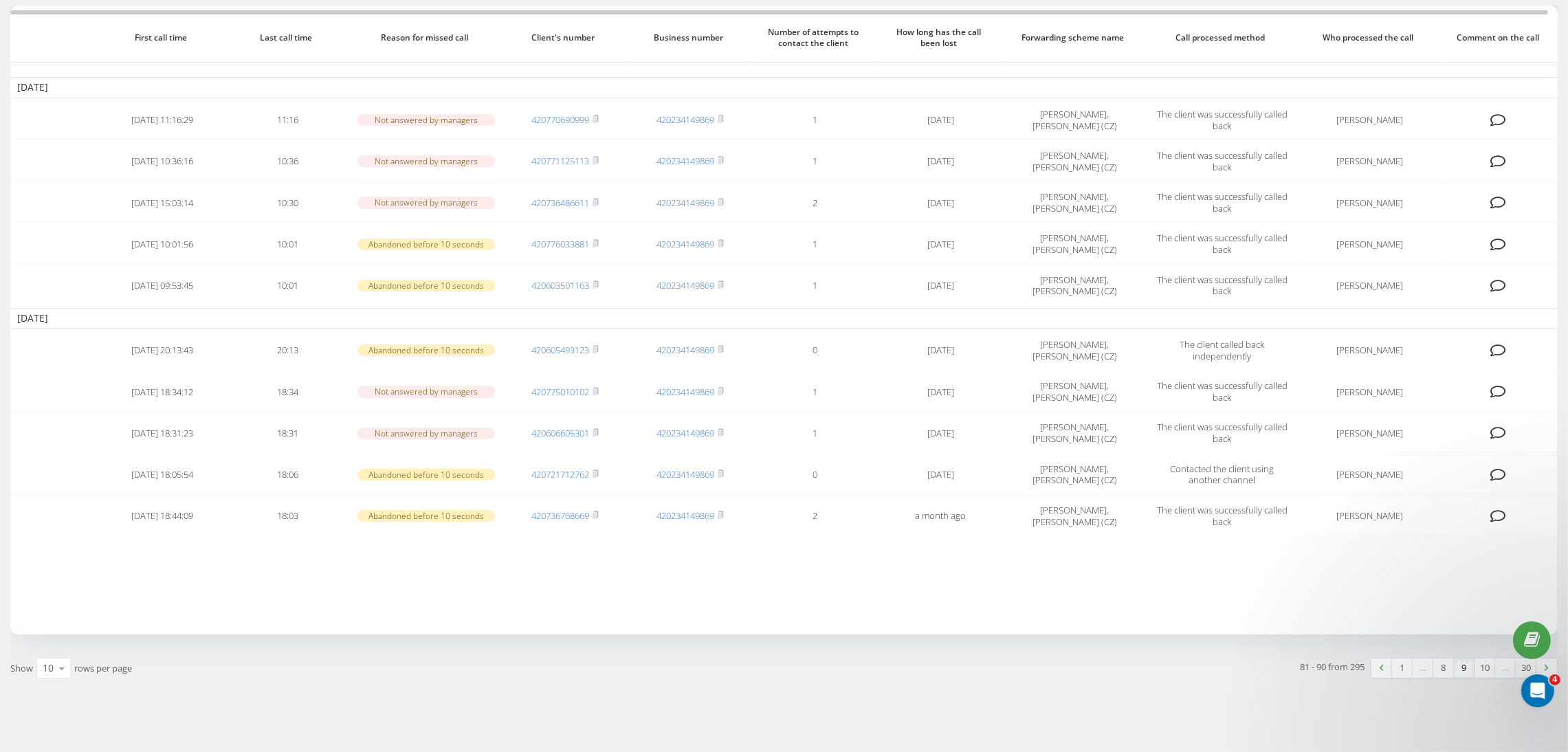
click at [1490, 663] on link "10" at bounding box center [1484, 668] width 20 height 19
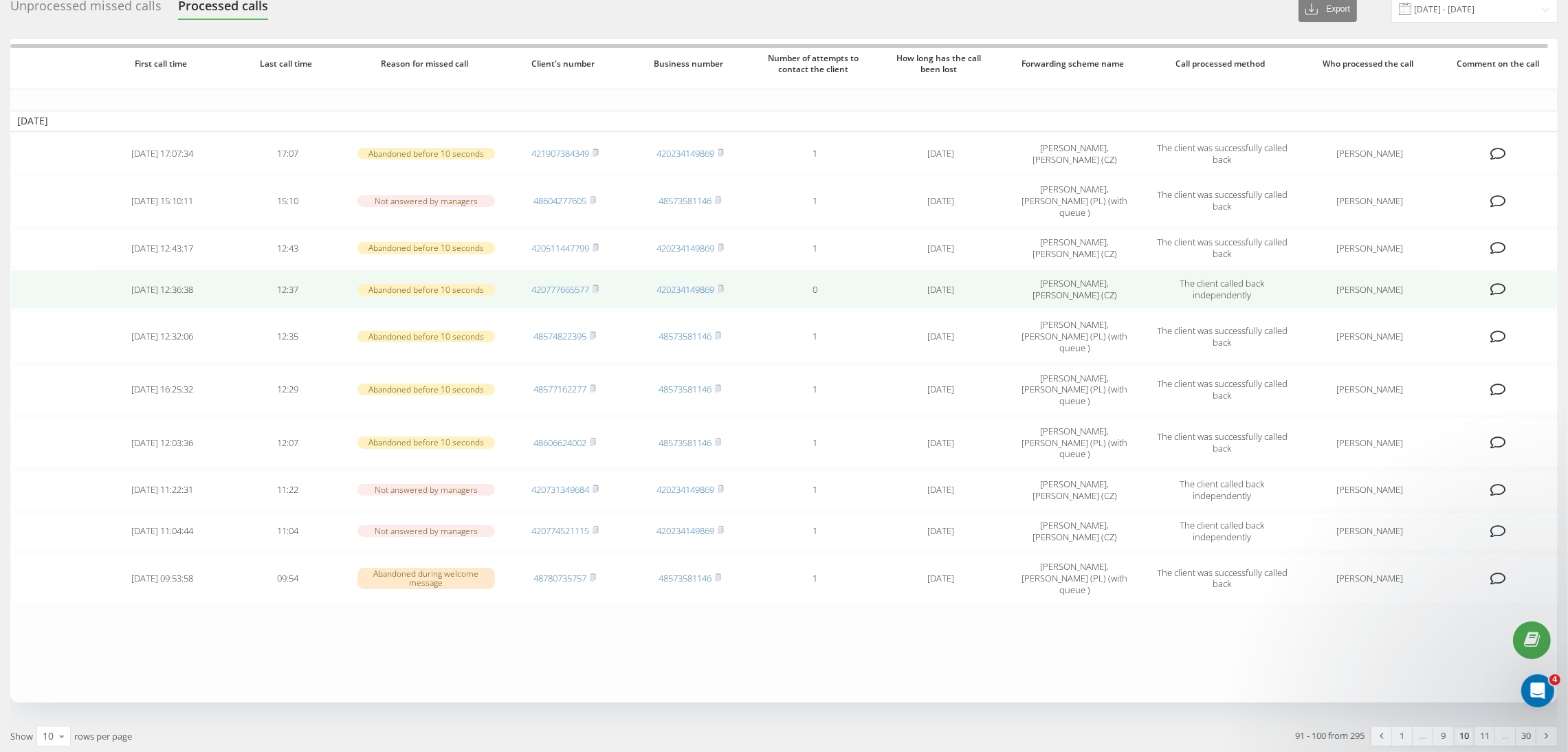
scroll to position [65, 0]
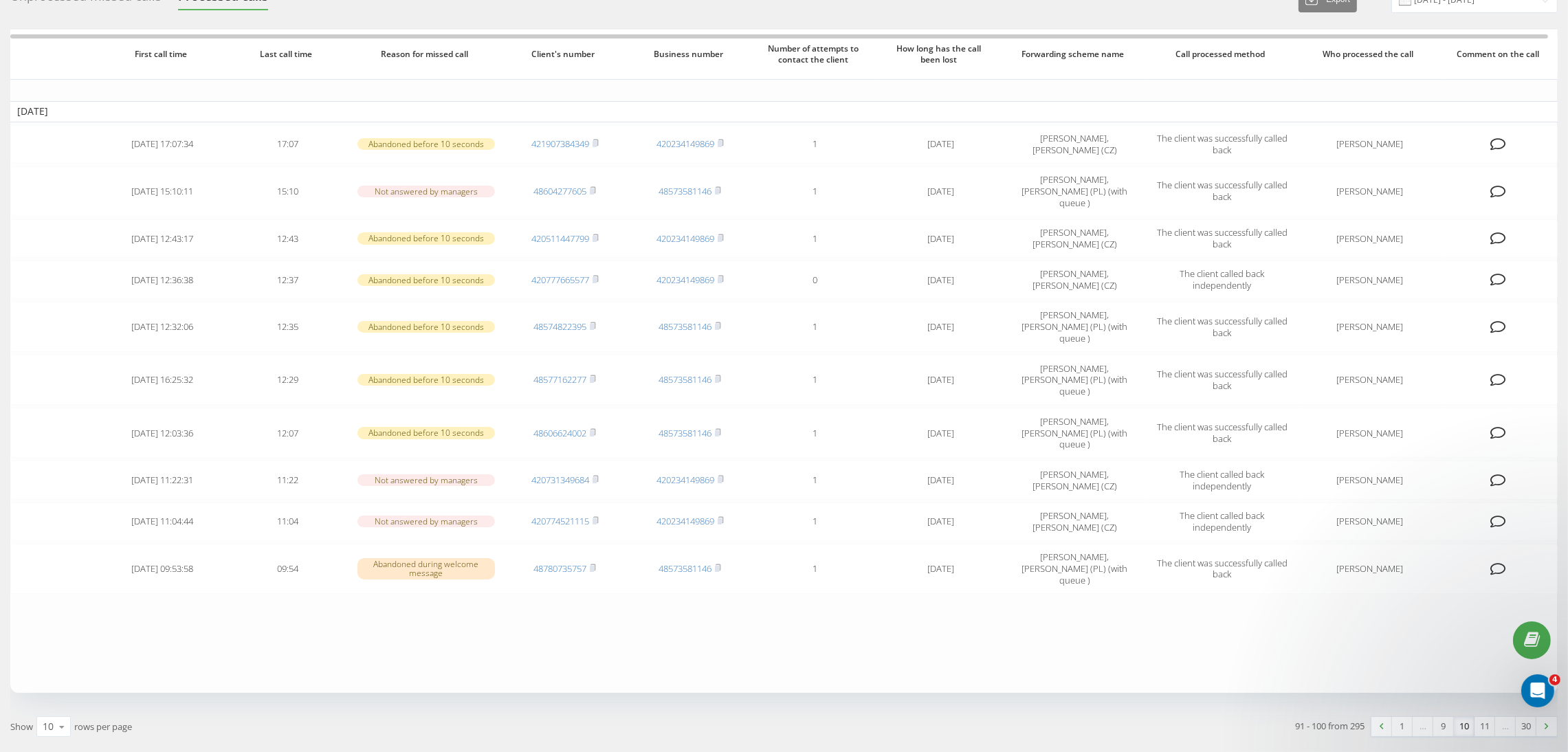
click at [1490, 717] on link "11" at bounding box center [1484, 726] width 20 height 19
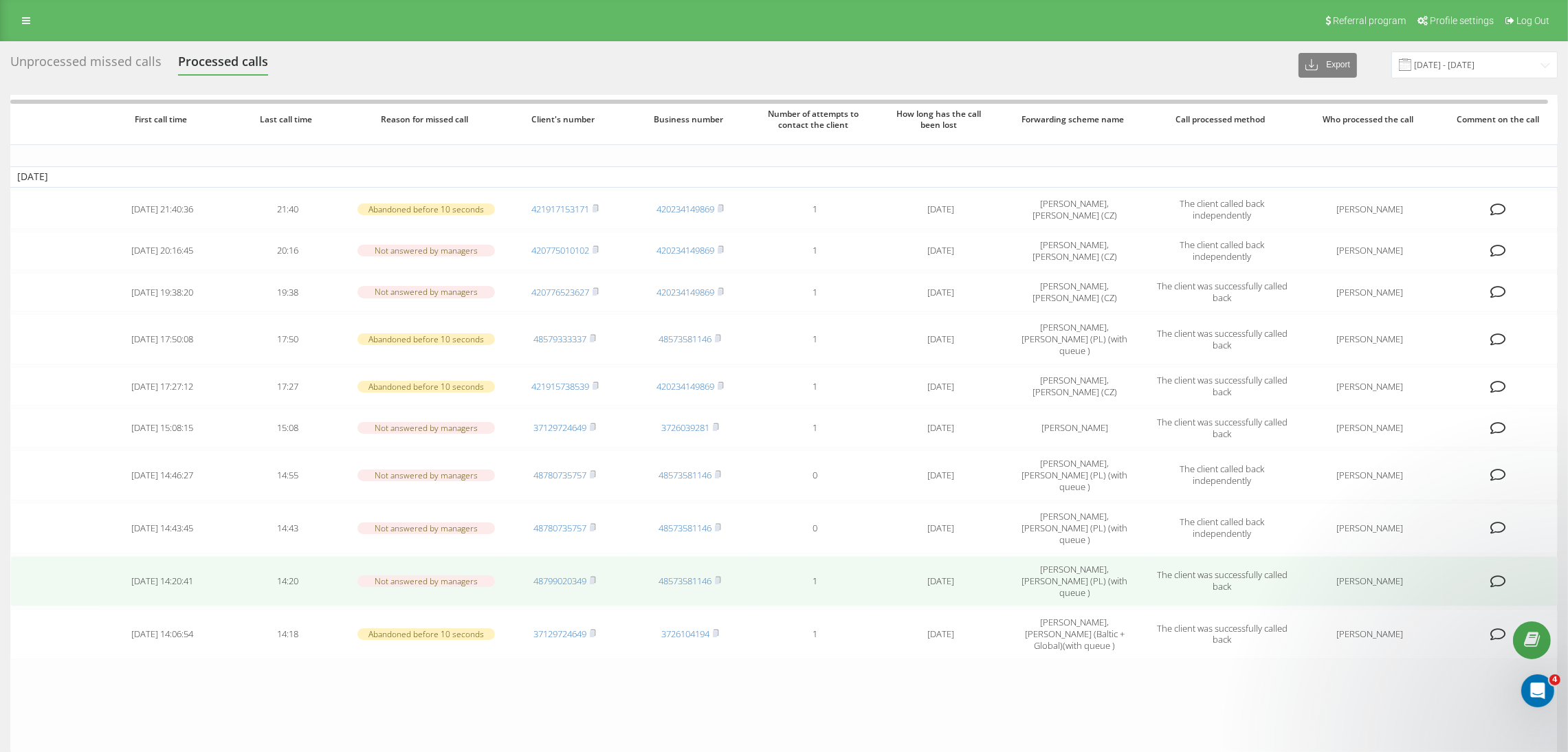
scroll to position [77, 0]
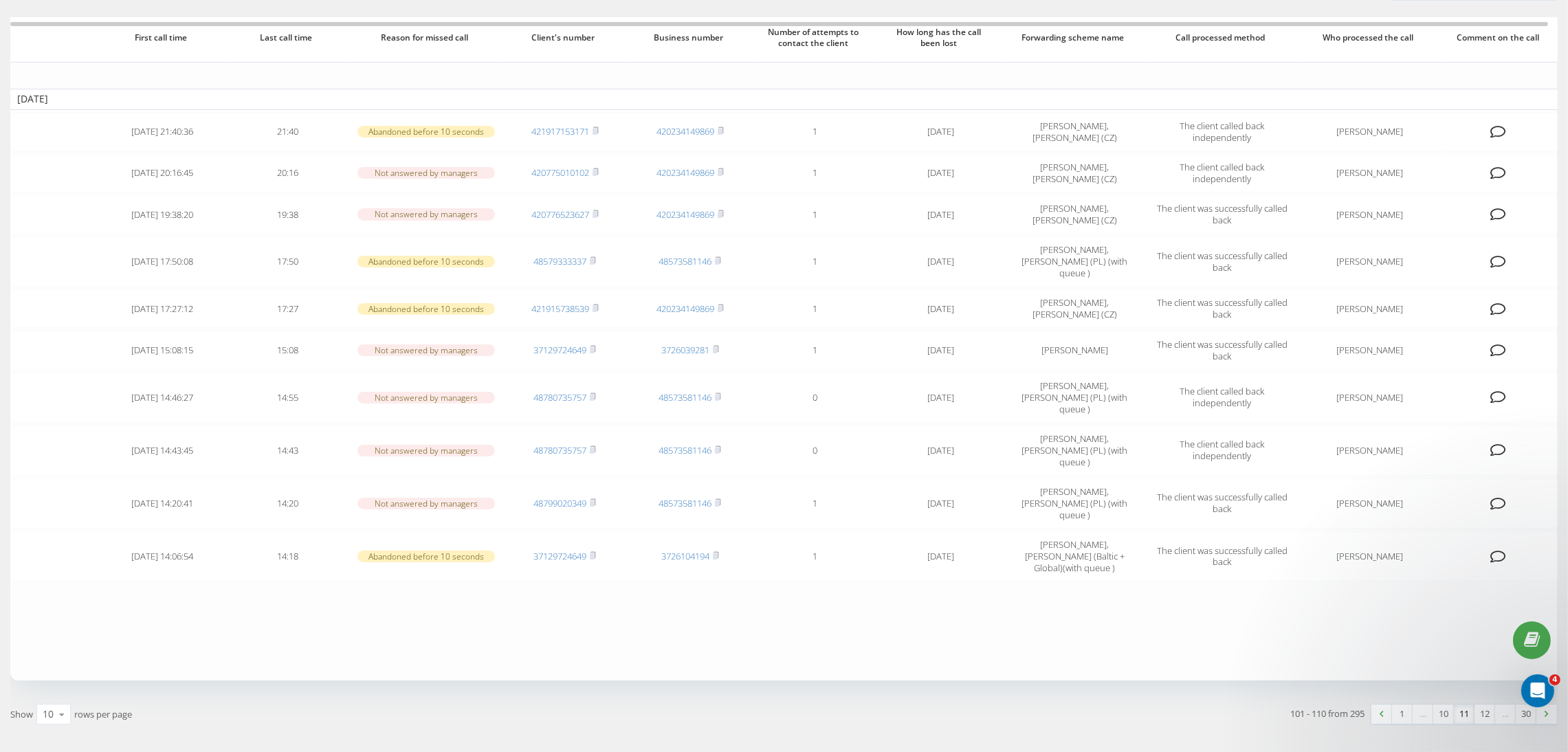
click at [1483, 704] on link "12" at bounding box center [1484, 713] width 20 height 19
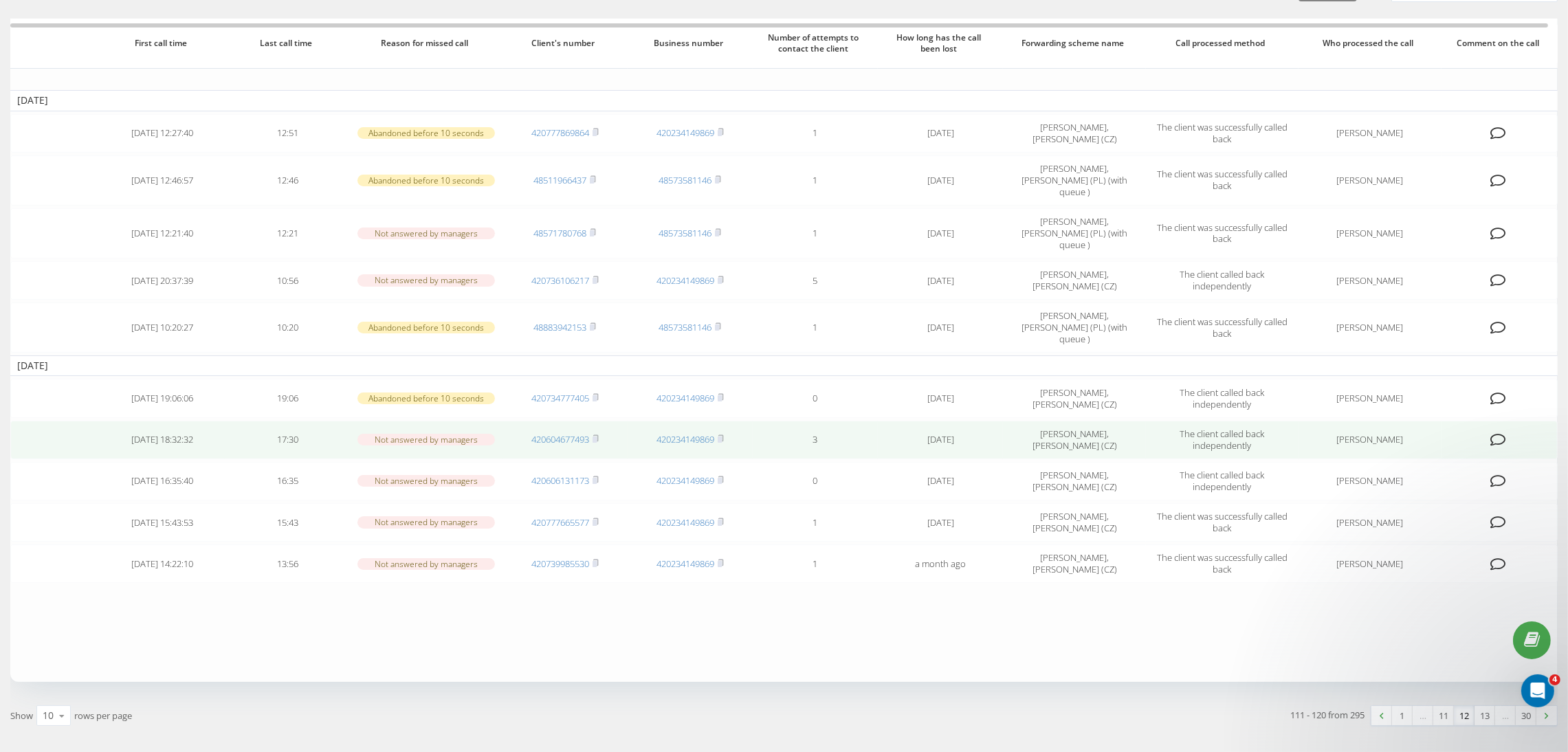
scroll to position [89, 0]
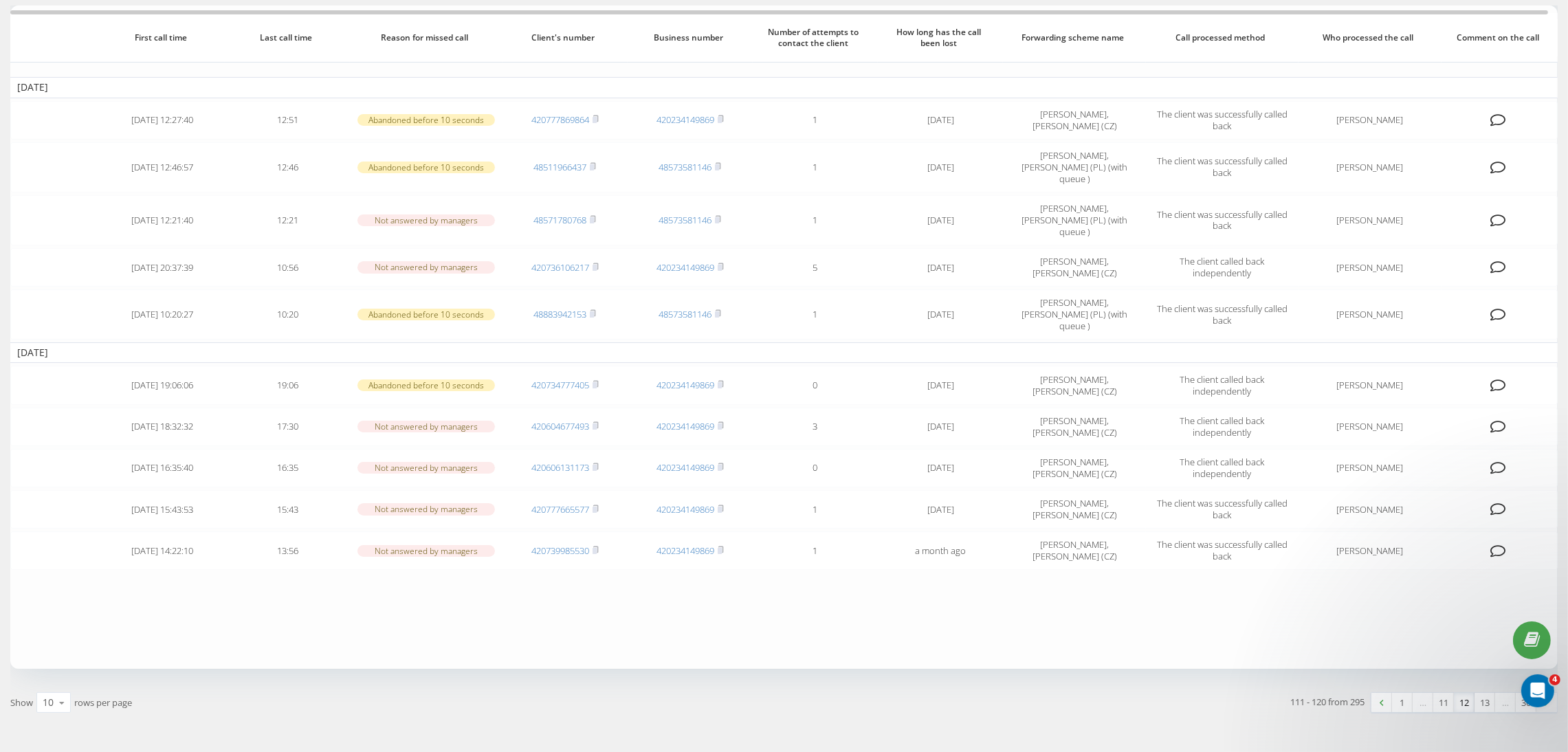
click at [1548, 699] on img at bounding box center [1547, 702] width 4 height 6
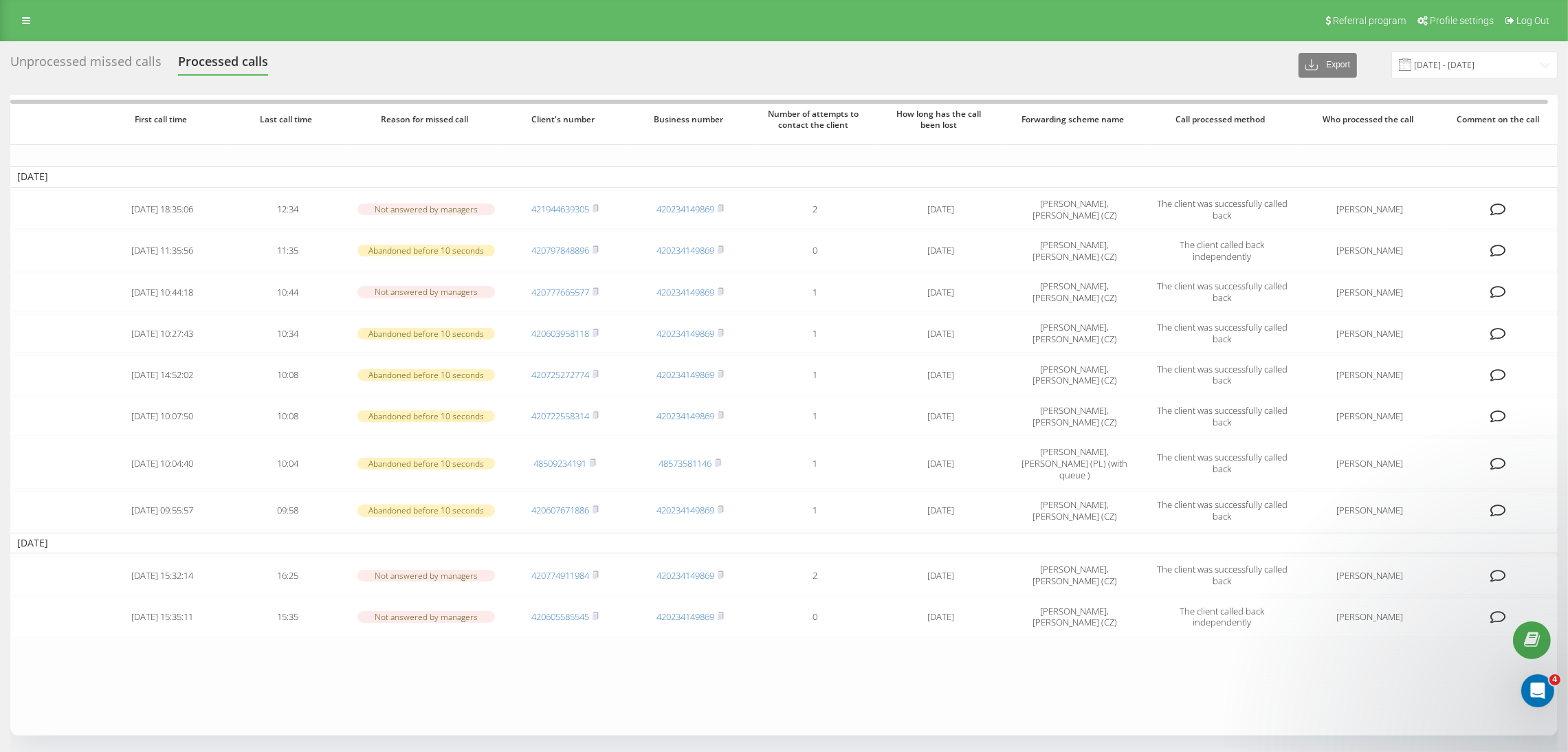
click at [90, 57] on div "Unprocessed missed calls" at bounding box center [86, 65] width 151 height 21
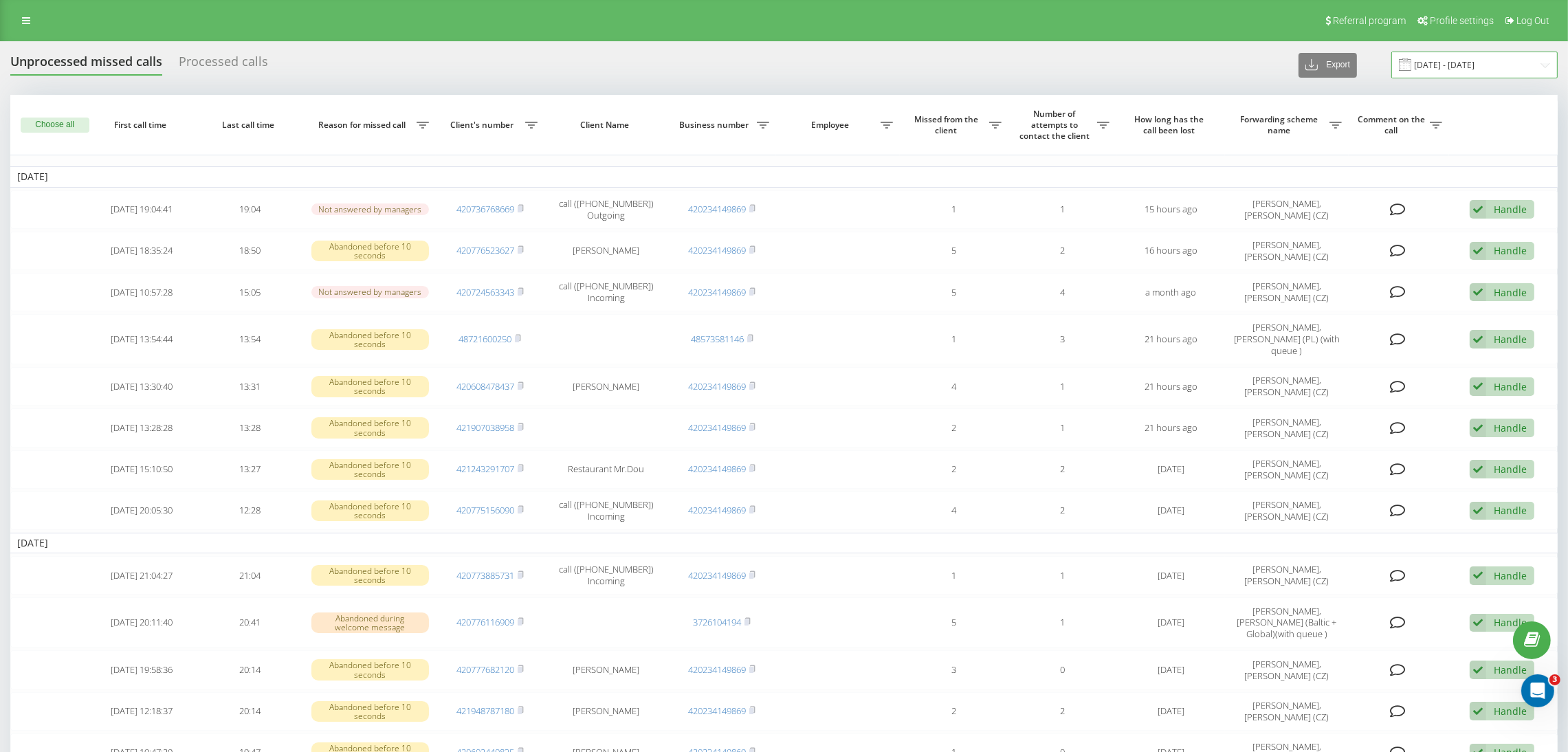
click at [1473, 72] on input "[DATE] - [DATE]" at bounding box center [1474, 65] width 166 height 27
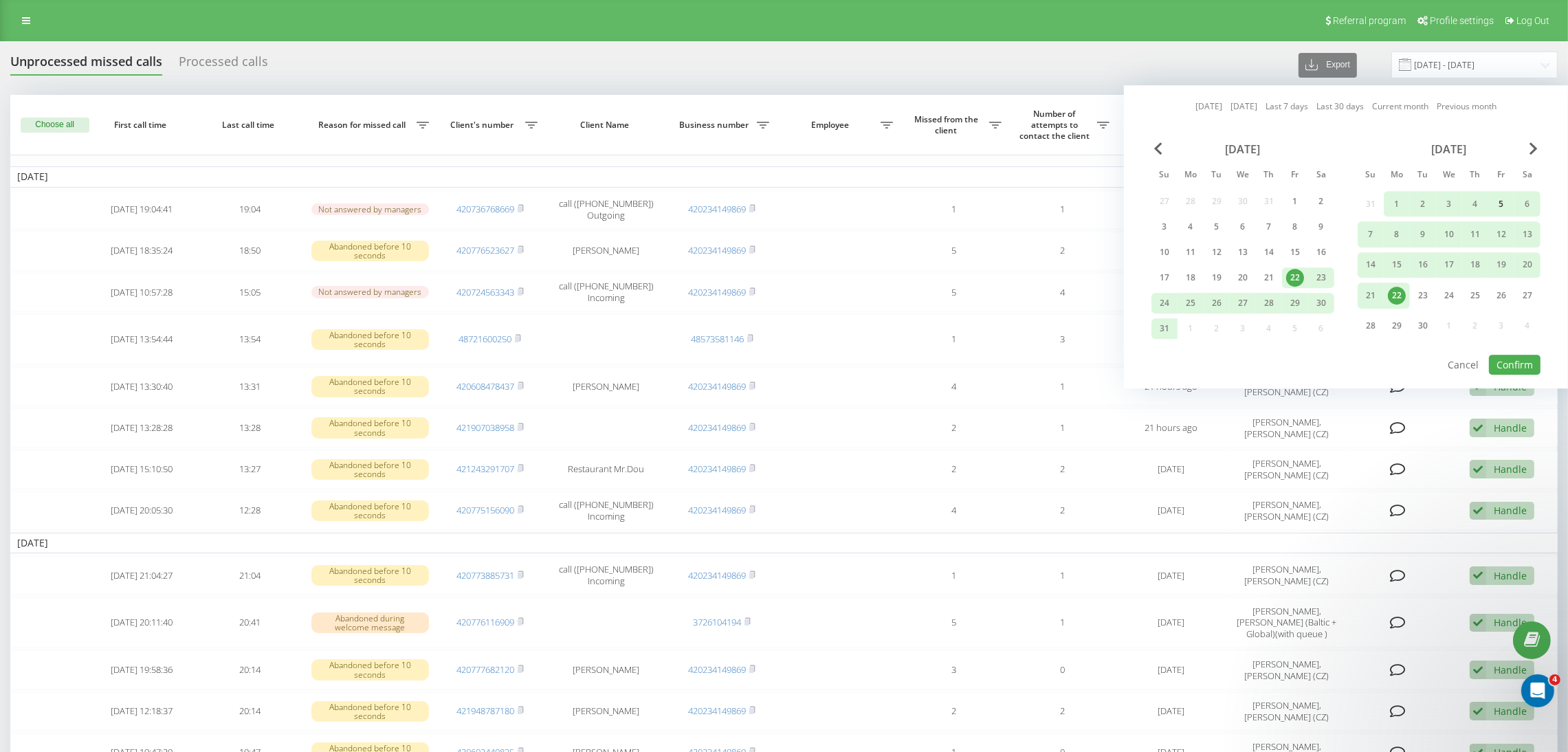
click at [1498, 207] on div "5" at bounding box center [1501, 203] width 18 height 18
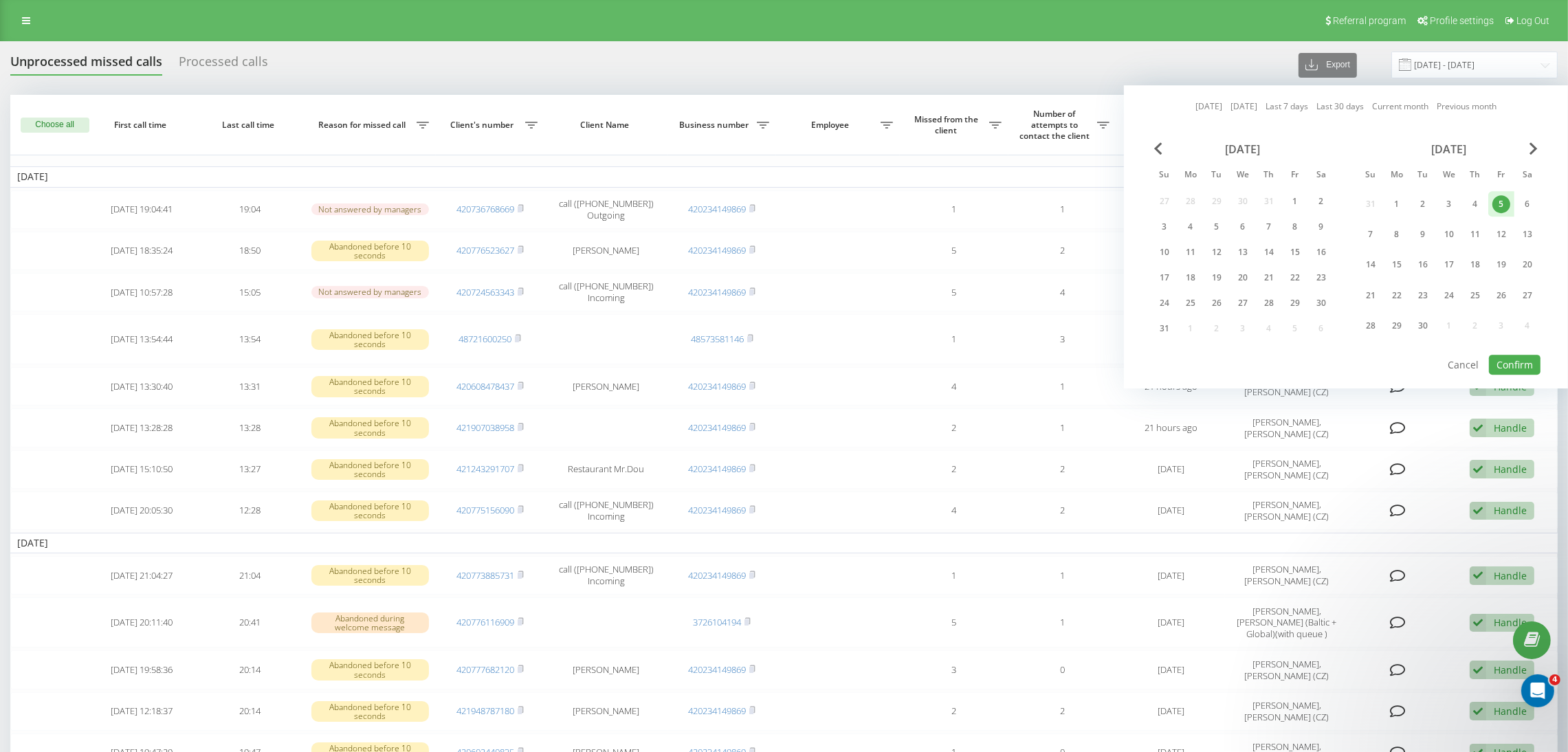
click at [1498, 207] on div "5" at bounding box center [1501, 203] width 18 height 18
click at [1519, 363] on button "Confirm" at bounding box center [1514, 365] width 51 height 20
type input "05.09.2025 - 05.09.2025"
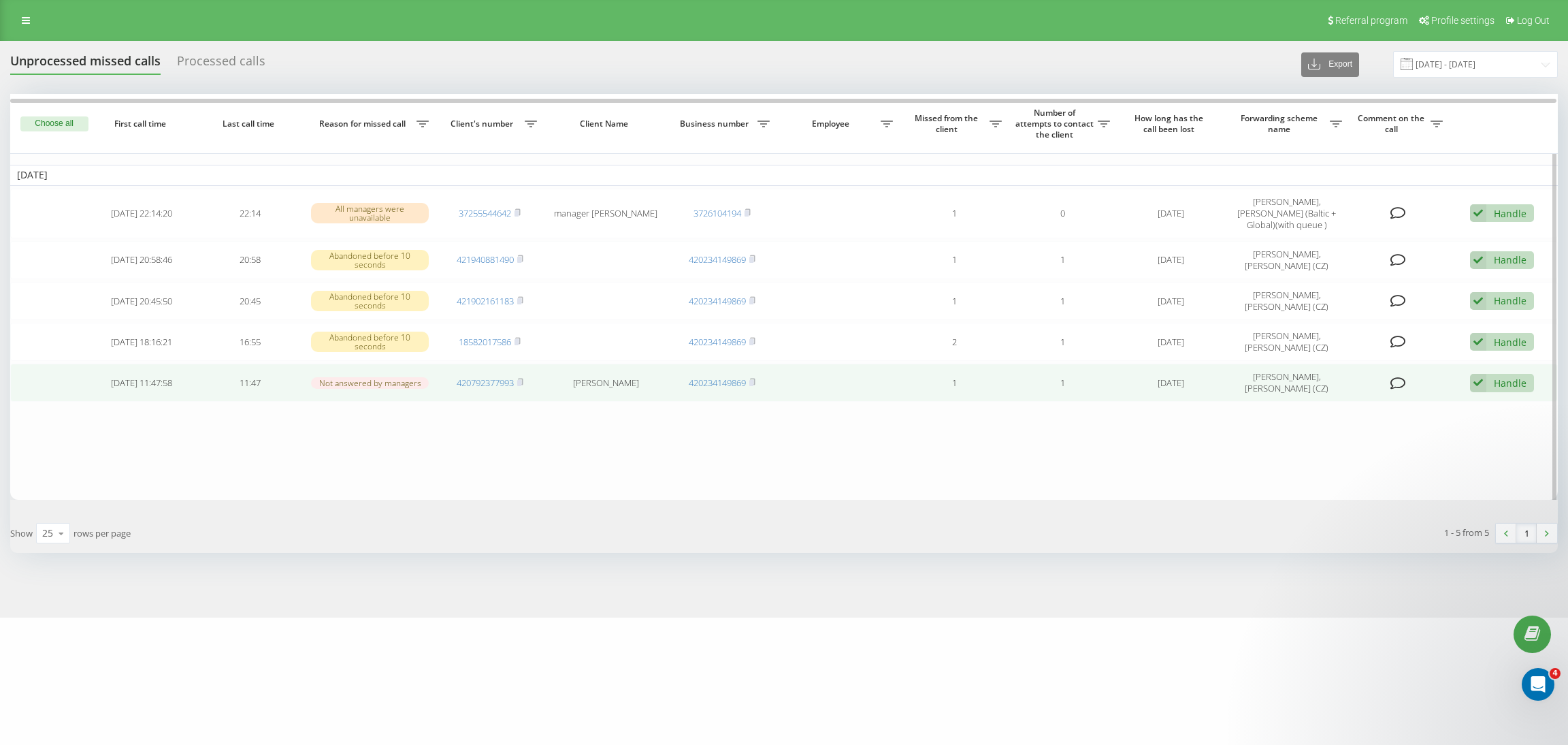
click at [1395, 390] on icon at bounding box center [1398, 384] width 15 height 14
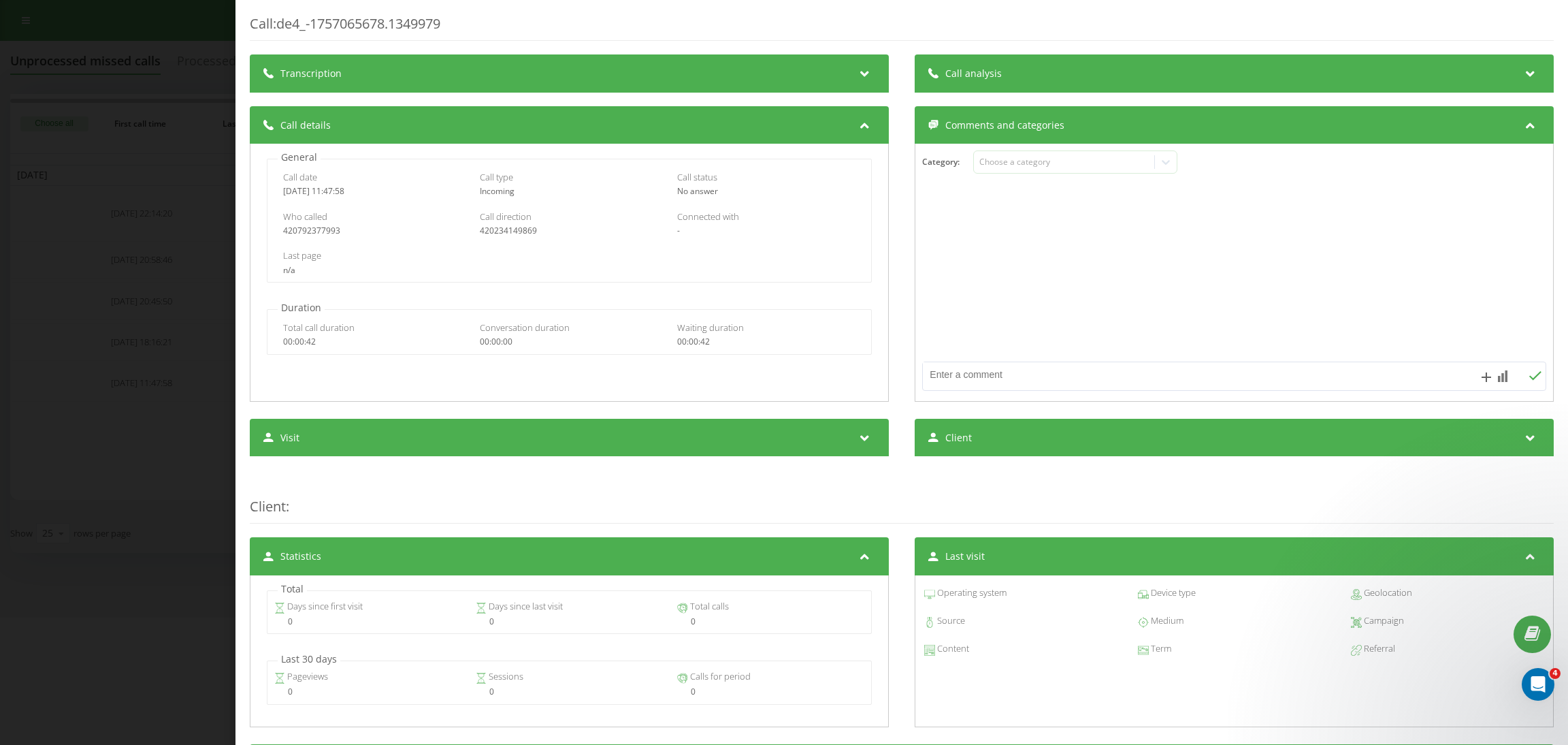
click at [1077, 377] on textarea at bounding box center [1171, 374] width 498 height 24
paste textarea "called back but client opened new chat https://app.intercom.com/a/inbox/z5deq1n…"
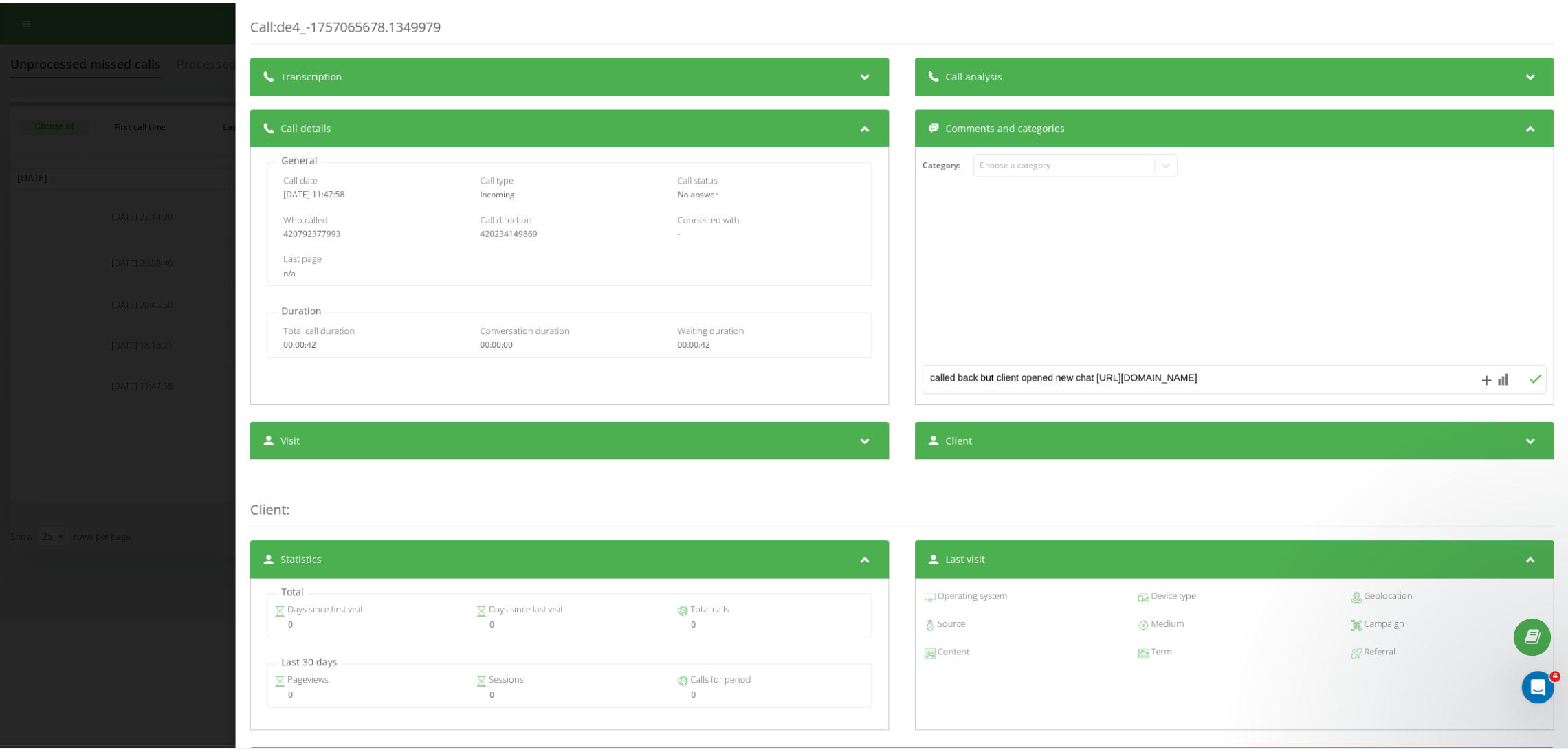
scroll to position [4, 0]
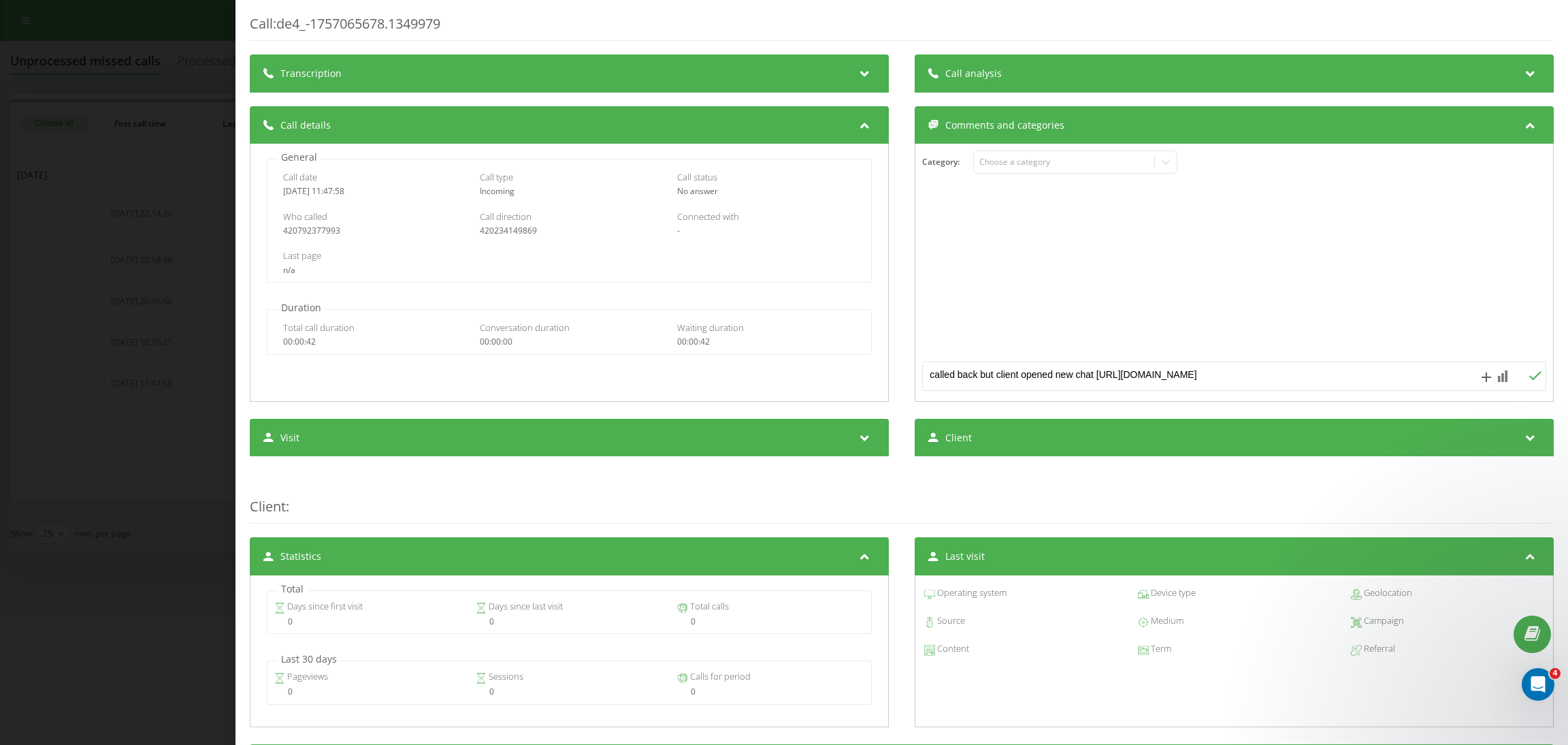
type textarea "called back but client opened new chat https://app.intercom.com/a/inbox/z5deq1n…"
click at [1528, 377] on icon at bounding box center [1535, 376] width 13 height 10
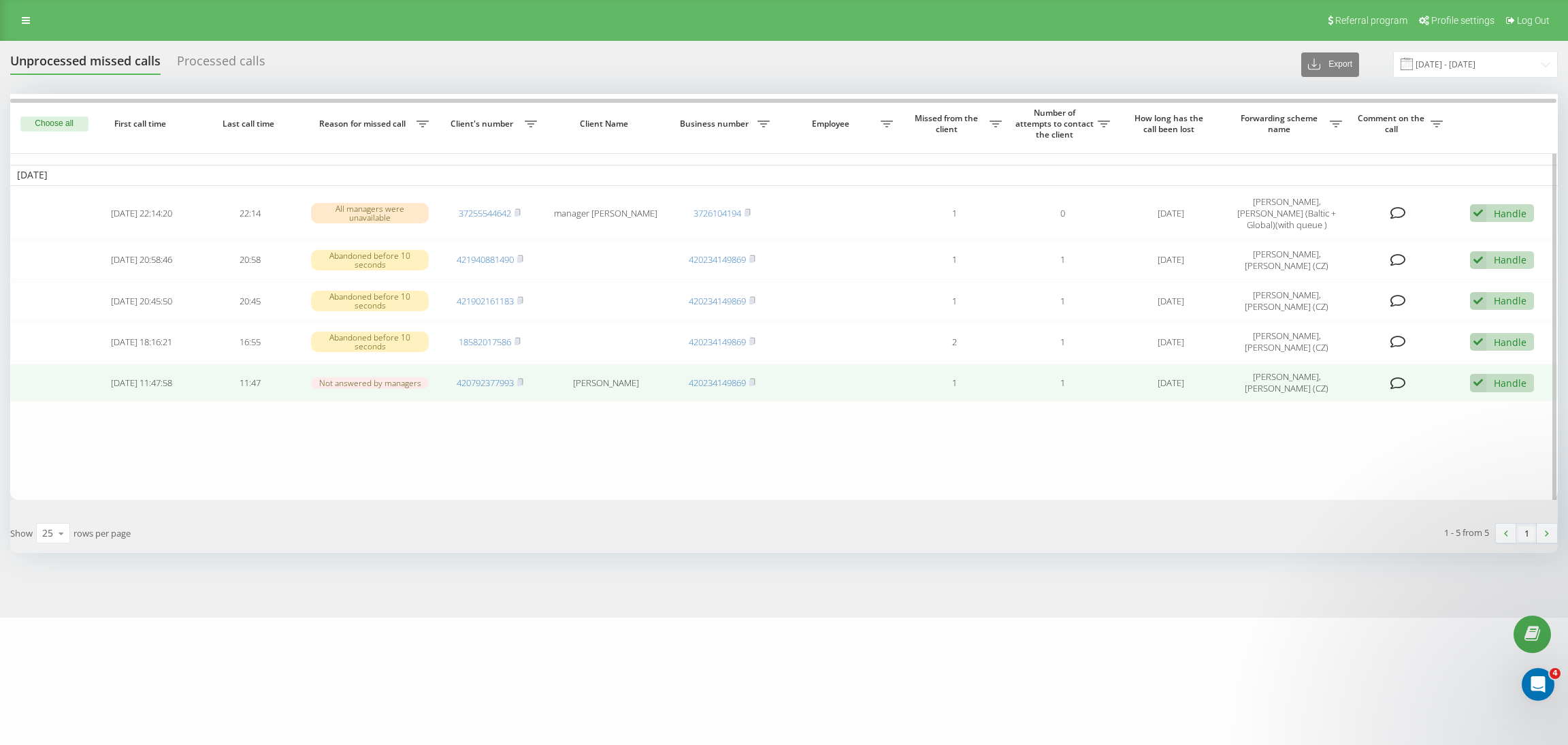
click at [1491, 392] on div "Handle Failed to contact Contacted the client using another channel The client …" at bounding box center [1502, 383] width 64 height 18
click at [1382, 436] on span "Contacted the client using another channel" at bounding box center [1419, 429] width 198 height 13
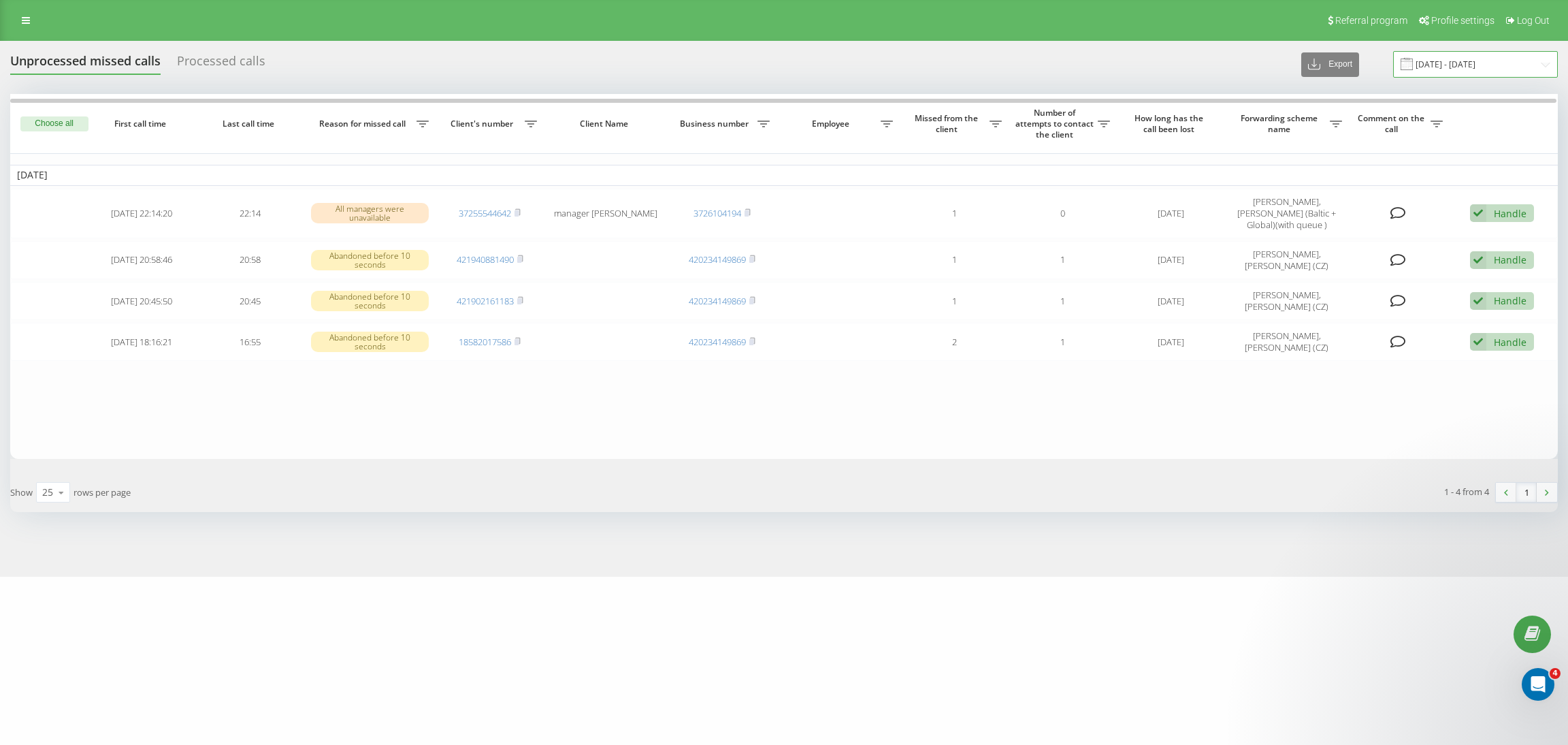
click at [1462, 66] on input "05.09.2025 - 05.09.2025" at bounding box center [1475, 64] width 165 height 27
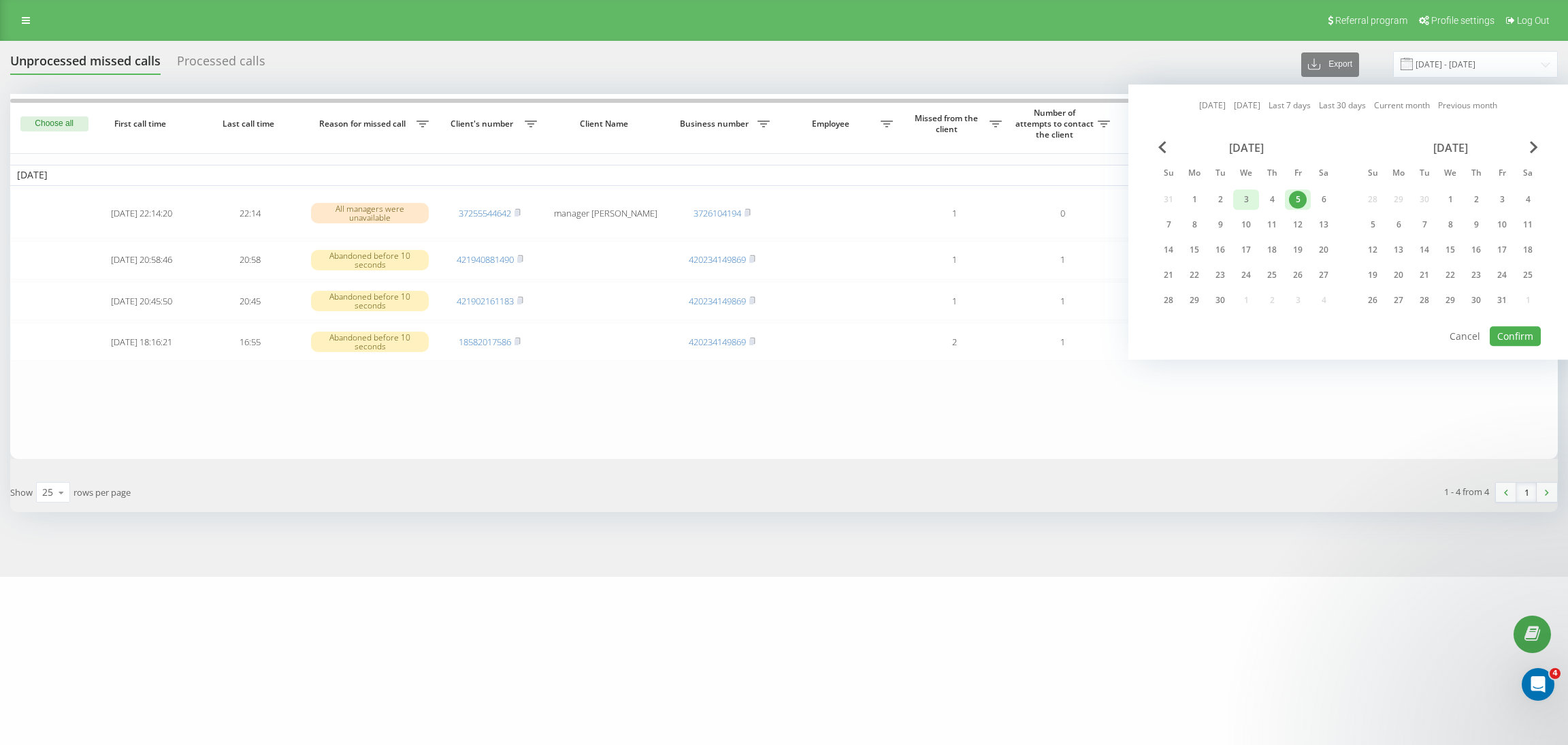
click at [1242, 201] on div "3" at bounding box center [1245, 199] width 17 height 17
click at [1509, 333] on button "Confirm" at bounding box center [1514, 336] width 51 height 20
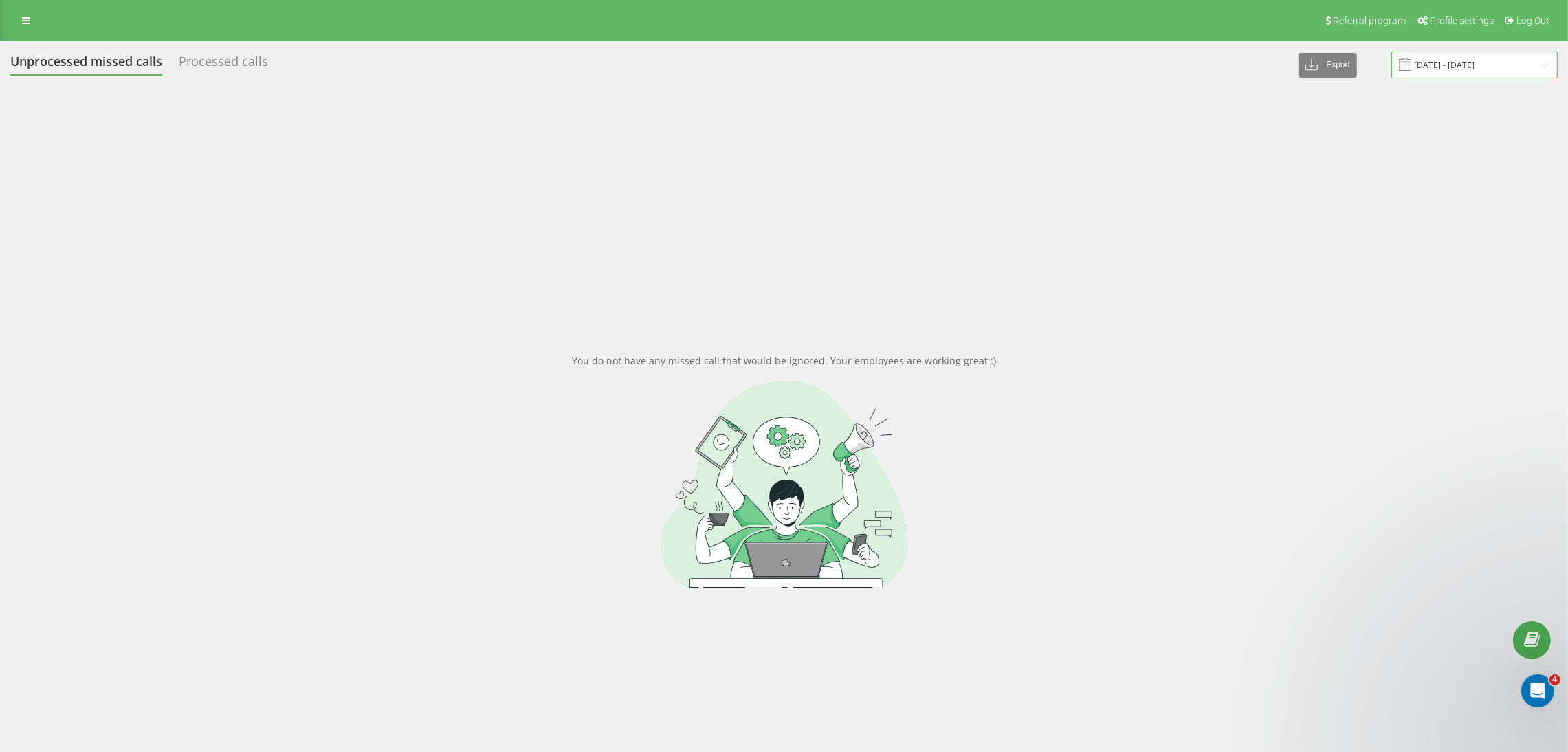
click at [1438, 65] on input "03.09.2025 - 03.09.2025" at bounding box center [1474, 65] width 166 height 27
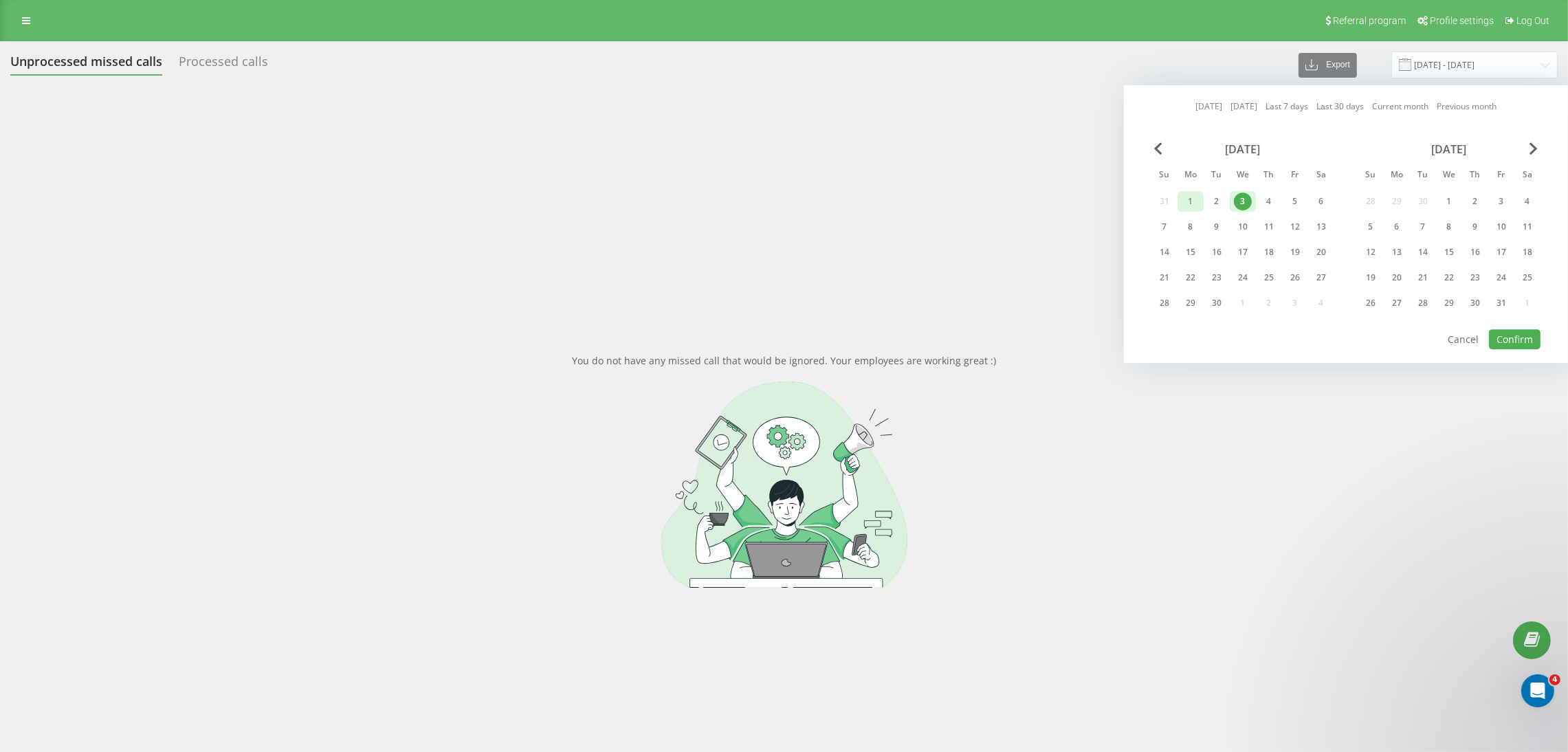
click at [1190, 200] on div "1" at bounding box center [1190, 201] width 18 height 18
click at [1191, 274] on div "22" at bounding box center [1190, 277] width 18 height 18
click at [1508, 333] on button "Confirm" at bounding box center [1514, 339] width 51 height 20
type input "01.09.2025 - 22.09.2025"
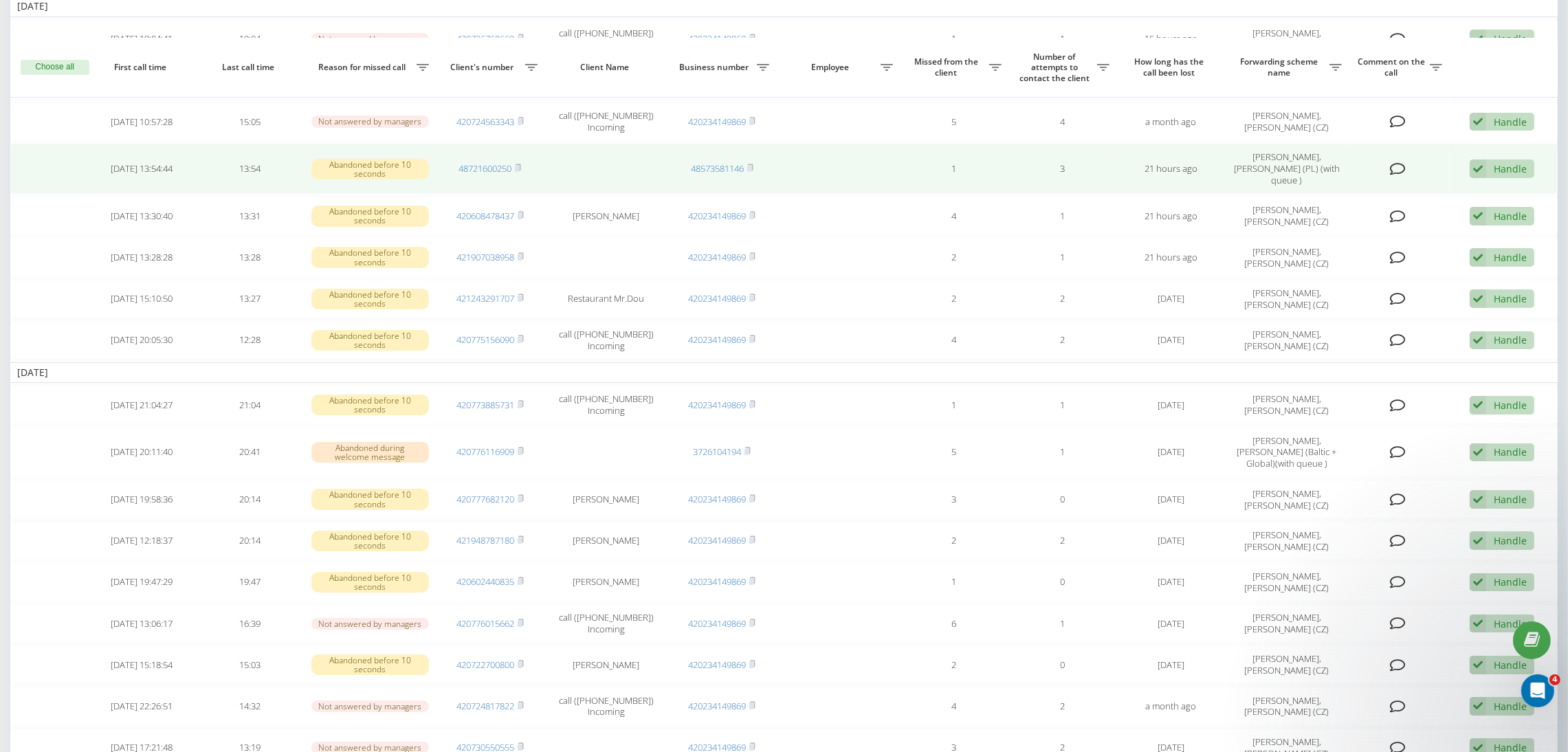
scroll to position [206, 0]
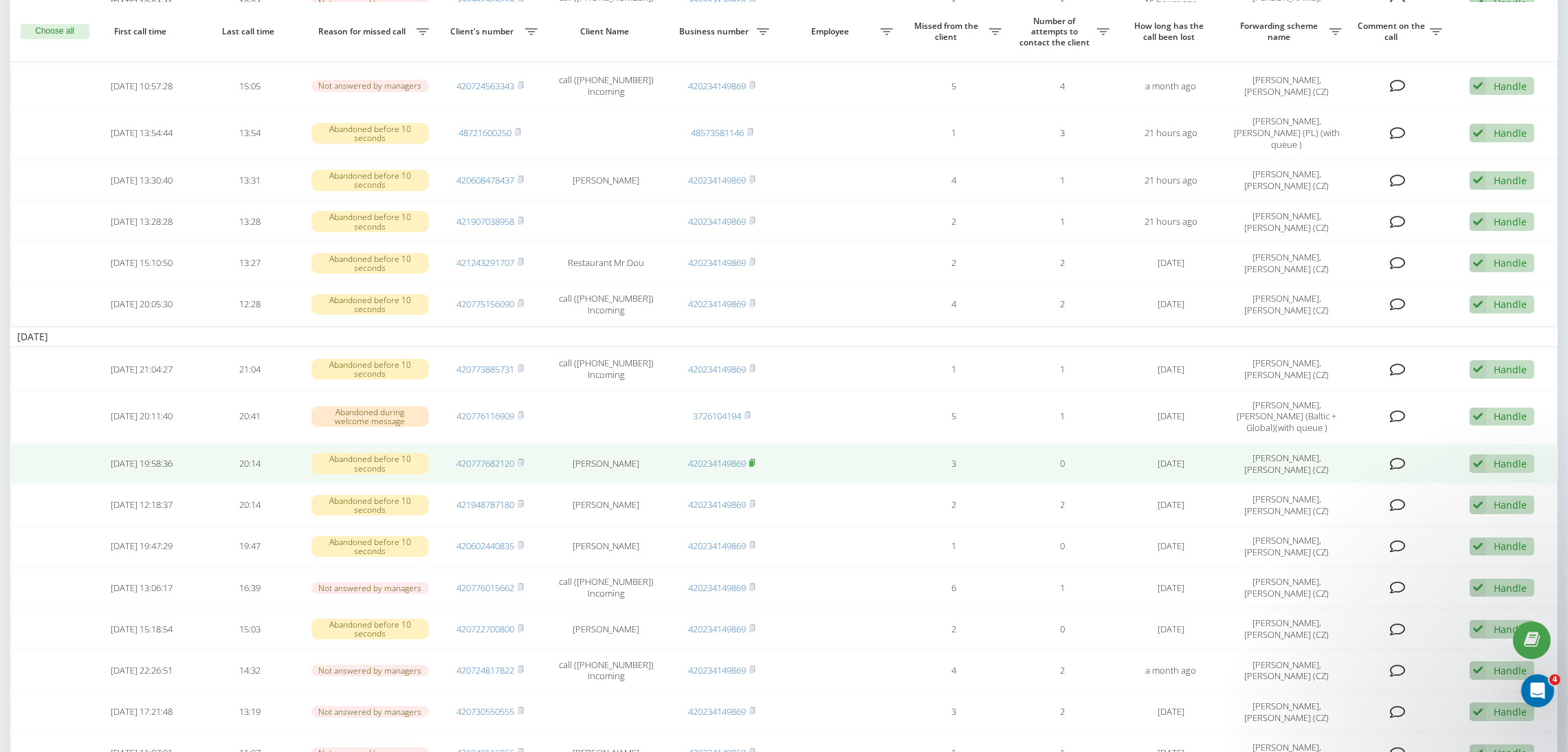
click at [754, 463] on rect at bounding box center [752, 463] width 4 height 6
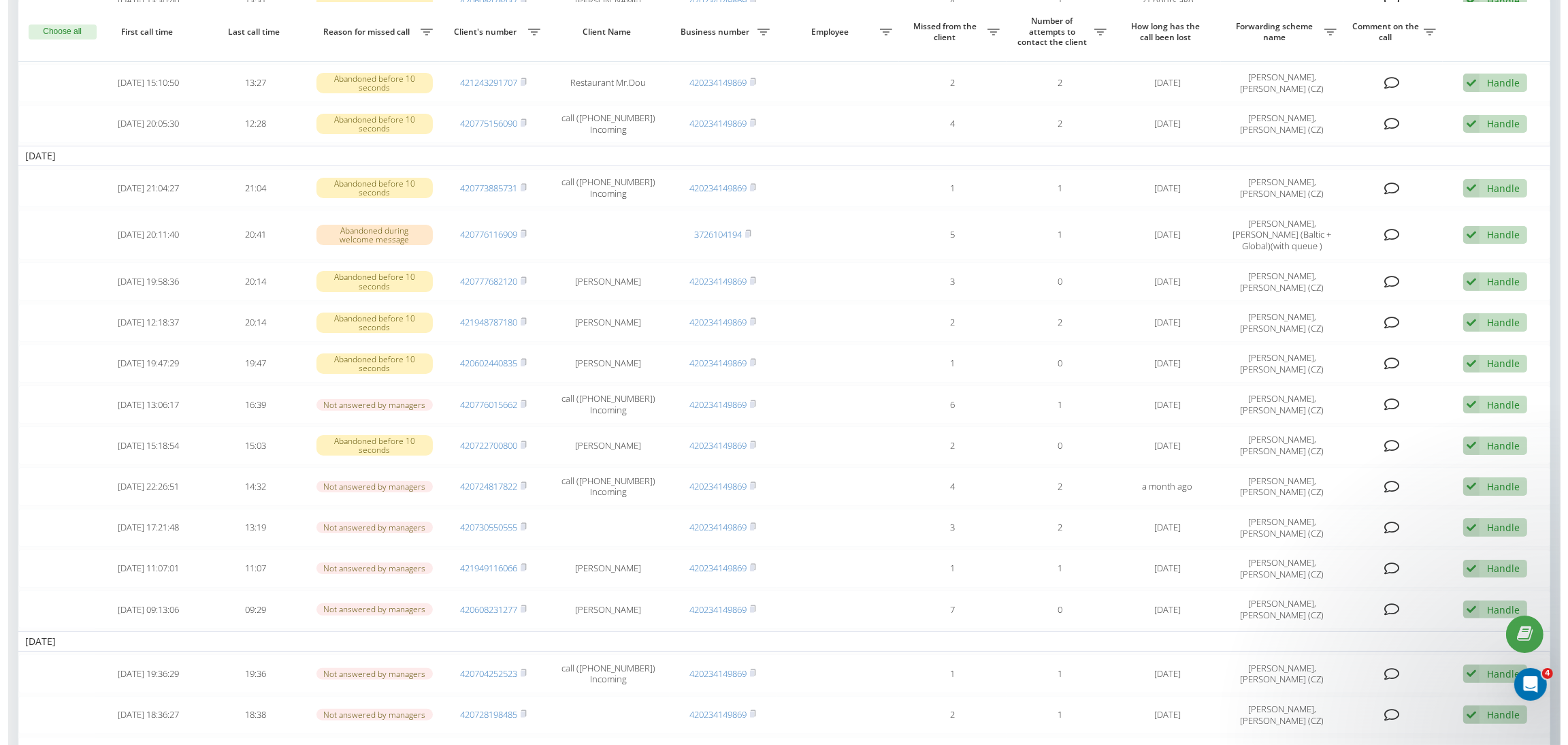
scroll to position [409, 0]
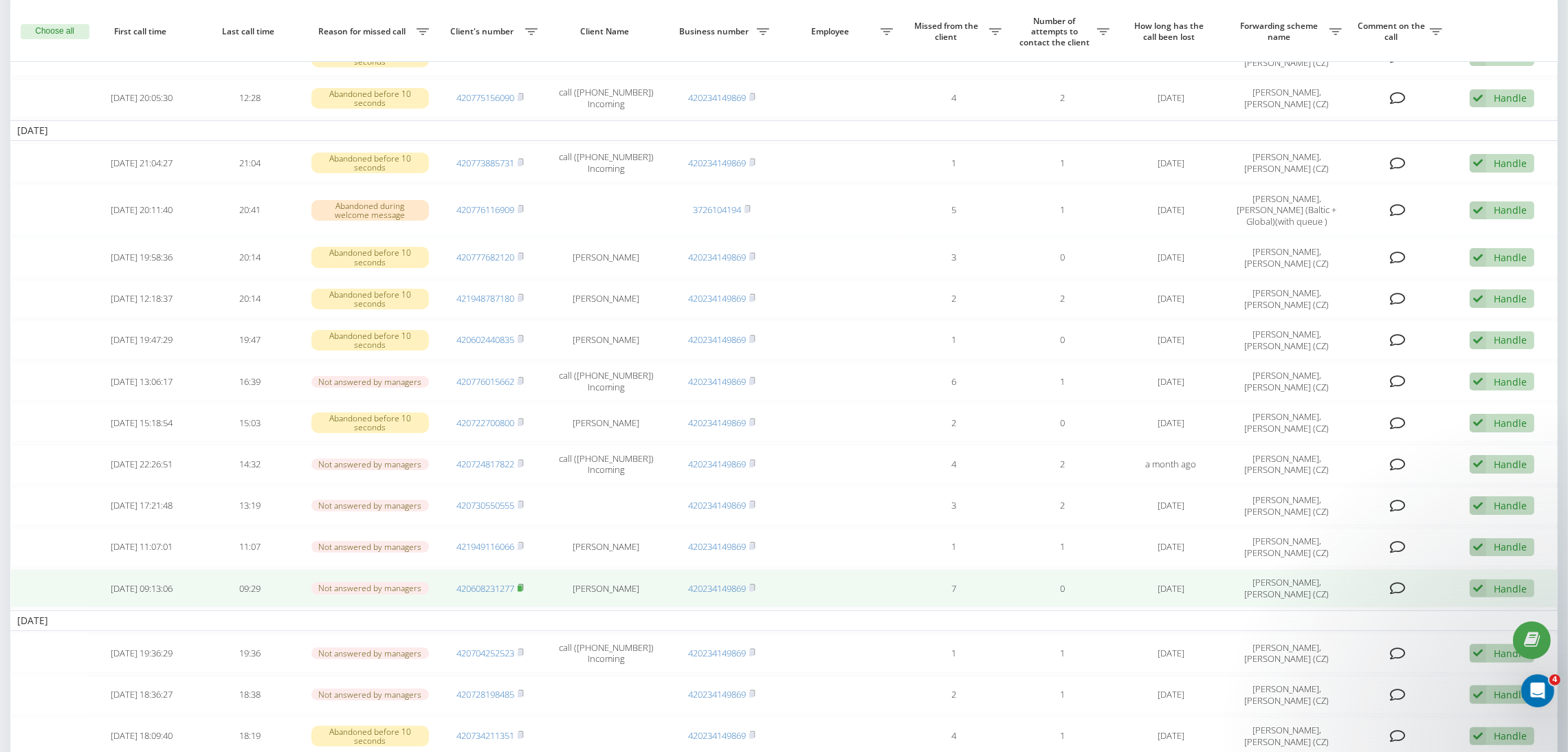
click at [522, 585] on rect at bounding box center [520, 588] width 4 height 6
click at [1404, 584] on icon at bounding box center [1398, 589] width 15 height 14
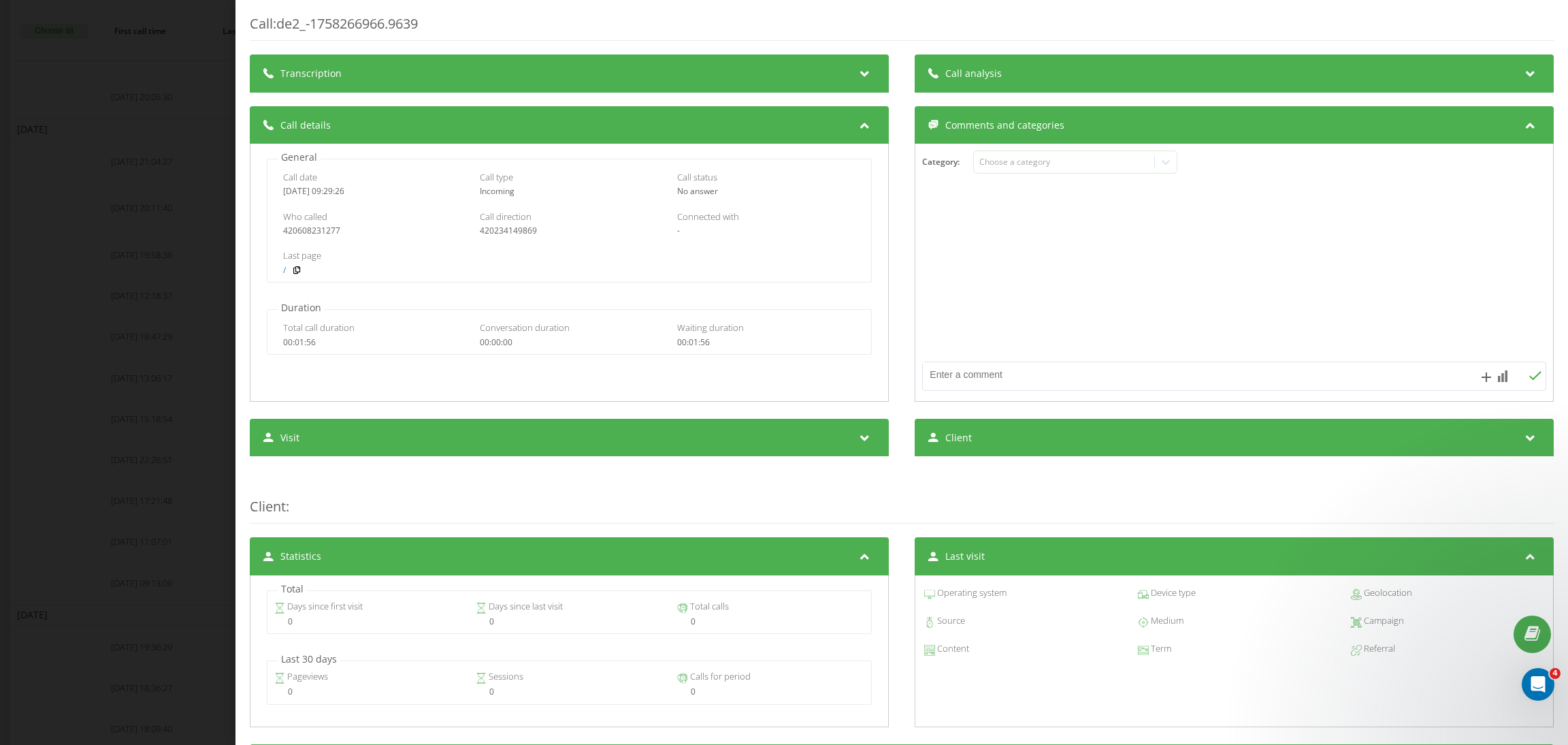
click at [990, 382] on textarea at bounding box center [1171, 374] width 498 height 24
paste textarea "https://app.intercom.com/a/inbox/z5deq1nf/inbox/admin/7833657/conversation/2154…"
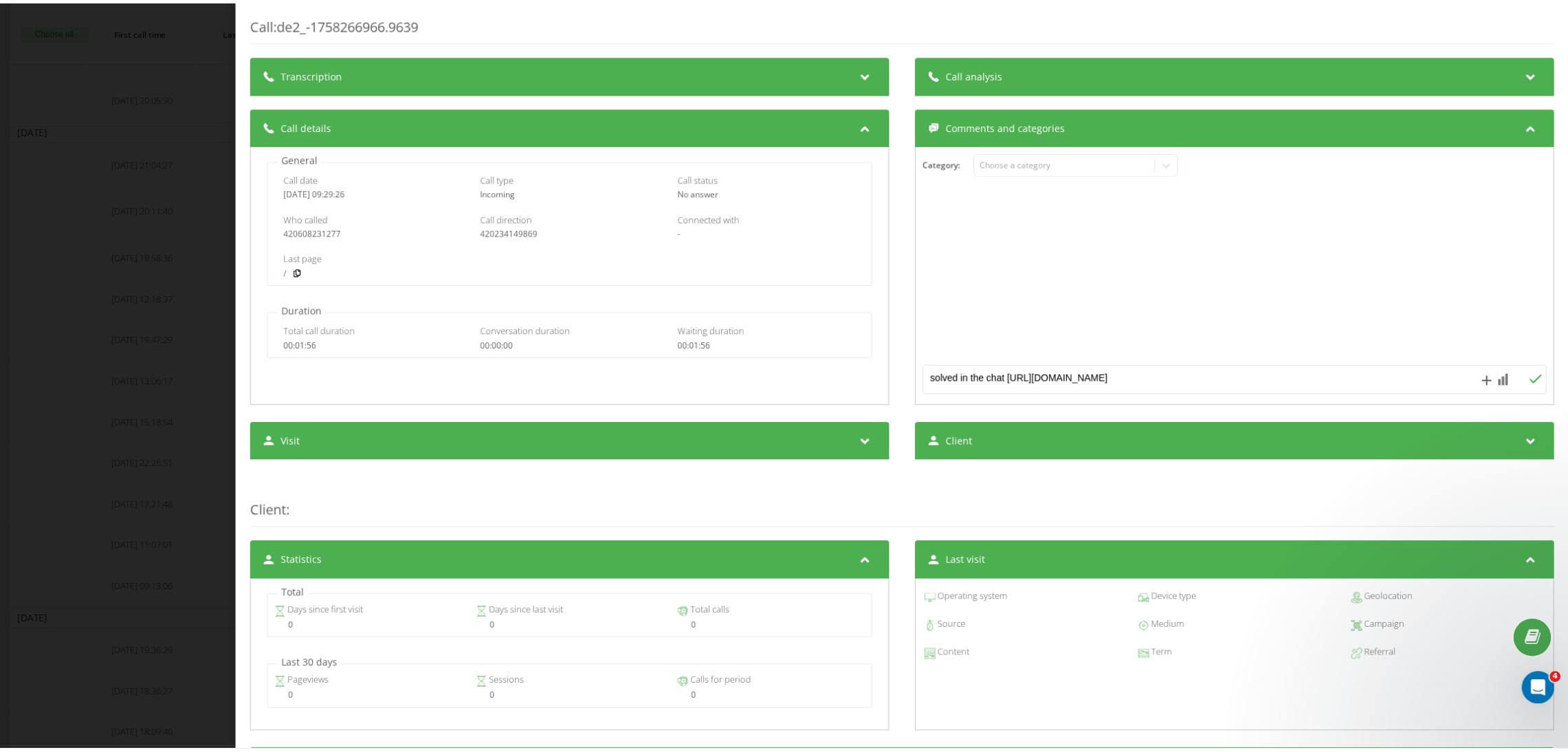
scroll to position [4, 0]
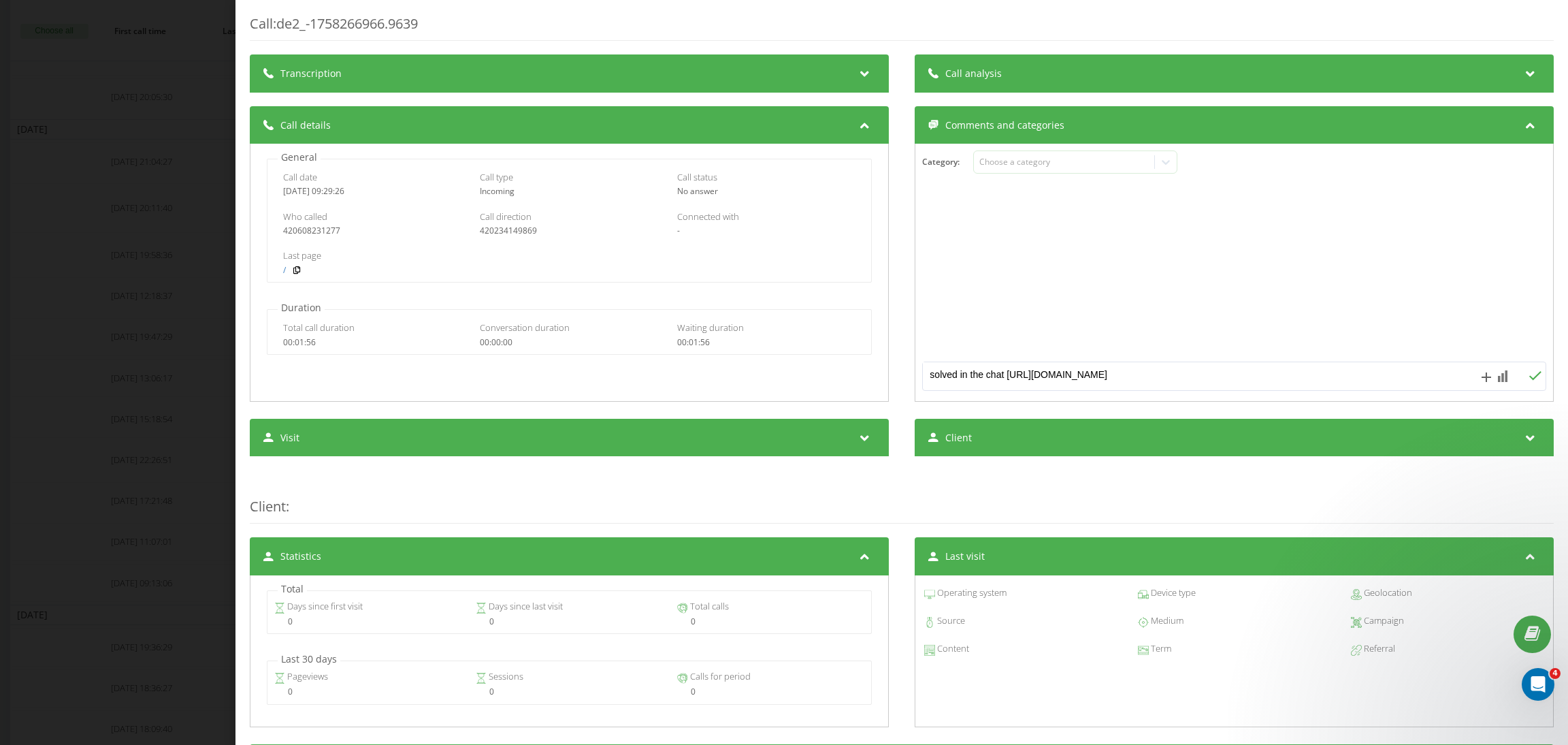
type textarea "solved in the chat https://app.intercom.com/a/inbox/z5deq1nf/inbox/admin/783365…"
click at [1528, 372] on icon at bounding box center [1535, 376] width 13 height 10
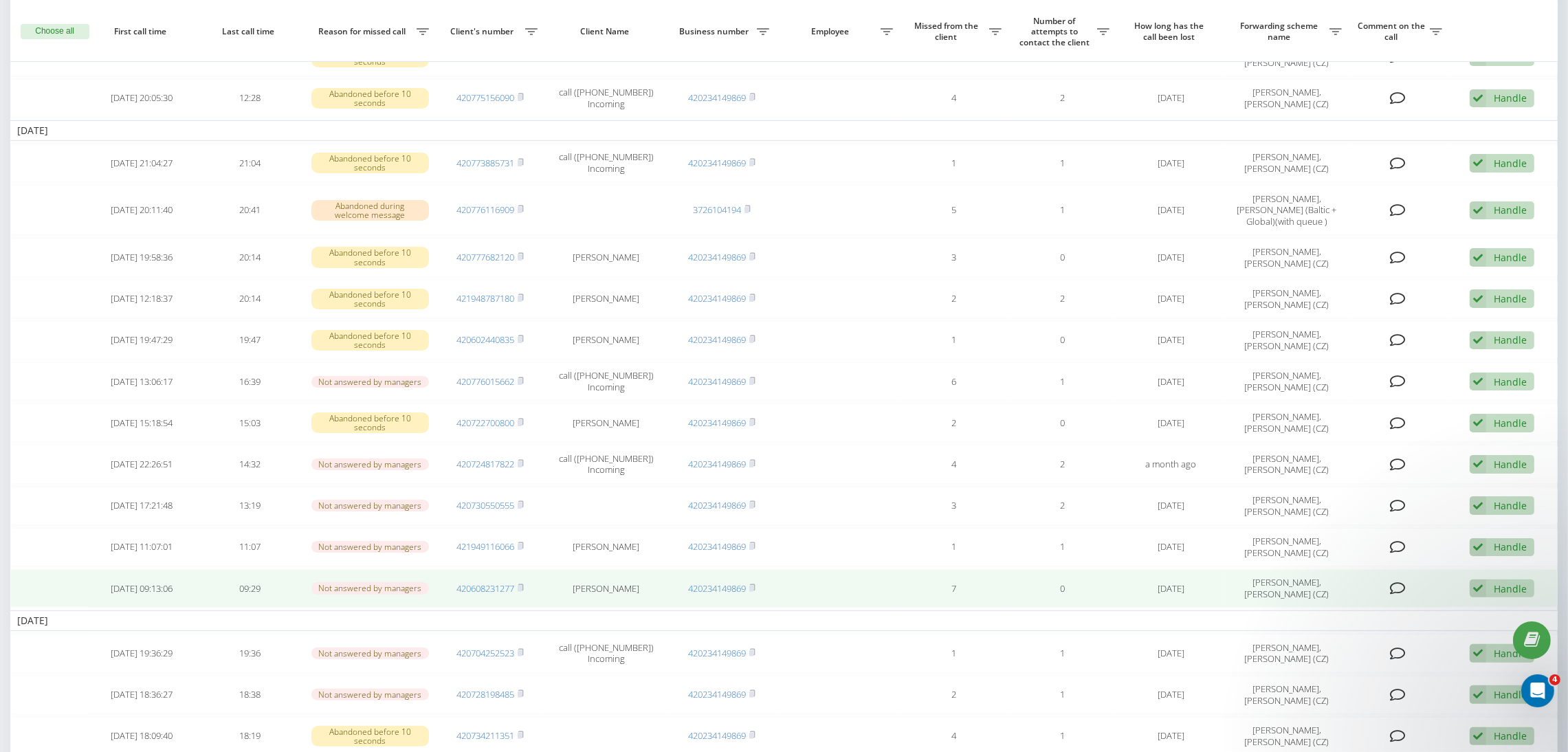
click at [1498, 587] on div "Handle" at bounding box center [1510, 589] width 33 height 13
click at [1379, 633] on span "Contacted the client using another channel" at bounding box center [1419, 634] width 200 height 13
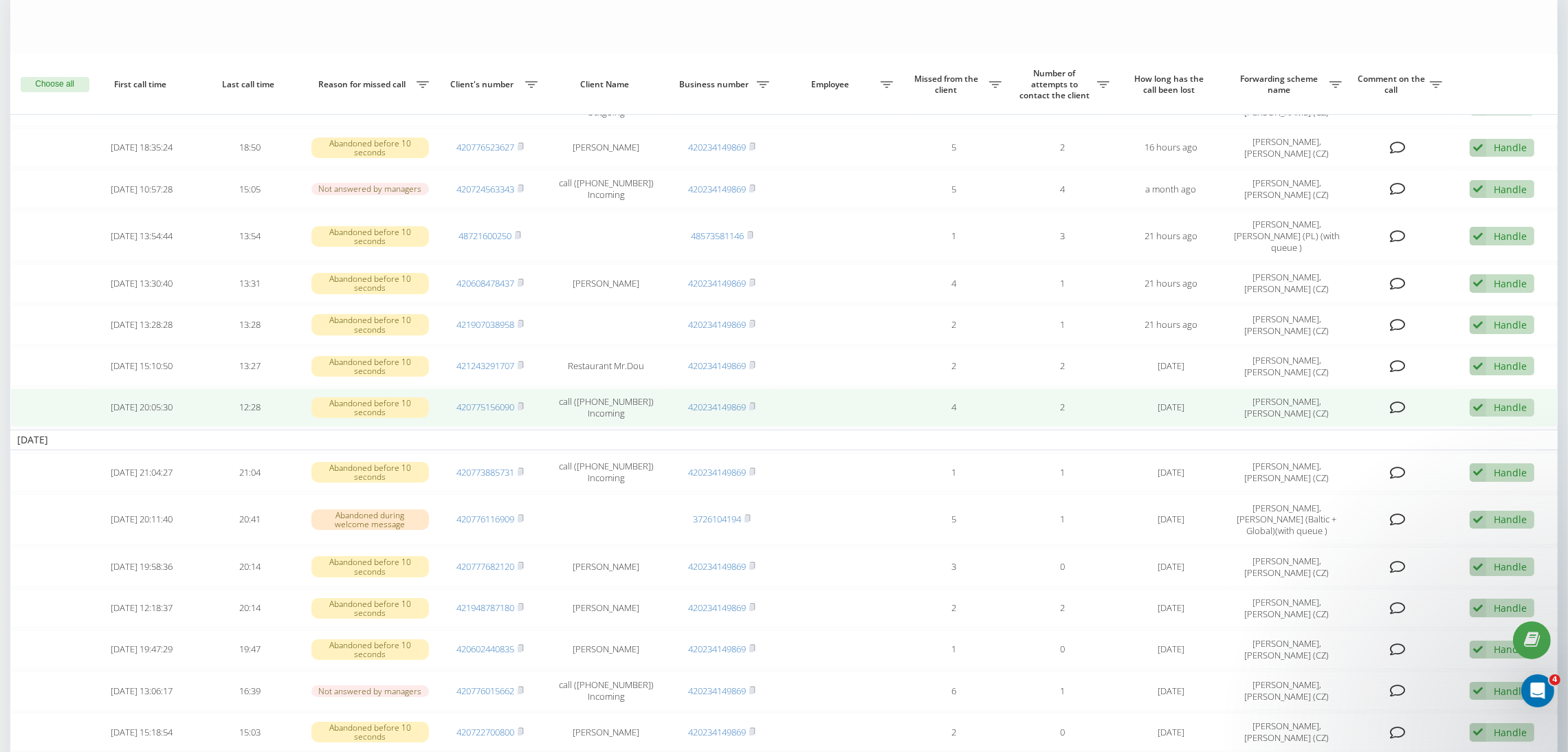
scroll to position [206, 0]
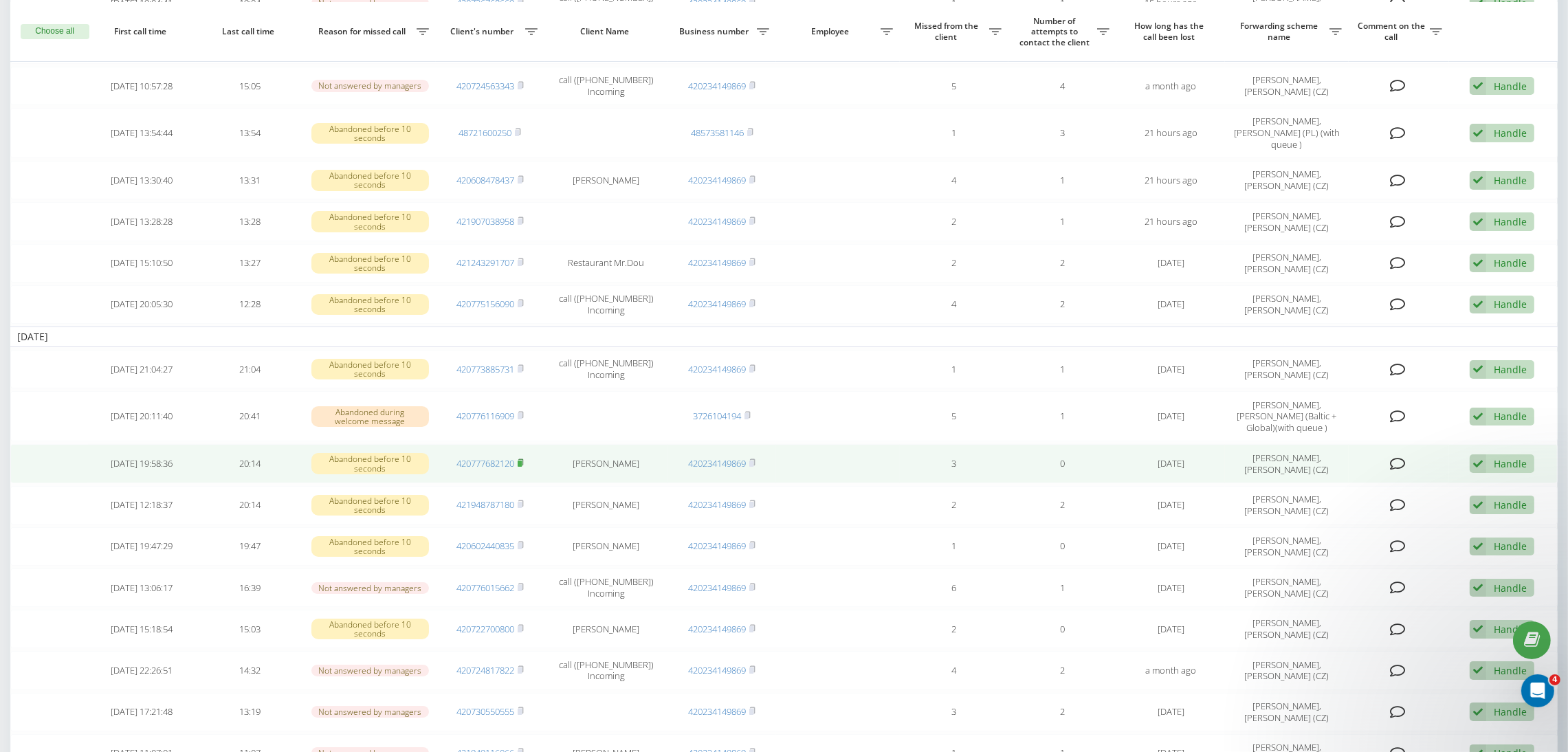
click at [522, 463] on rect at bounding box center [520, 463] width 4 height 6
click at [1405, 466] on icon at bounding box center [1398, 464] width 15 height 14
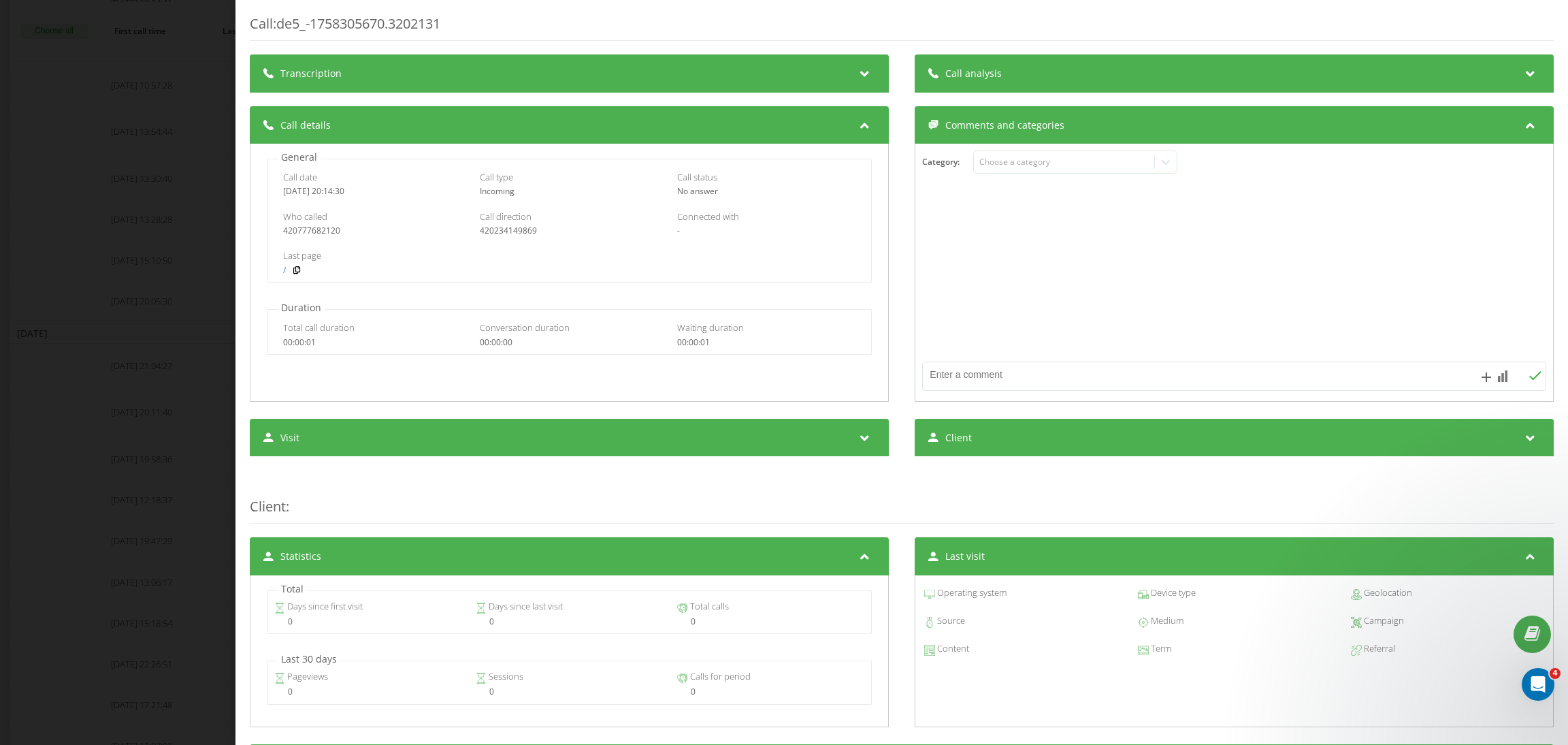
click at [1077, 373] on textarea at bounding box center [1171, 374] width 498 height 24
paste textarea "https://app.intercom.com/a/inbox/z5deq1nf/inbox/shared/all/conversation/2154709…"
type textarea "solved https://app.intercom.com/a/inbox/z5deq1nf/inbox/shared/all/conversation/…"
click at [1528, 377] on icon at bounding box center [1535, 376] width 13 height 10
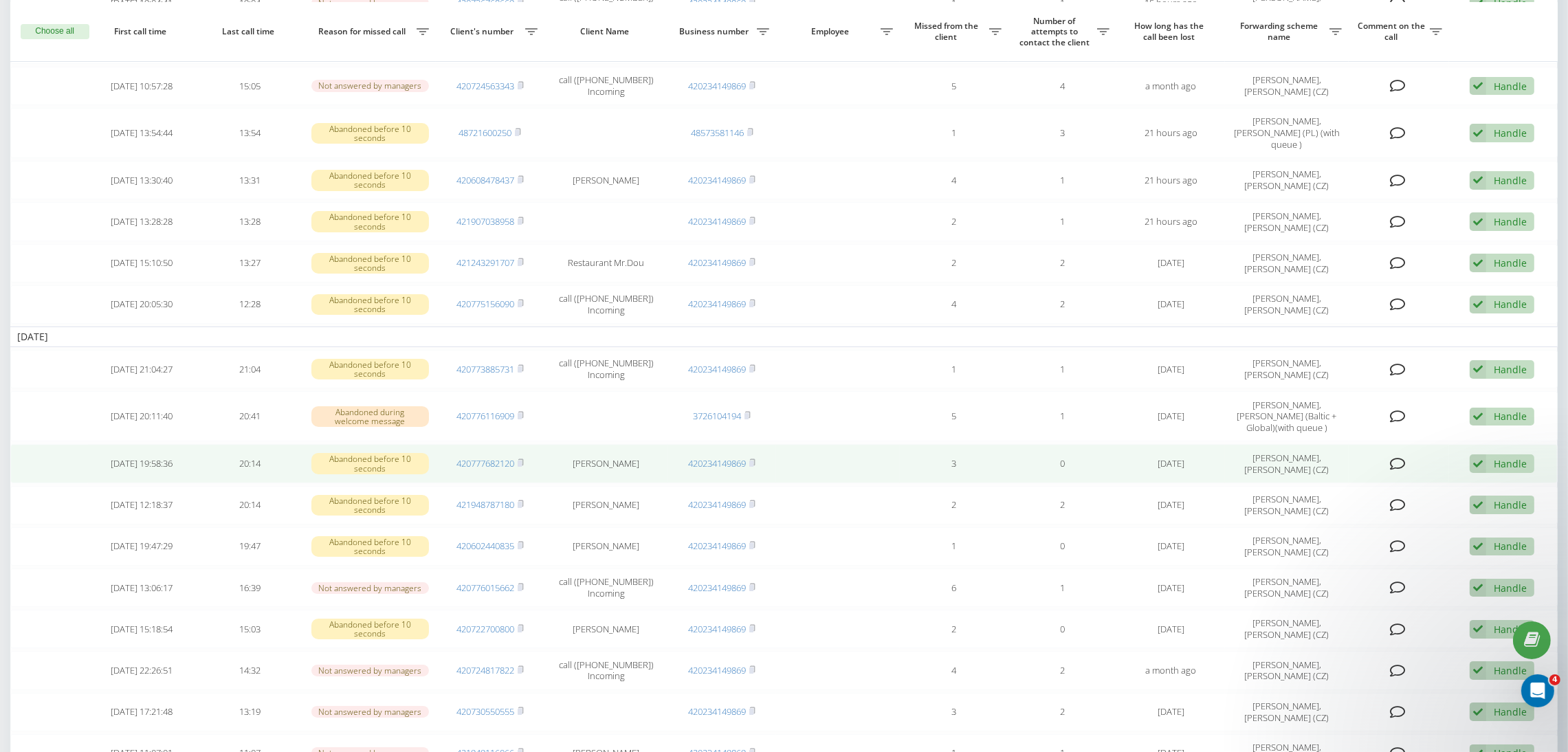
click at [1507, 459] on div "Handle" at bounding box center [1510, 463] width 33 height 13
click at [1381, 506] on span "Contacted the client using another channel" at bounding box center [1419, 510] width 200 height 13
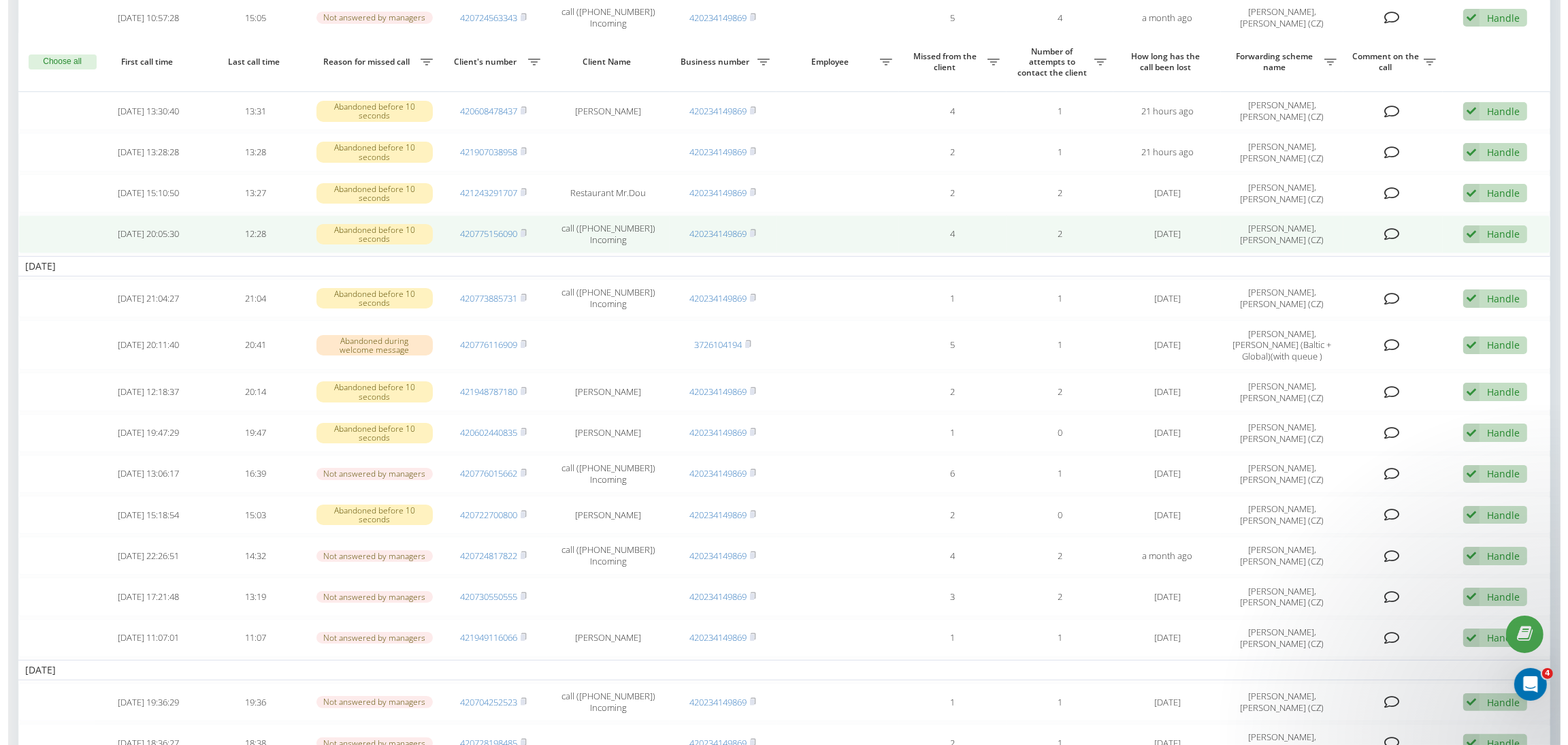
scroll to position [306, 0]
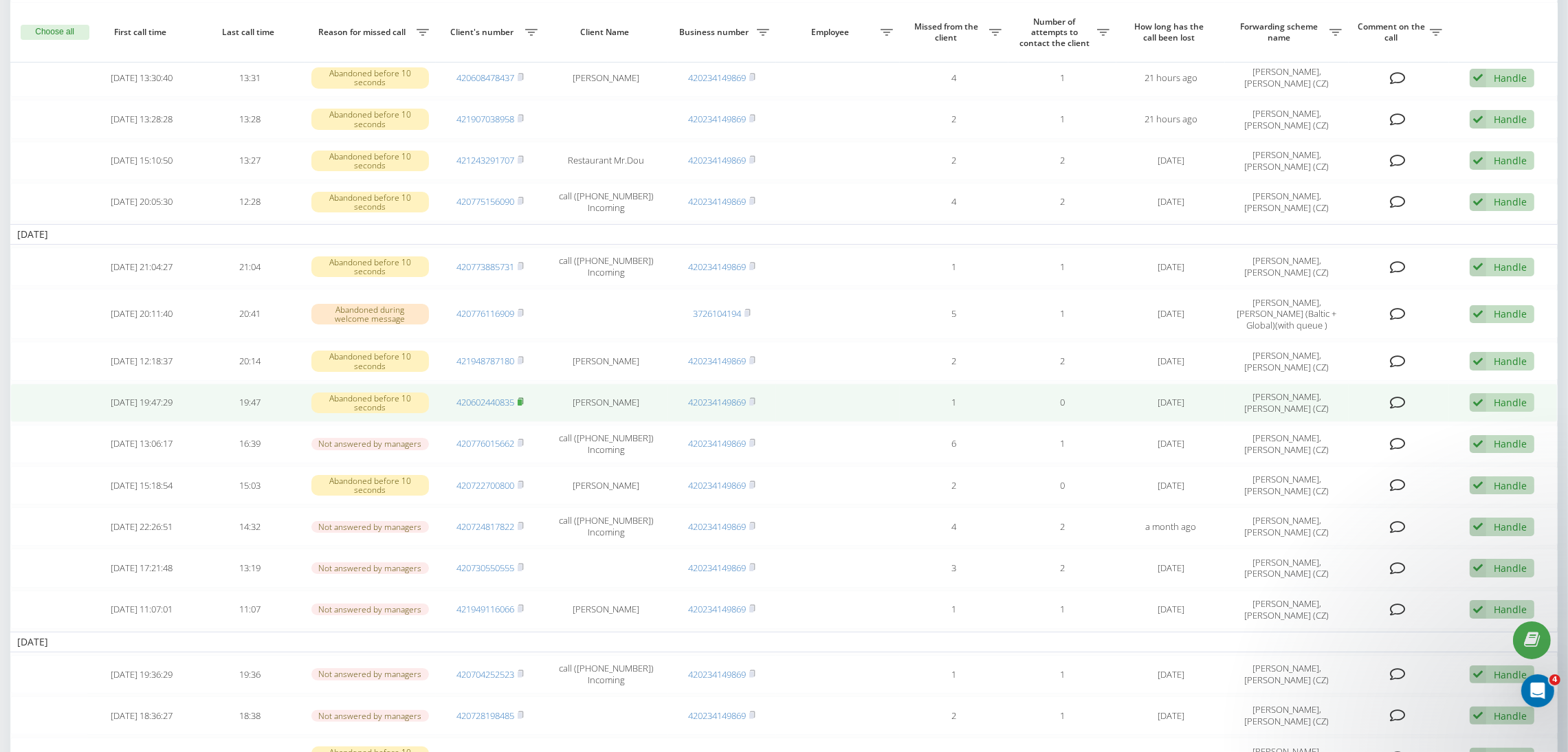
click at [521, 403] on rect at bounding box center [520, 402] width 4 height 6
click at [522, 401] on rect at bounding box center [520, 402] width 4 height 6
click at [1398, 403] on icon at bounding box center [1398, 403] width 15 height 14
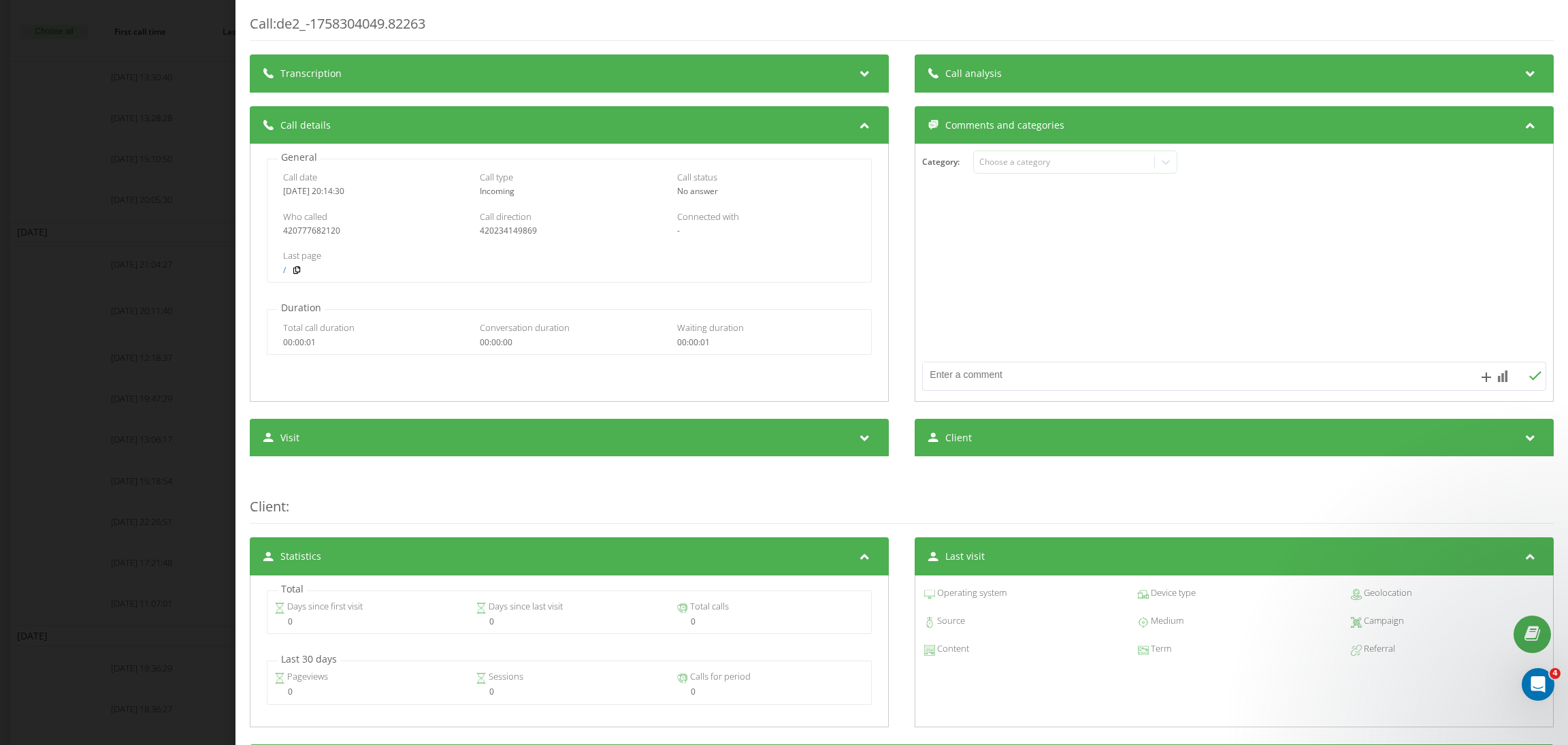
click at [1070, 377] on textarea at bounding box center [1171, 374] width 498 height 24
paste textarea "https://app.intercom.com/a/inbox/z5deq1nf/inbox/shared/all/conversation/2154709…"
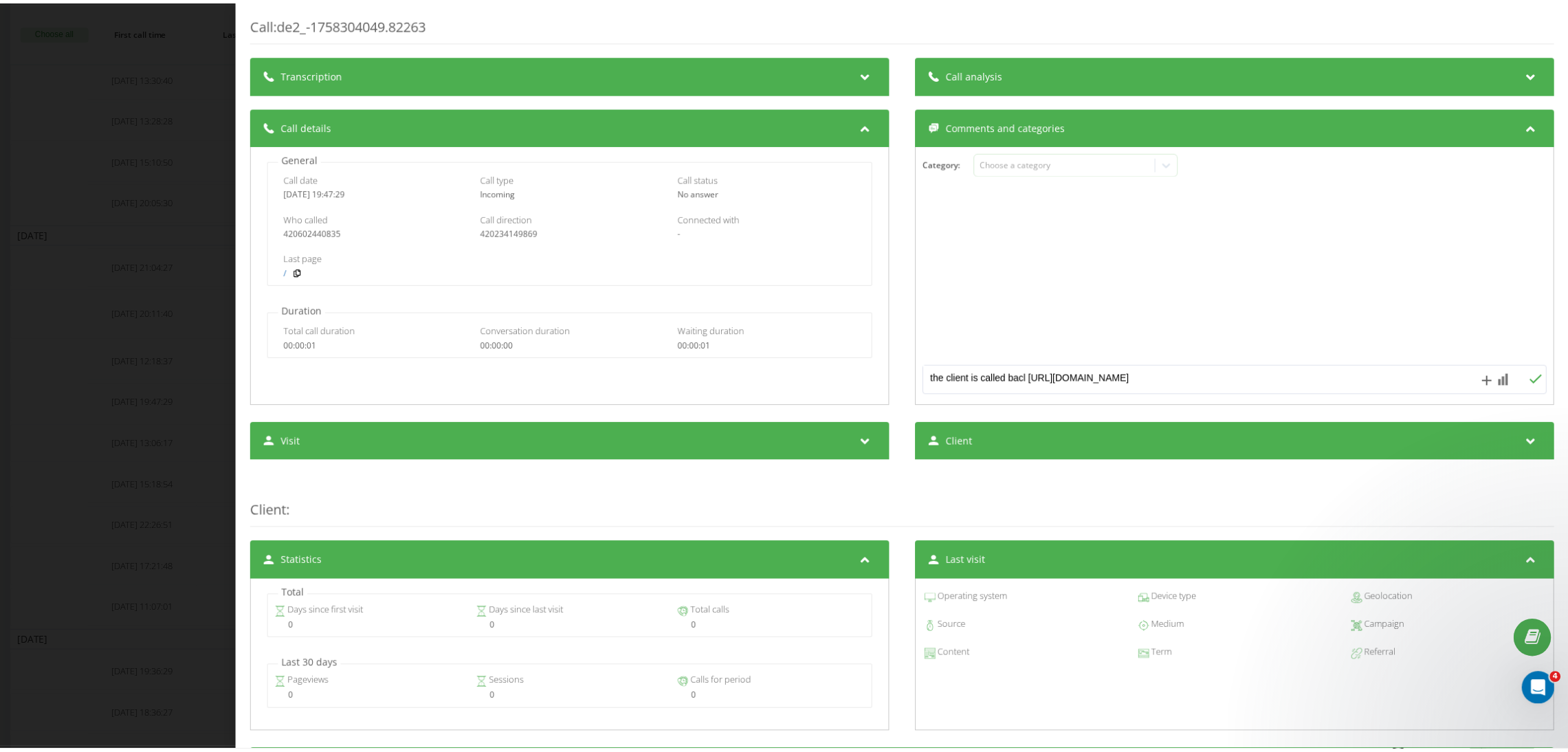
scroll to position [4, 0]
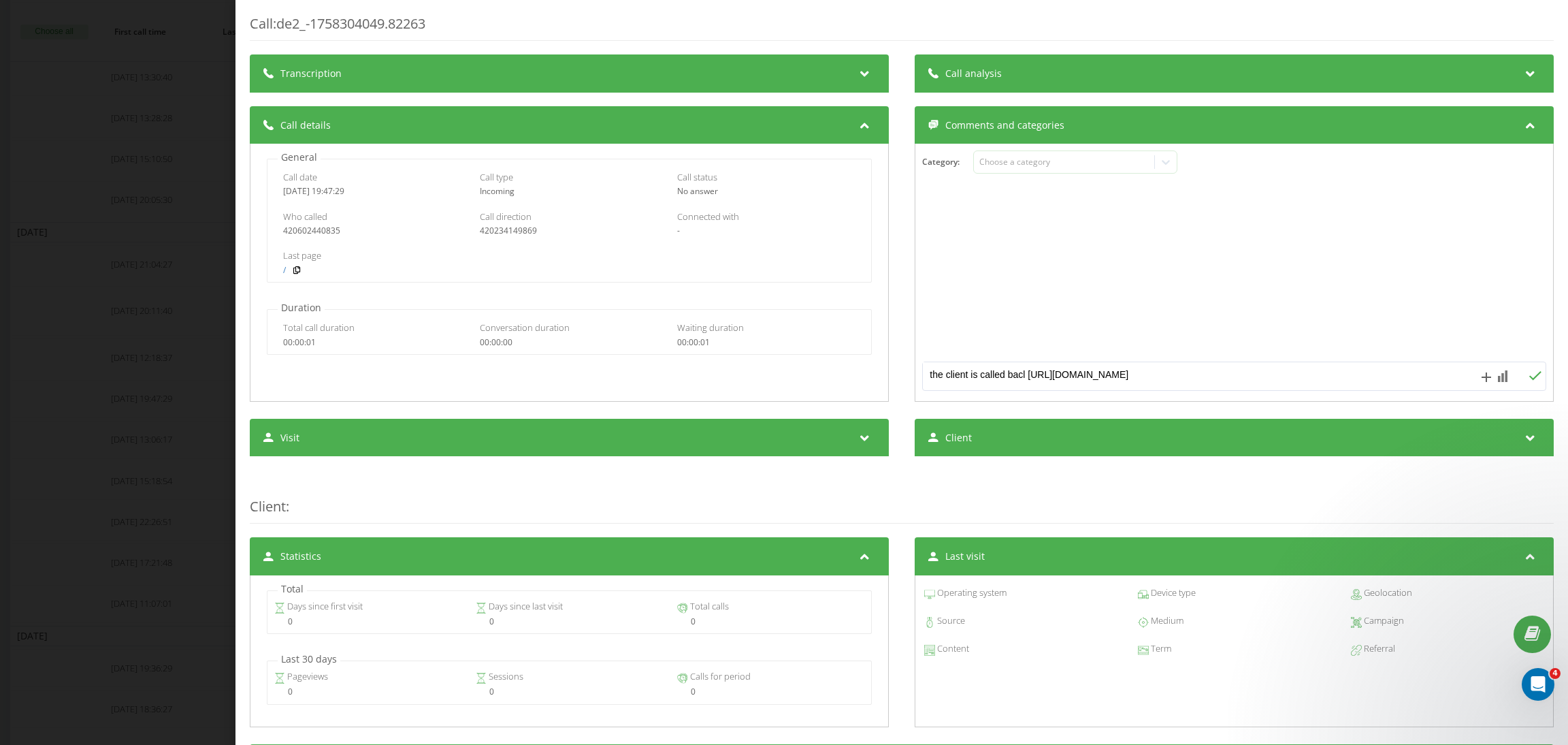
type textarea "the client is called bacl https://app.intercom.com/a/inbox/z5deq1nf/inbox/share…"
click at [1528, 378] on icon at bounding box center [1535, 376] width 13 height 10
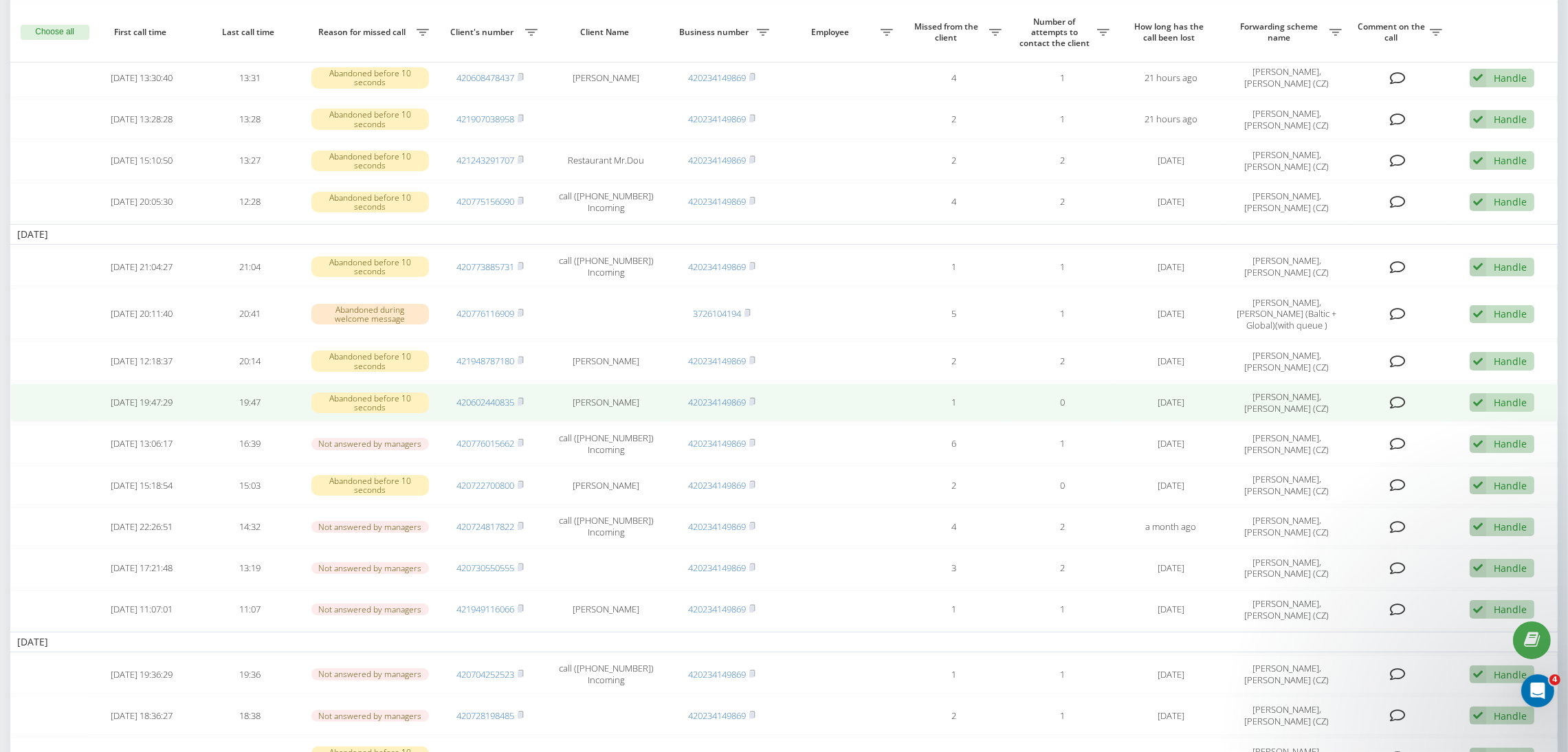
click at [1505, 398] on div "Handle" at bounding box center [1510, 402] width 33 height 13
click at [1379, 443] on span "Contacted the client using another channel" at bounding box center [1419, 449] width 200 height 13
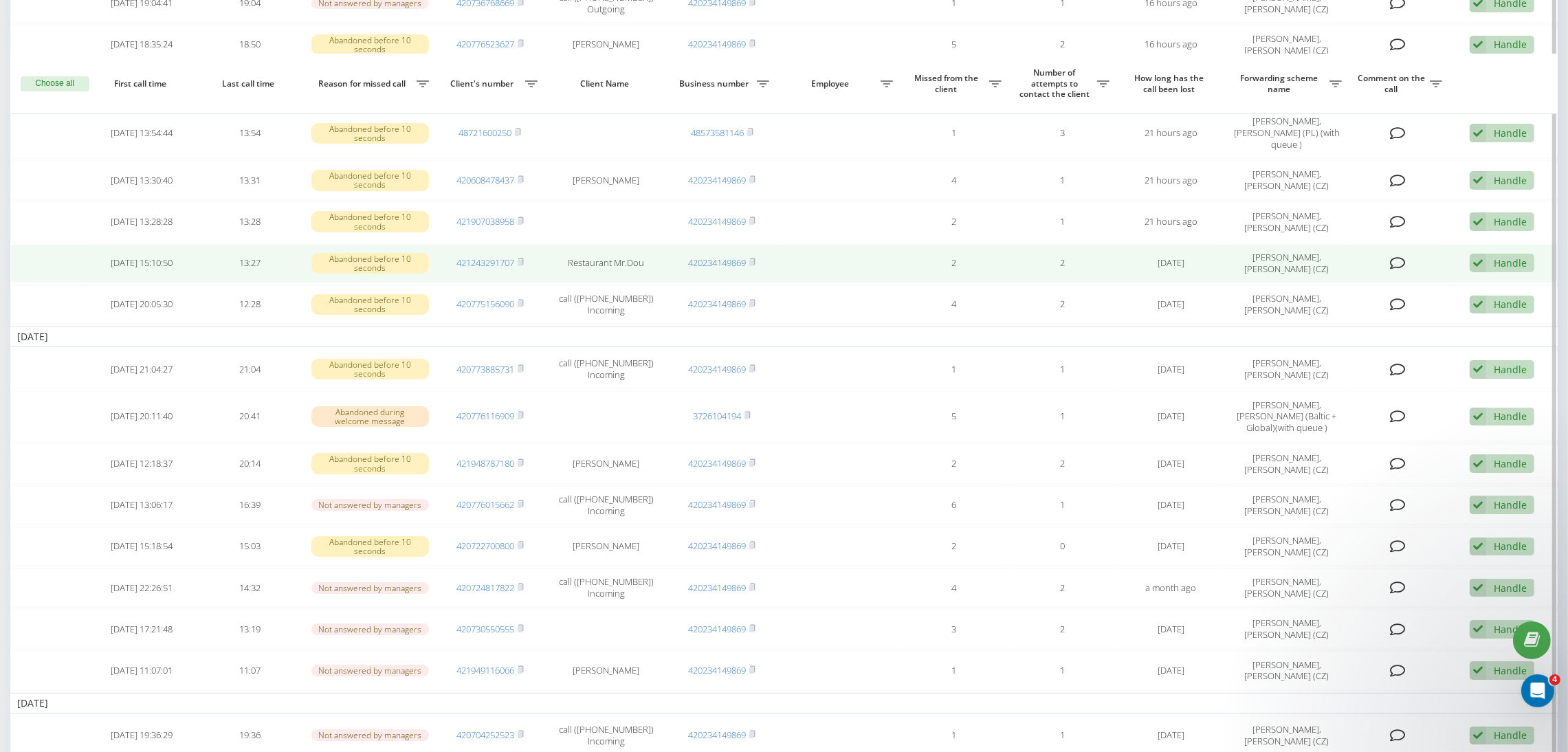
scroll to position [308, 0]
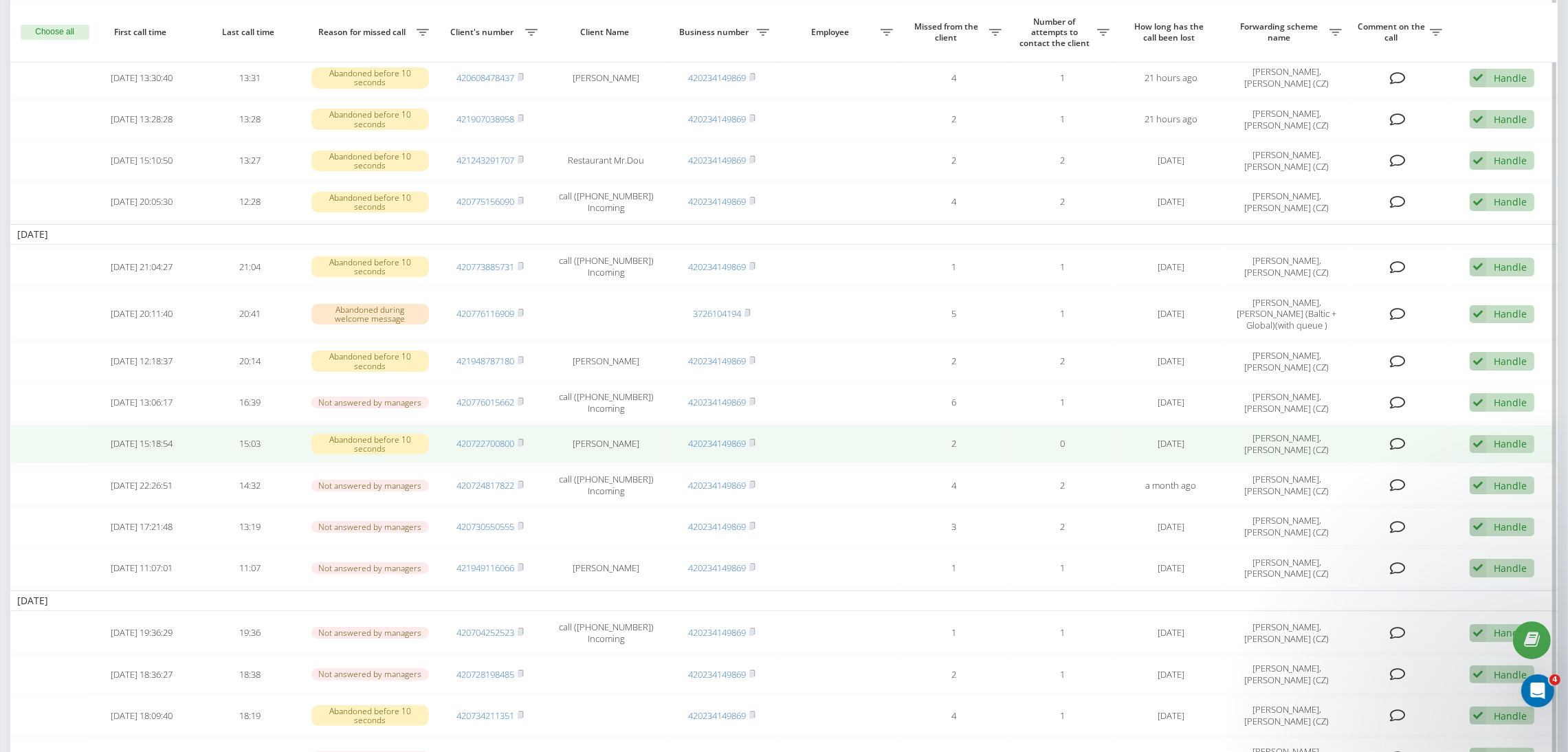
click at [516, 439] on span "420722700800" at bounding box center [490, 444] width 68 height 13
click at [522, 442] on rect at bounding box center [520, 444] width 4 height 6
click at [1507, 444] on div "Handle" at bounding box center [1510, 444] width 33 height 13
click at [1397, 521] on div "The client called back from another number" at bounding box center [1421, 515] width 225 height 25
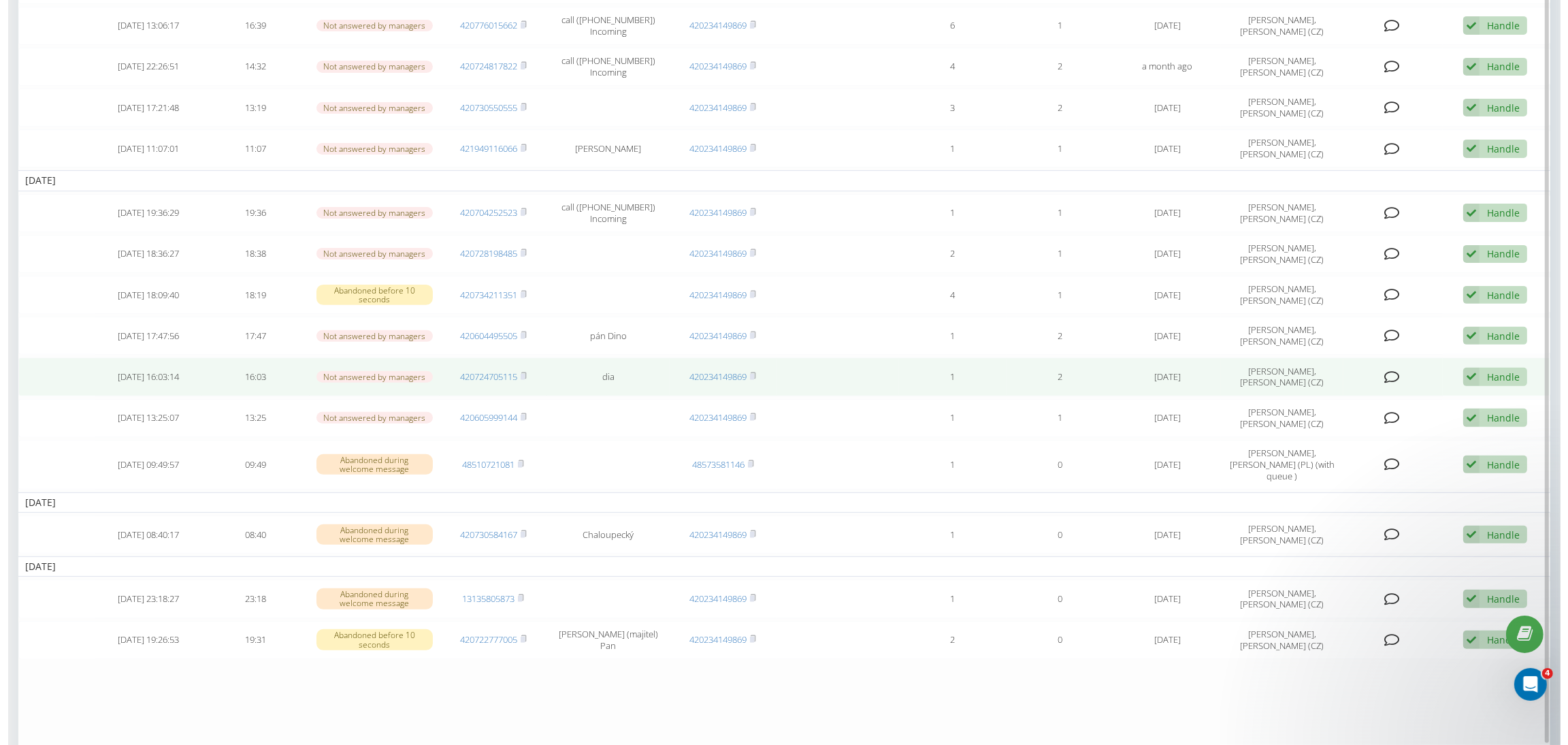
scroll to position [715, 0]
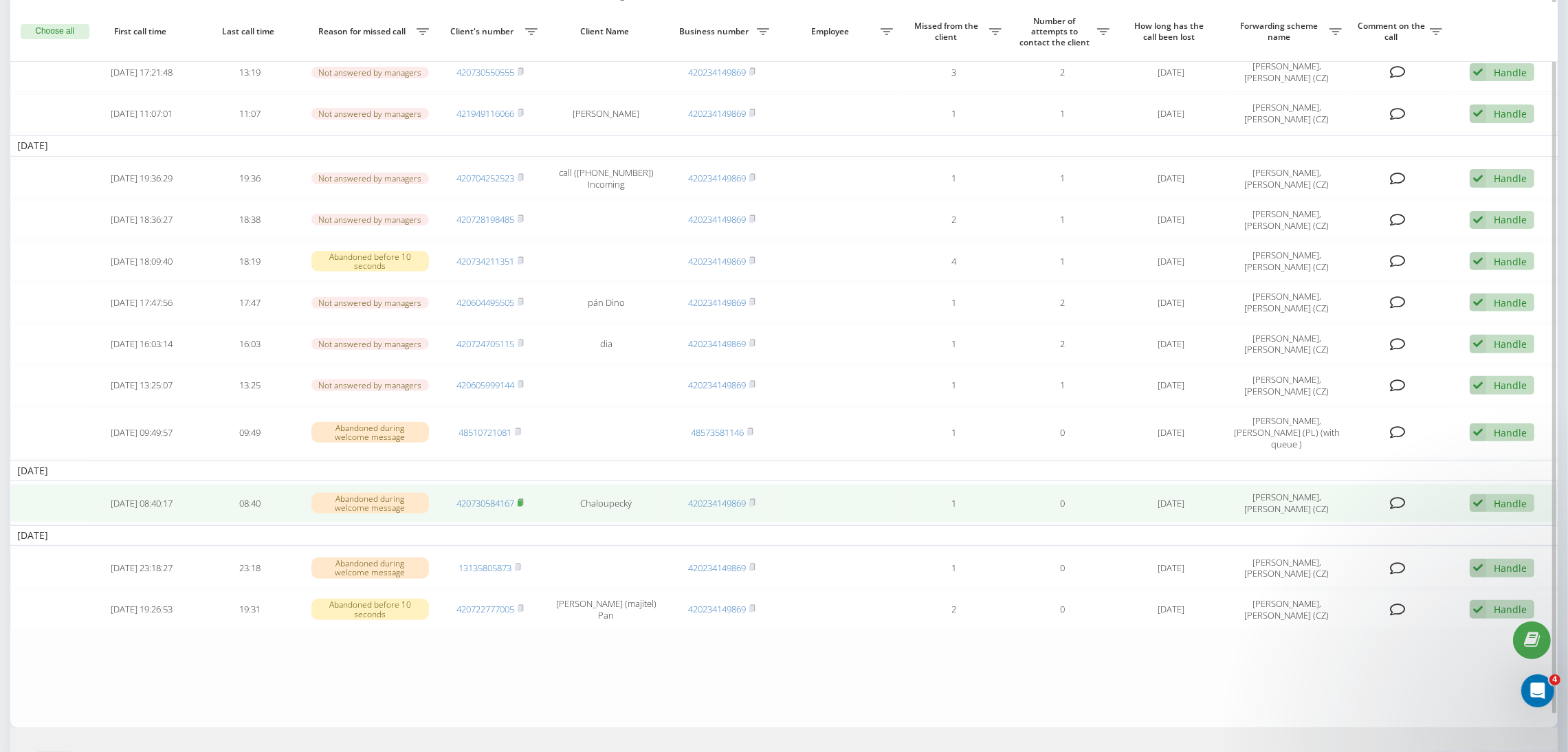
click at [522, 500] on rect at bounding box center [520, 503] width 4 height 6
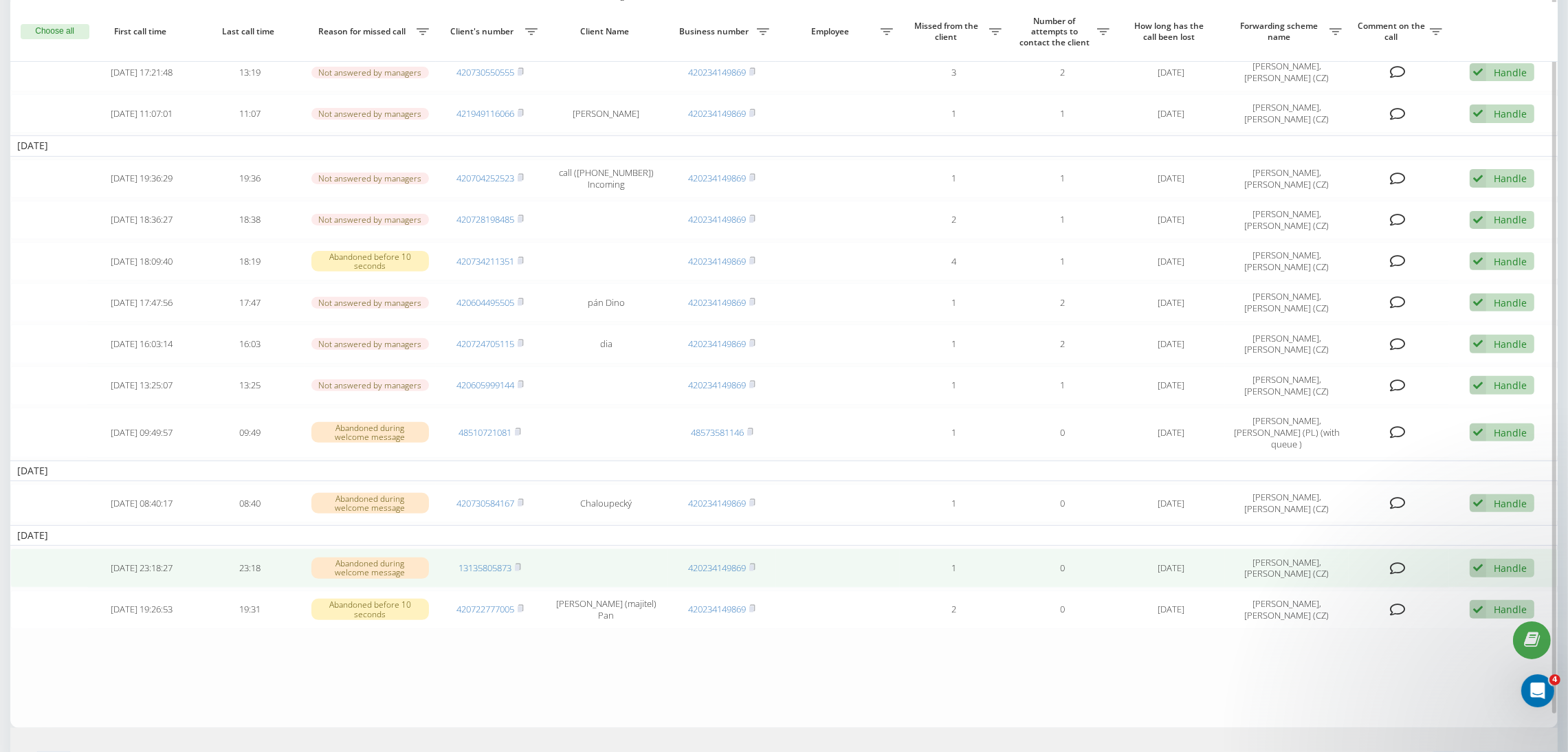
click at [523, 556] on td "13135805873" at bounding box center [490, 568] width 108 height 39
click at [518, 565] on rect at bounding box center [517, 568] width 4 height 6
click at [1397, 561] on icon at bounding box center [1398, 568] width 15 height 14
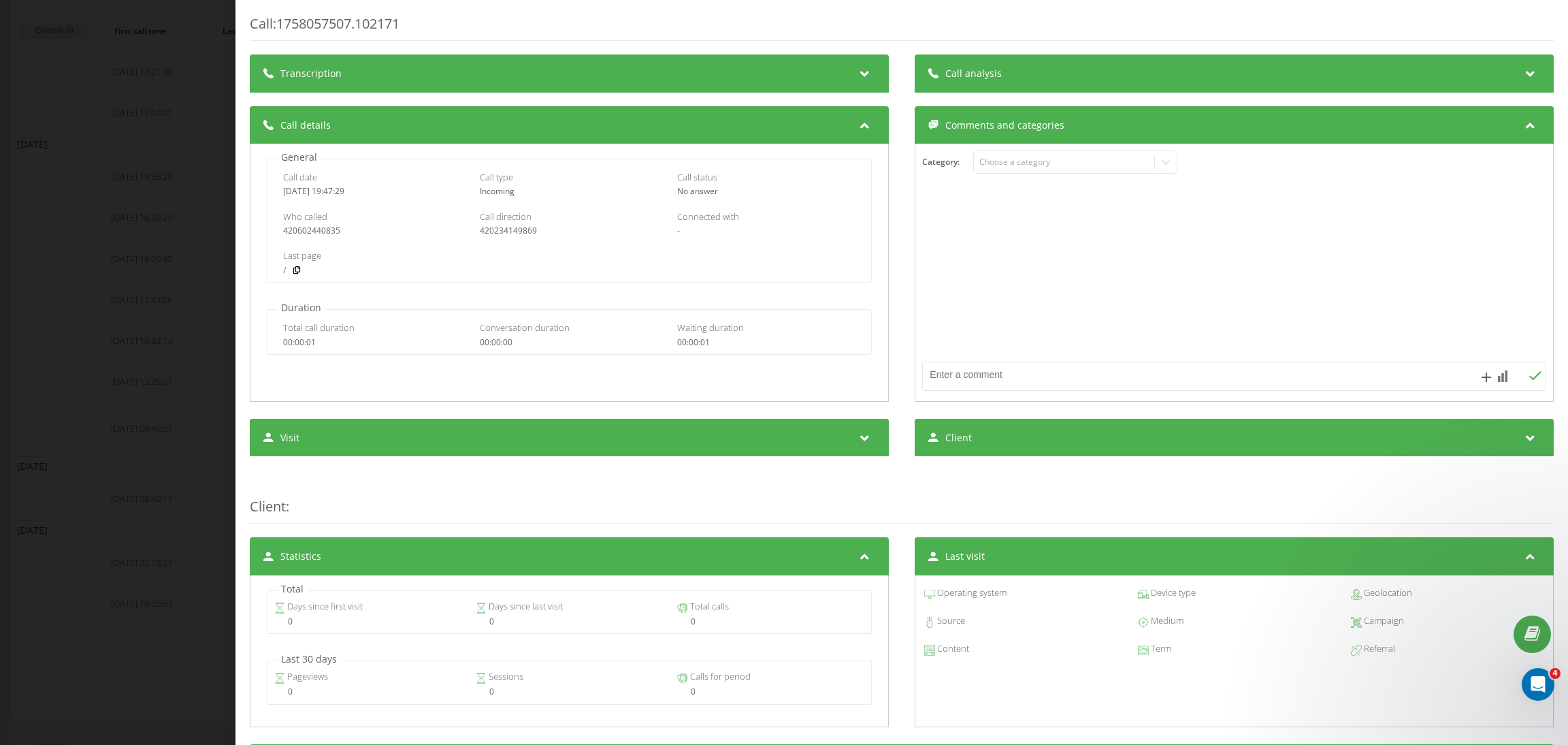
click at [1093, 377] on textarea at bounding box center [1171, 374] width 498 height 24
paste textarea "spam"
type textarea "spam"
click at [1528, 378] on icon at bounding box center [1535, 376] width 13 height 10
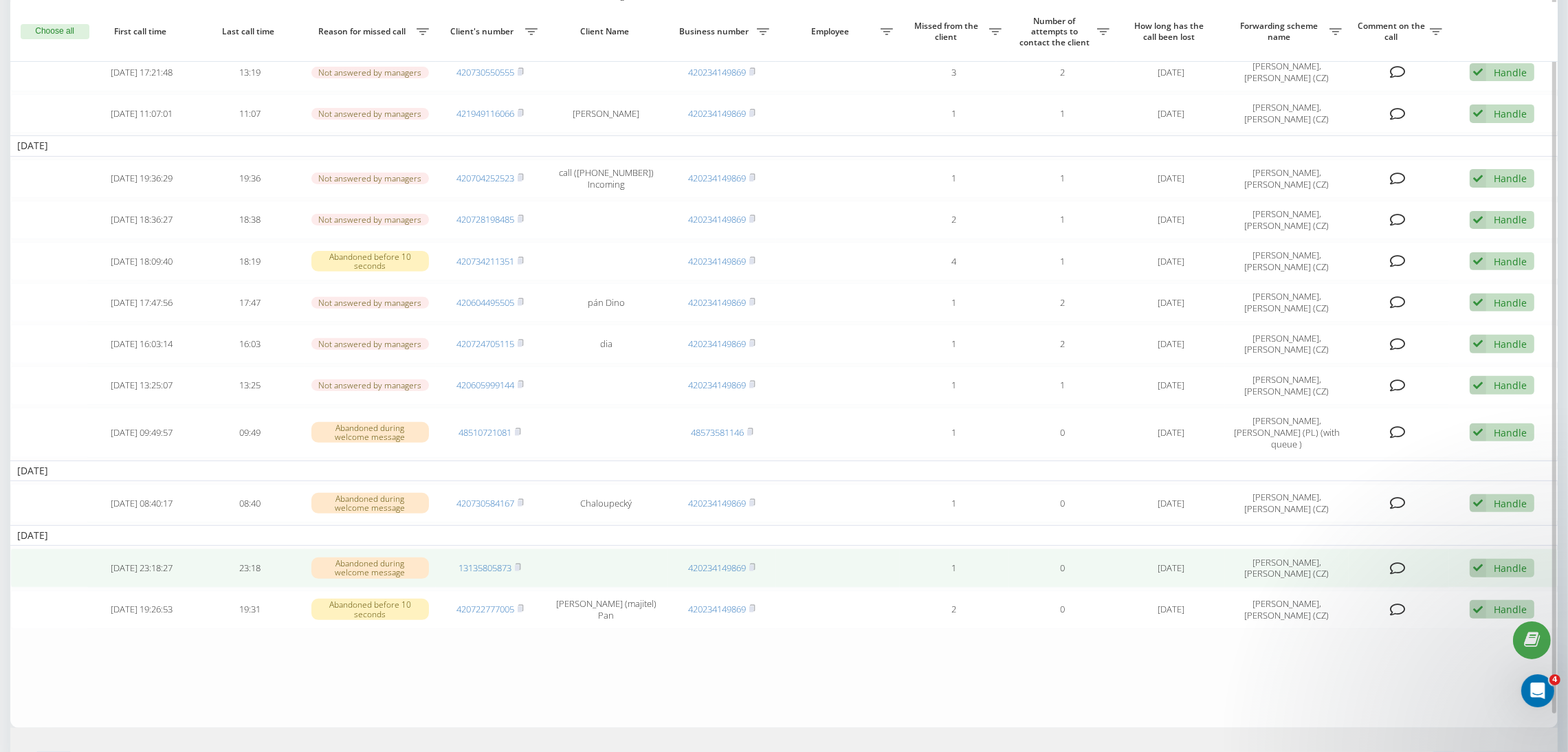
click at [1517, 561] on div "Handle" at bounding box center [1510, 568] width 33 height 13
click at [1437, 652] on div "Another variant" at bounding box center [1421, 664] width 225 height 25
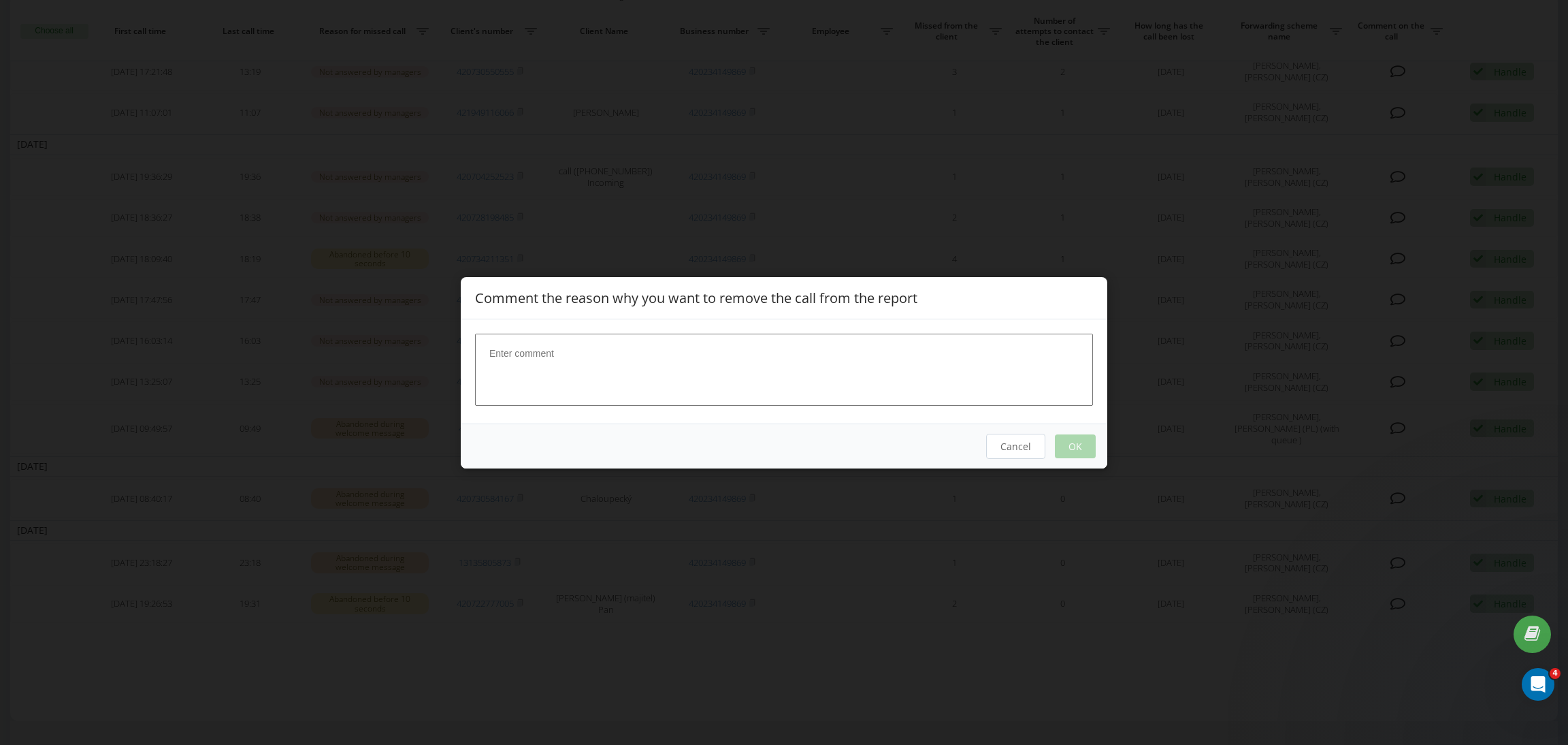
click at [746, 363] on textarea at bounding box center [784, 368] width 618 height 72
paste textarea "spam"
drag, startPoint x: 746, startPoint y: 363, endPoint x: 1086, endPoint y: 497, distance: 365.5
click at [961, 466] on div "Comment the reason why you want to remove the call from the report spam Cancel …" at bounding box center [784, 372] width 646 height 191
type textarea "spam"
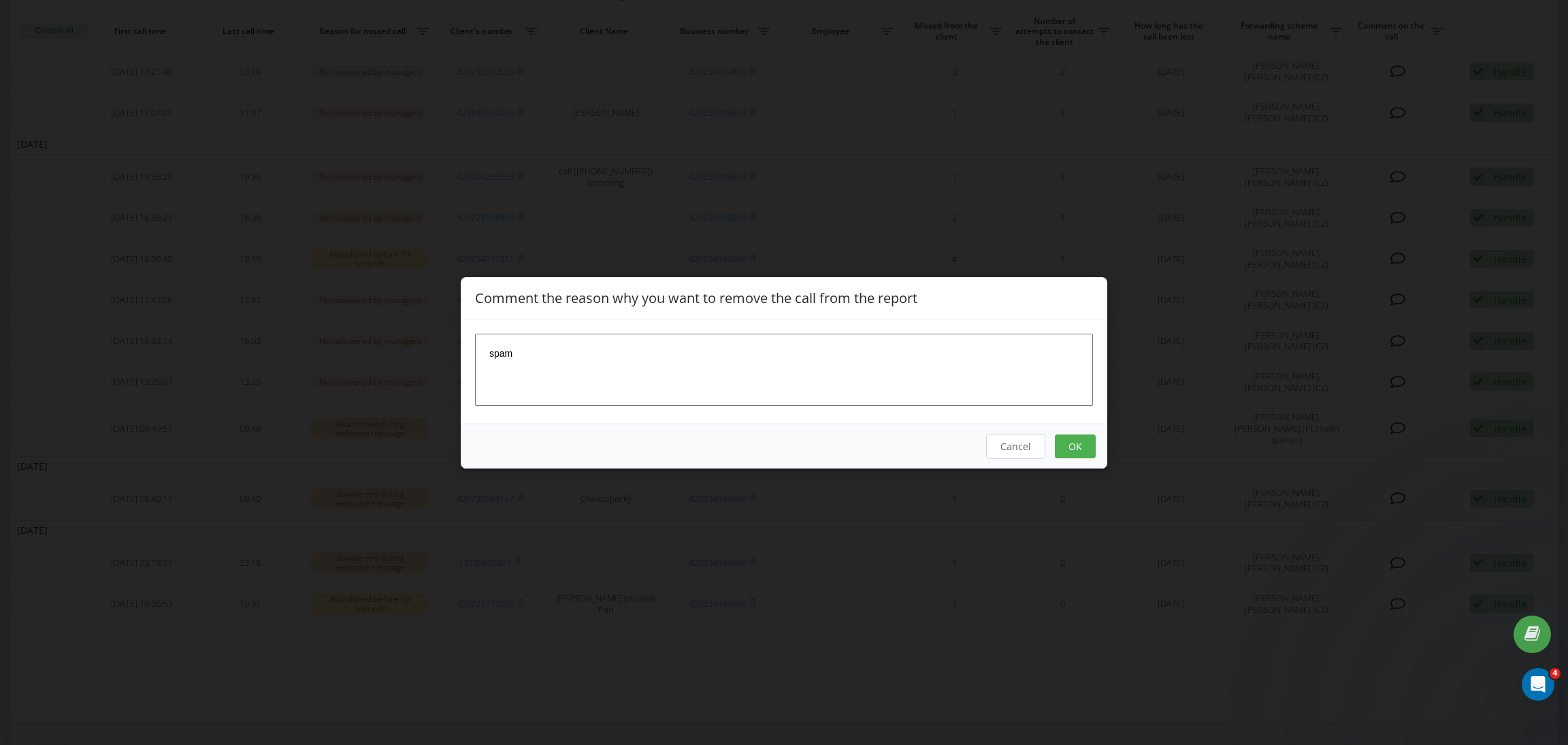
click at [1088, 451] on button "OK" at bounding box center [1075, 446] width 41 height 24
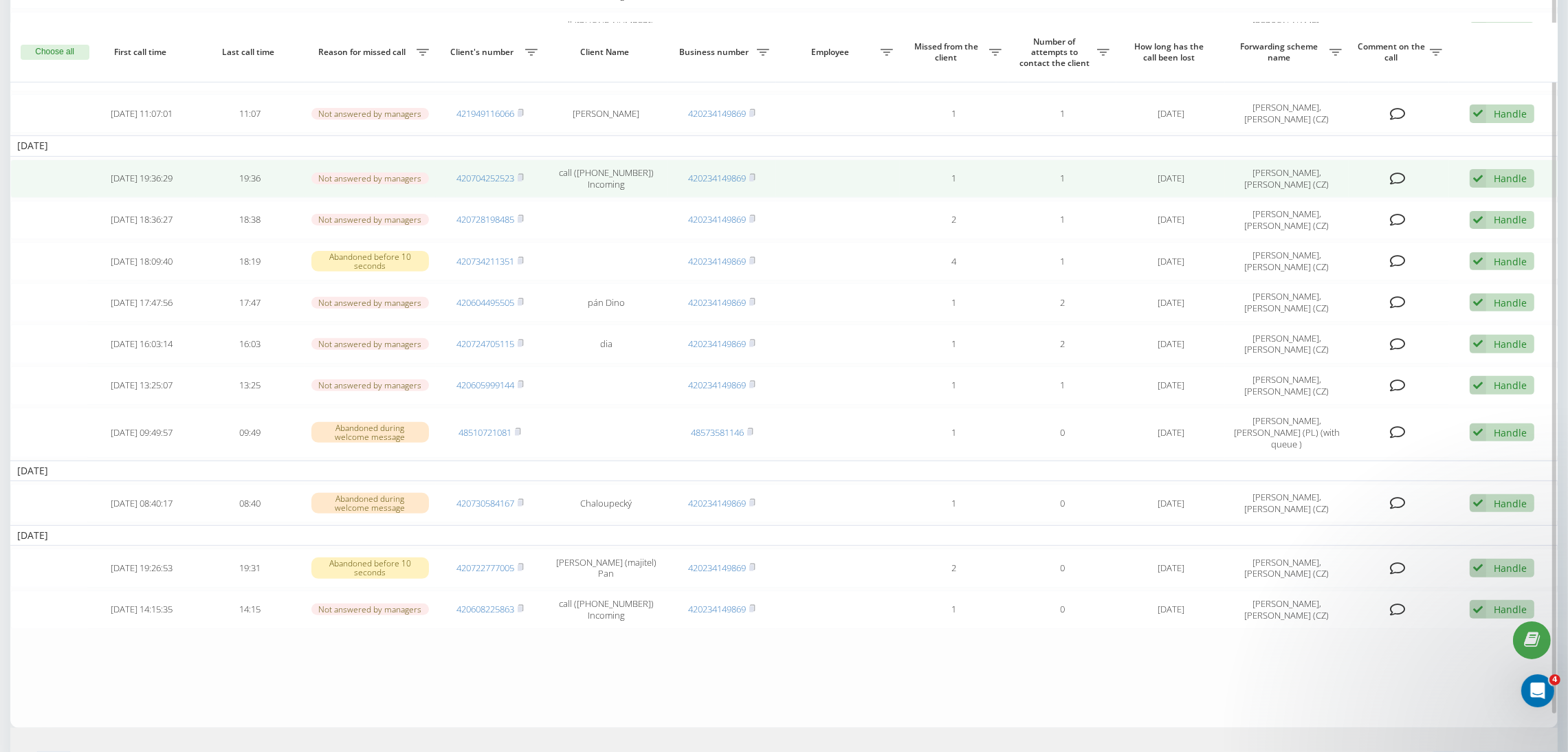
scroll to position [803, 0]
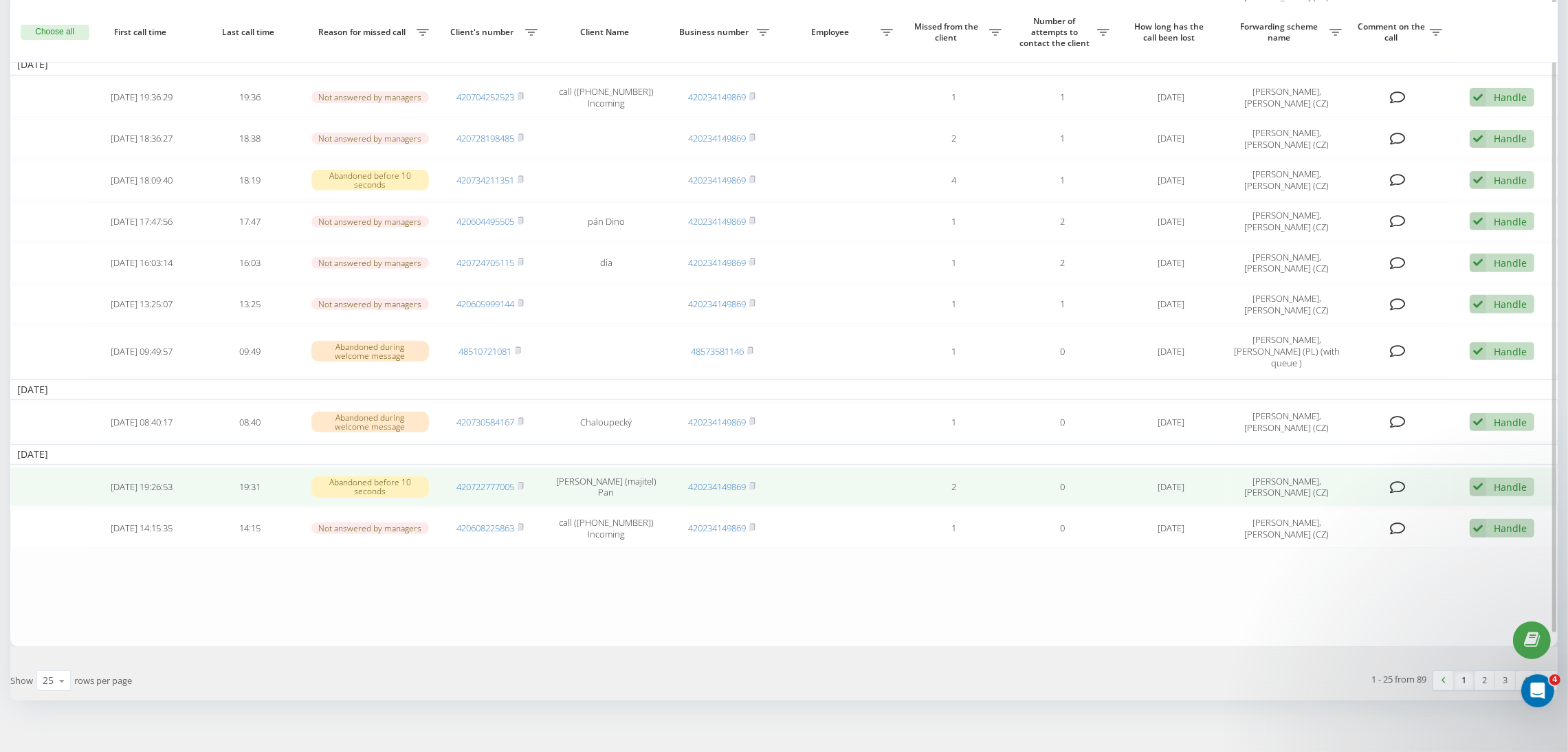
click at [525, 473] on td "420722777005" at bounding box center [490, 487] width 108 height 39
click at [523, 482] on icon at bounding box center [521, 486] width 6 height 8
click at [1506, 480] on div "Handle" at bounding box center [1510, 487] width 33 height 13
click at [1409, 497] on div "Failed to contact" at bounding box center [1421, 509] width 225 height 25
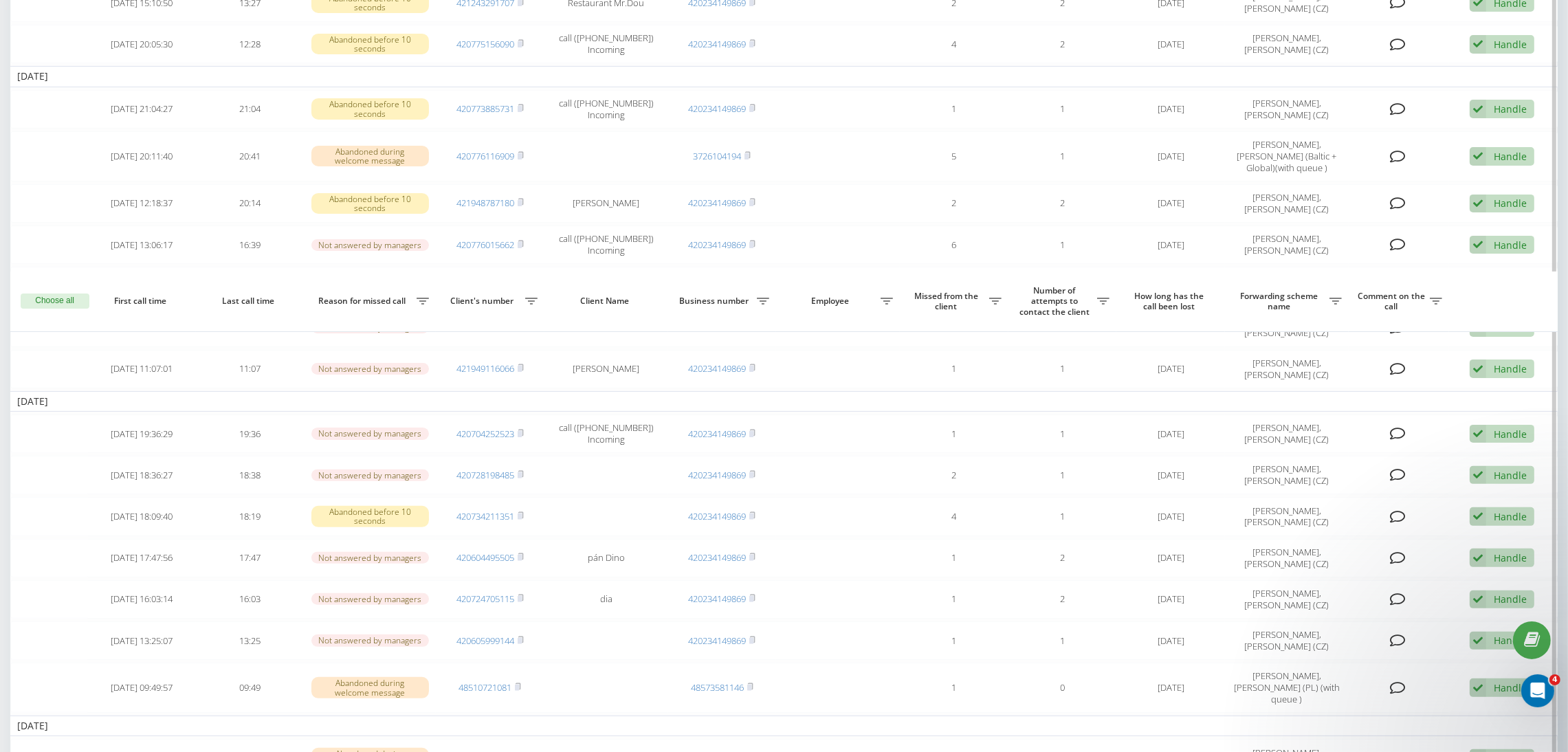
scroll to position [827, 0]
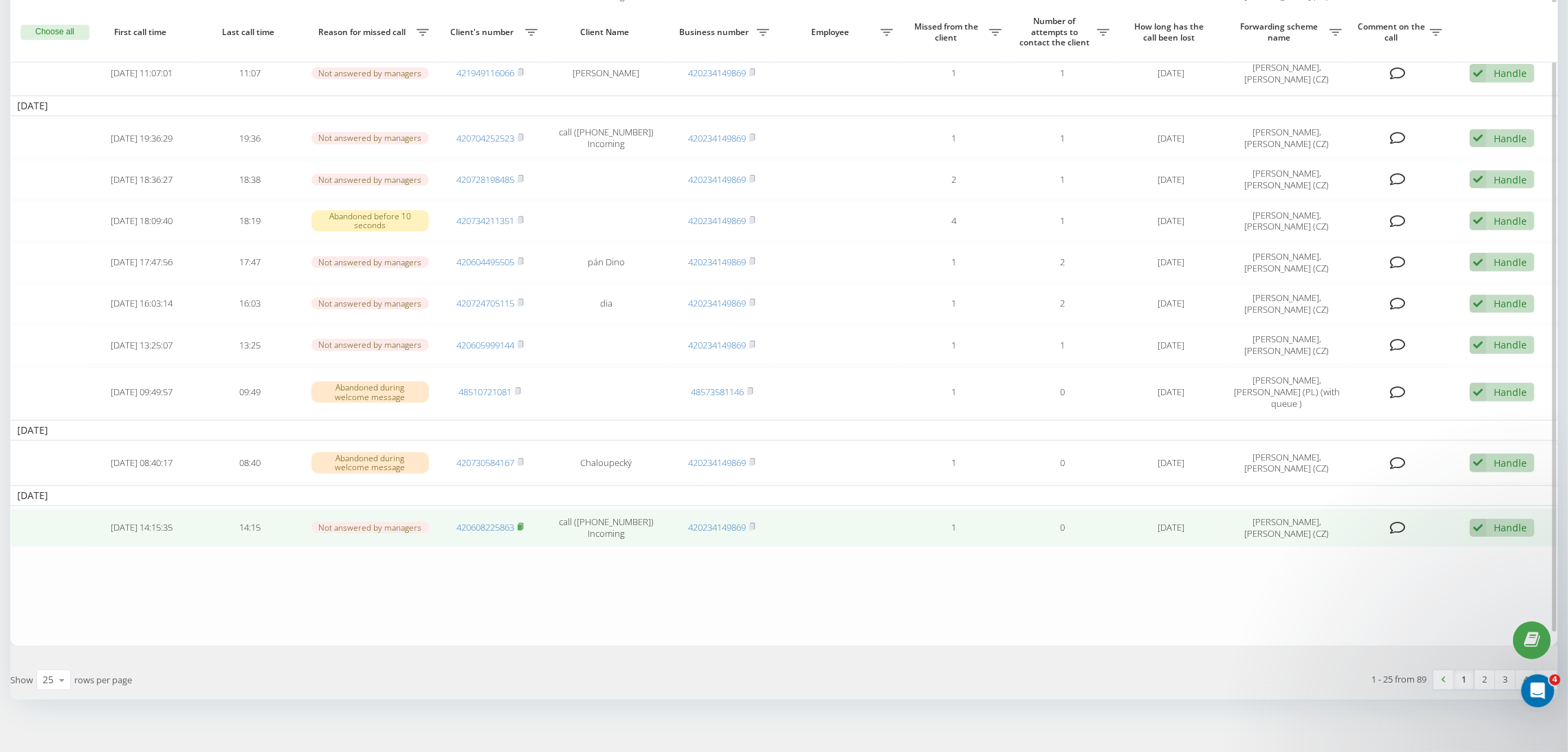
click at [521, 525] on rect at bounding box center [520, 527] width 4 height 6
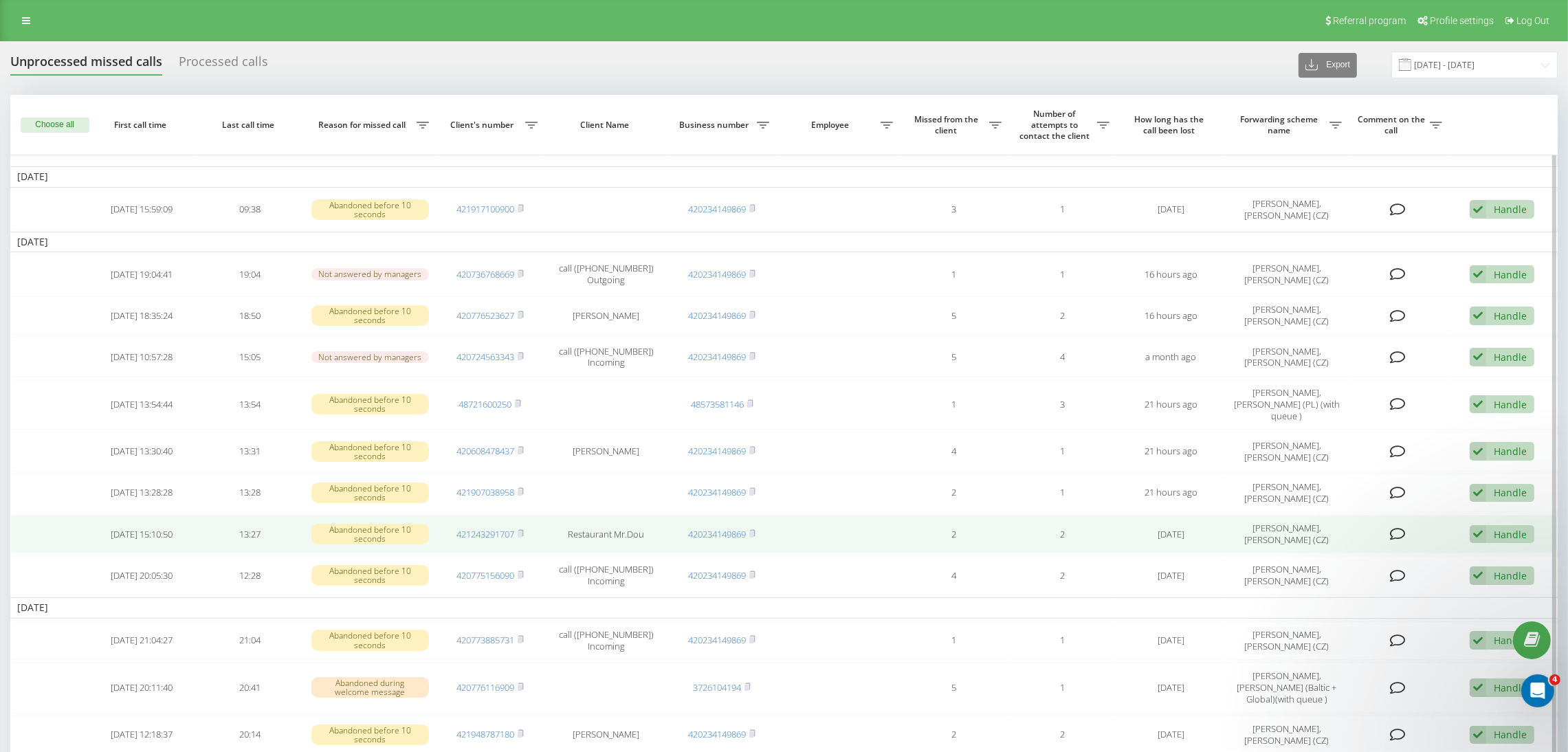
scroll to position [722, 0]
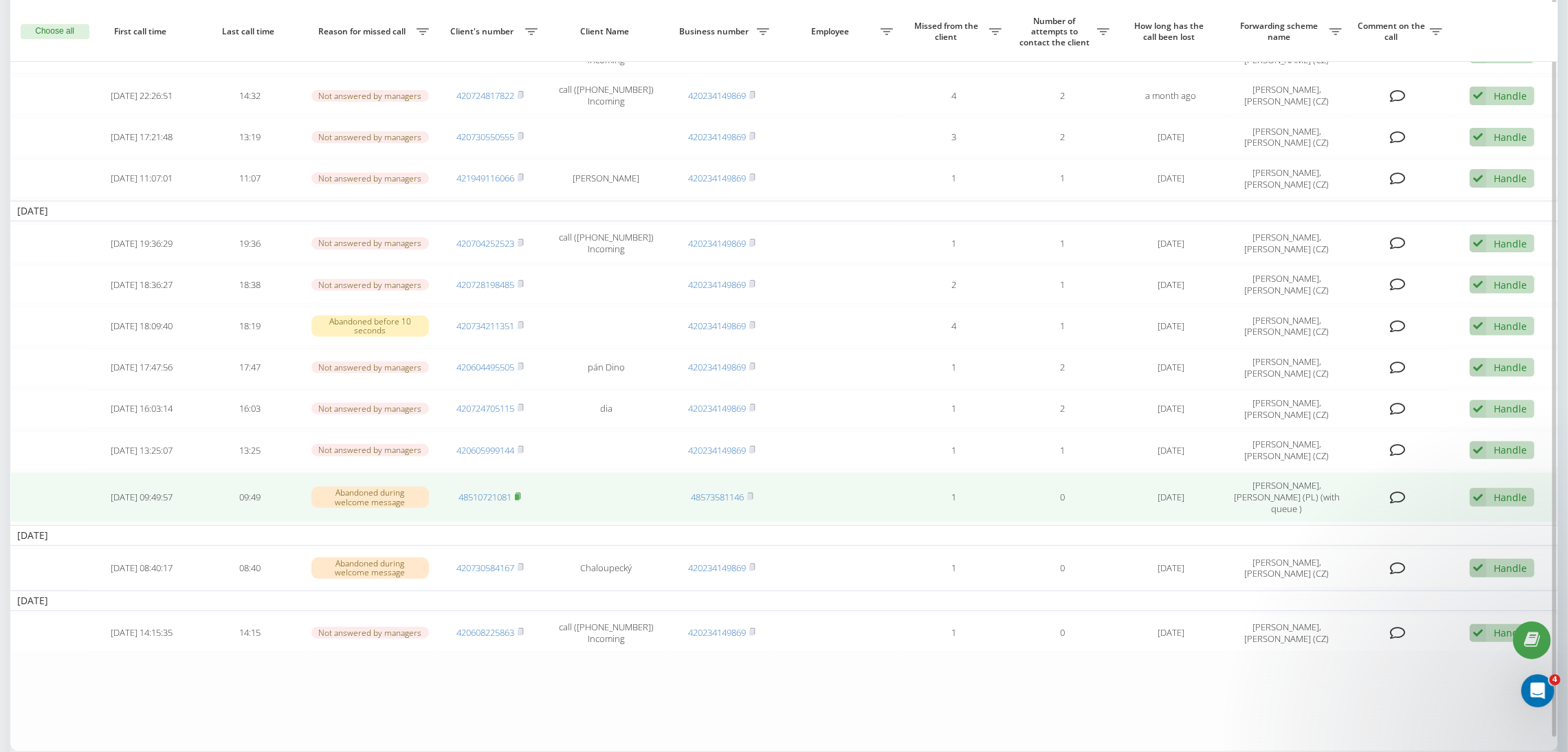
click at [521, 493] on icon at bounding box center [518, 496] width 5 height 6
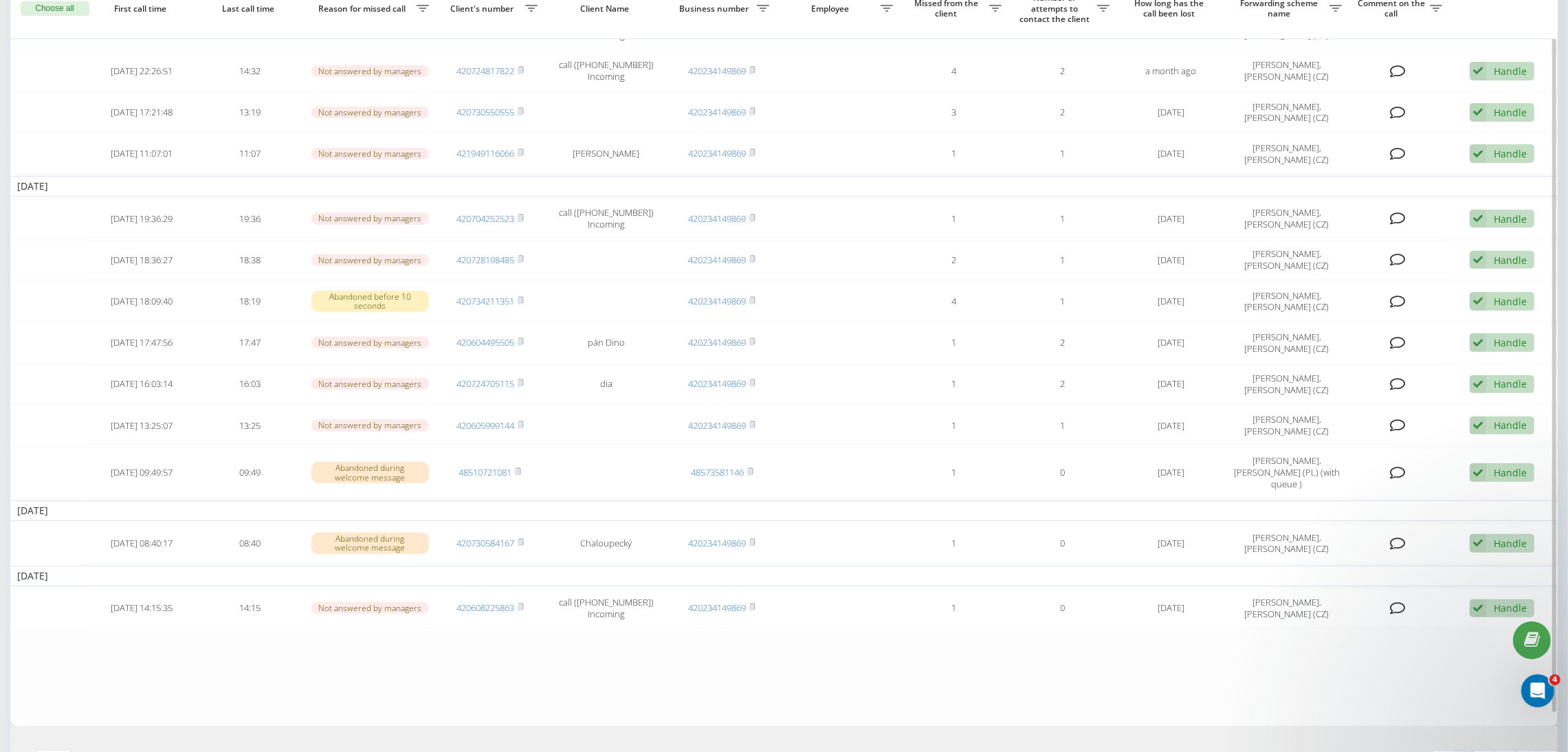
scroll to position [827, 0]
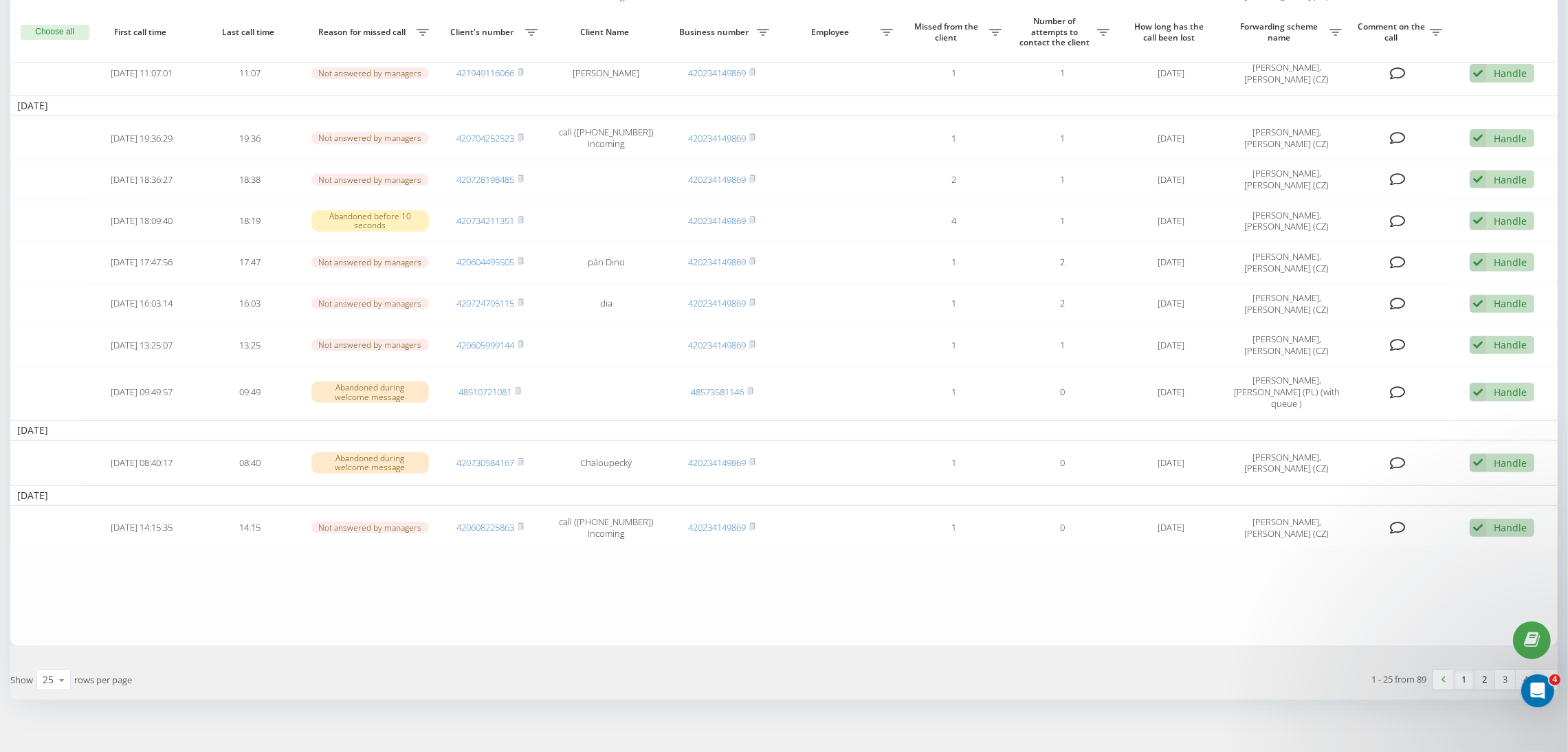
click at [1486, 670] on link "2" at bounding box center [1484, 679] width 20 height 19
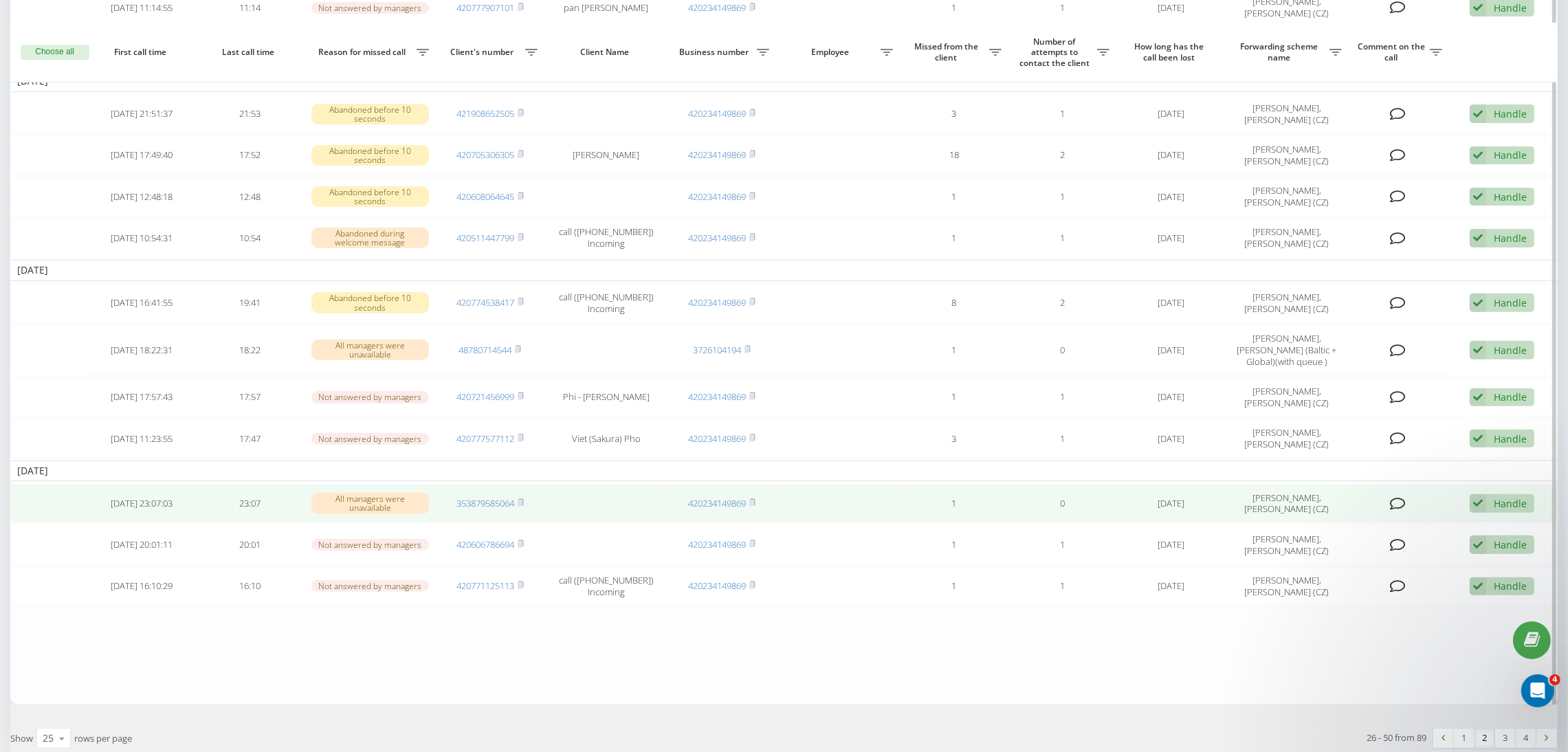
scroll to position [803, 0]
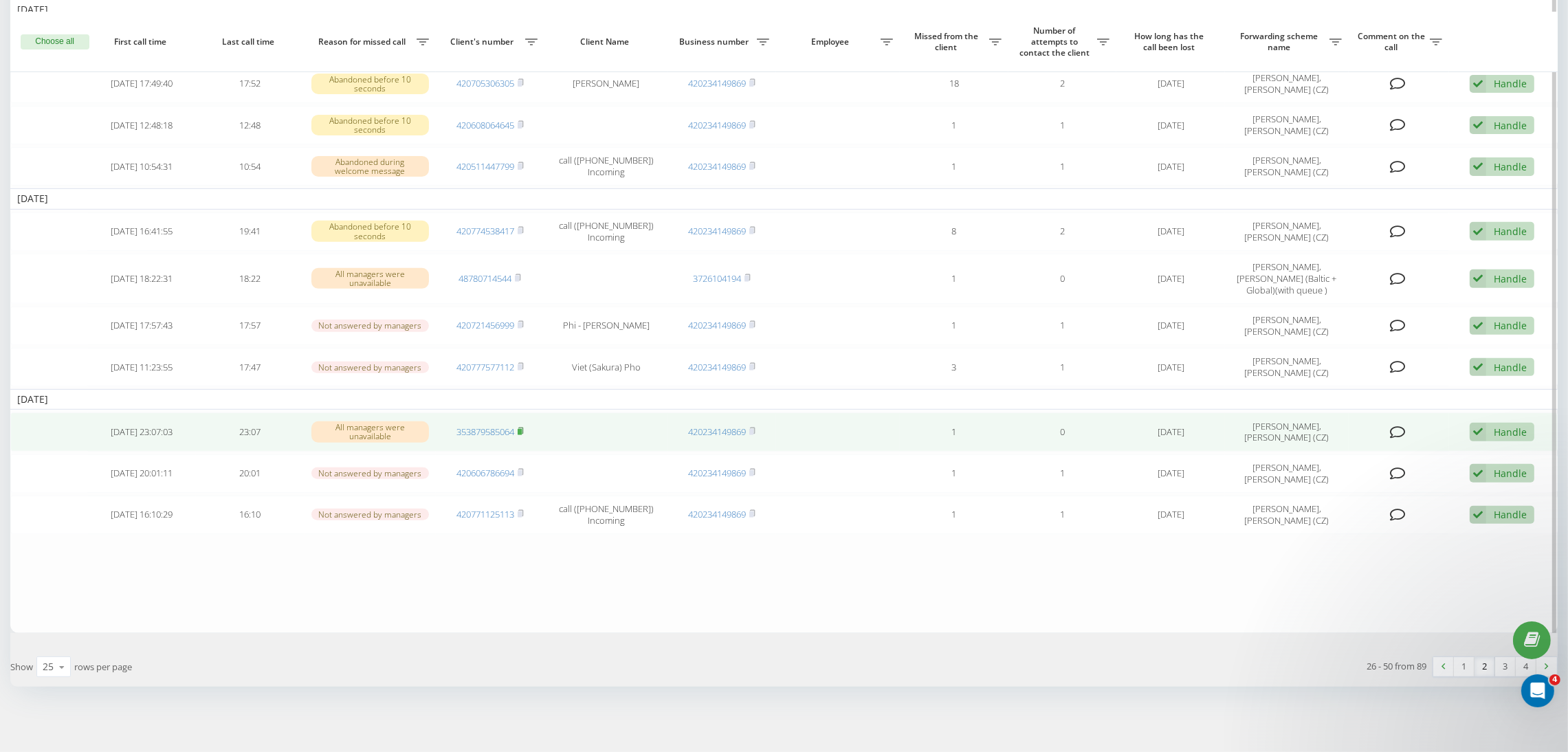
click at [522, 432] on rect at bounding box center [520, 432] width 4 height 6
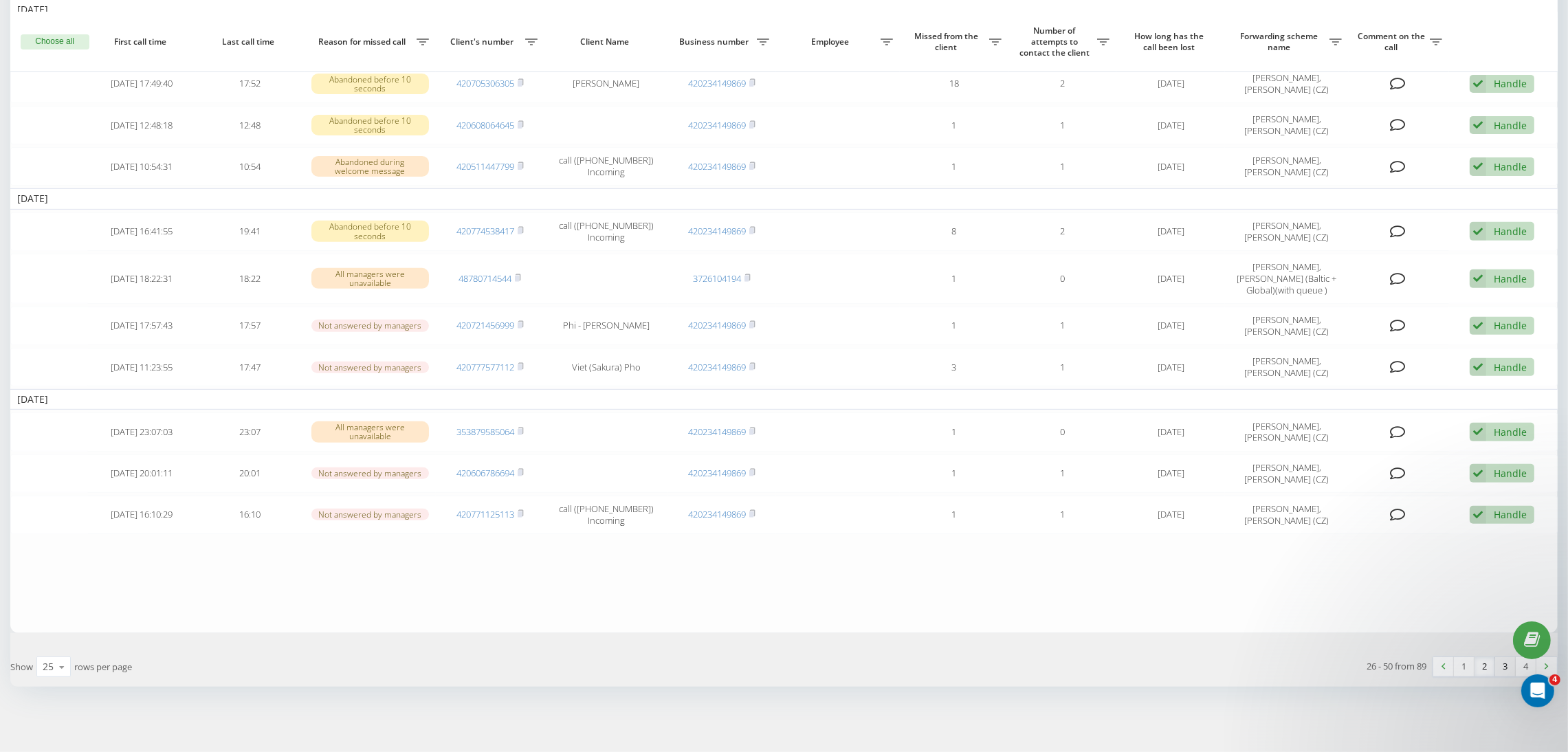
click at [1502, 668] on link "3" at bounding box center [1505, 666] width 20 height 19
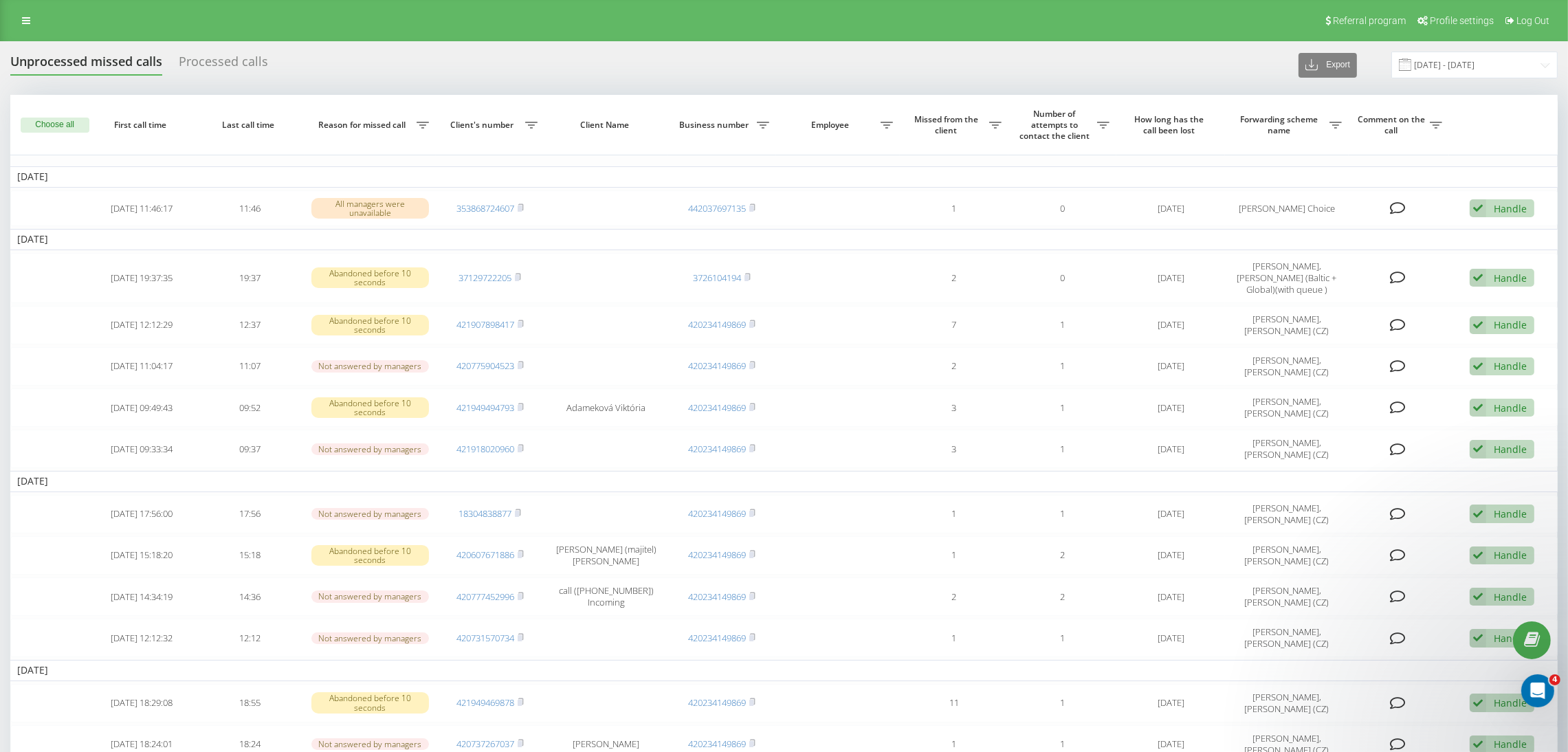
click at [113, 68] on div "Unprocessed missed calls" at bounding box center [87, 65] width 152 height 21
